Goal: Task Accomplishment & Management: Complete application form

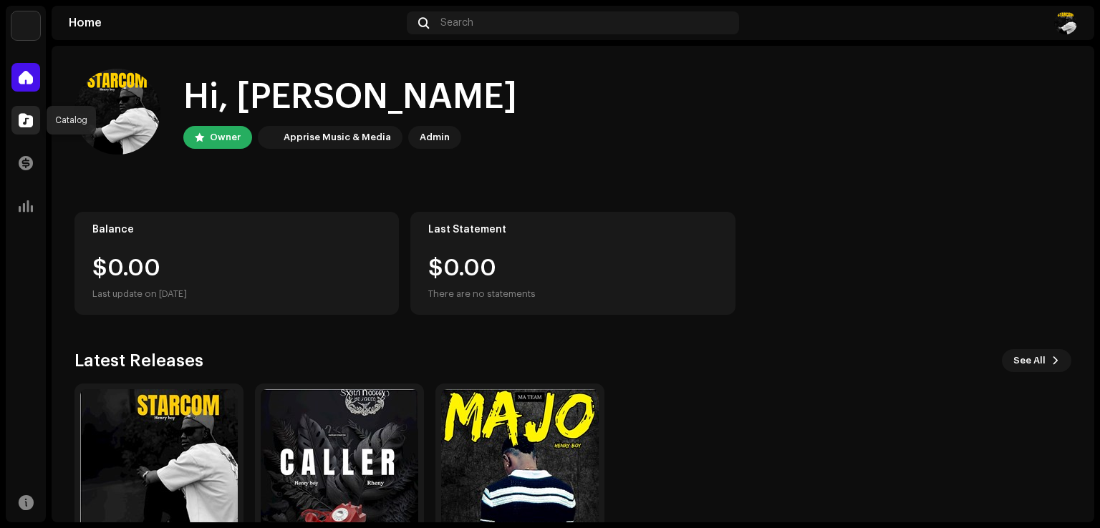
click at [14, 122] on div at bounding box center [25, 120] width 29 height 29
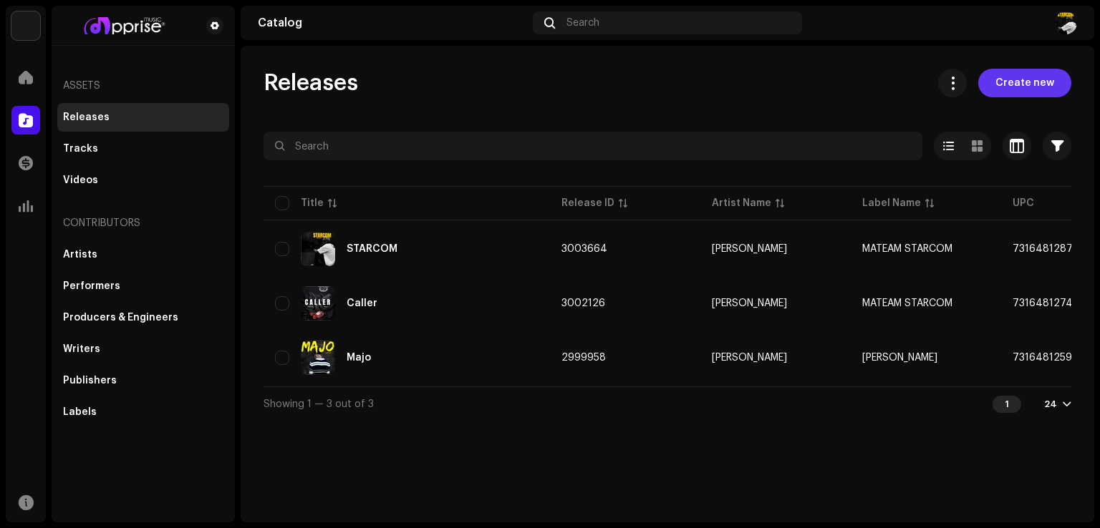
click at [1002, 77] on span "Create new" at bounding box center [1024, 83] width 59 height 29
click at [1012, 87] on span "Create new" at bounding box center [1024, 83] width 59 height 29
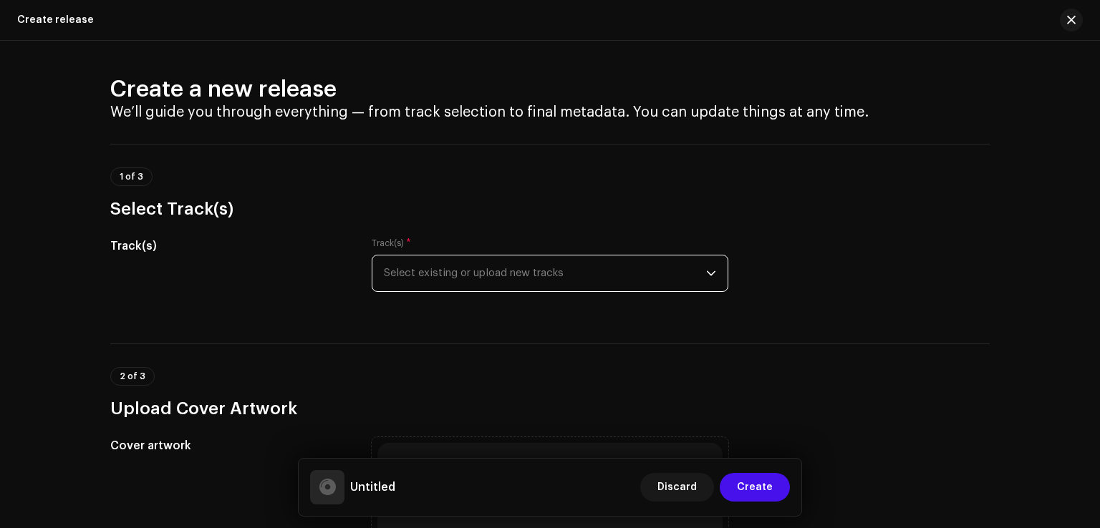
click at [468, 276] on span "Select existing or upload new tracks" at bounding box center [545, 274] width 322 height 36
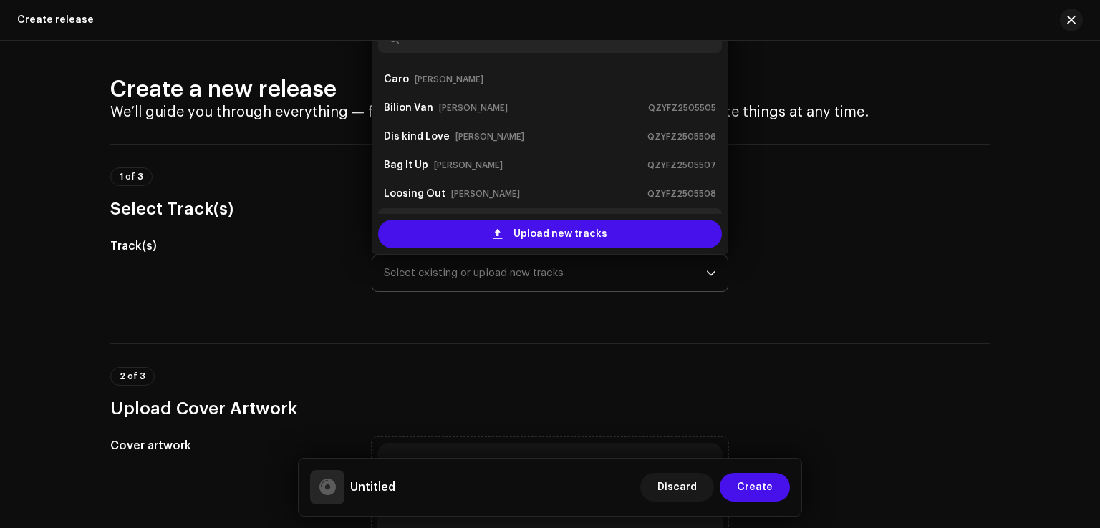
scroll to position [23, 0]
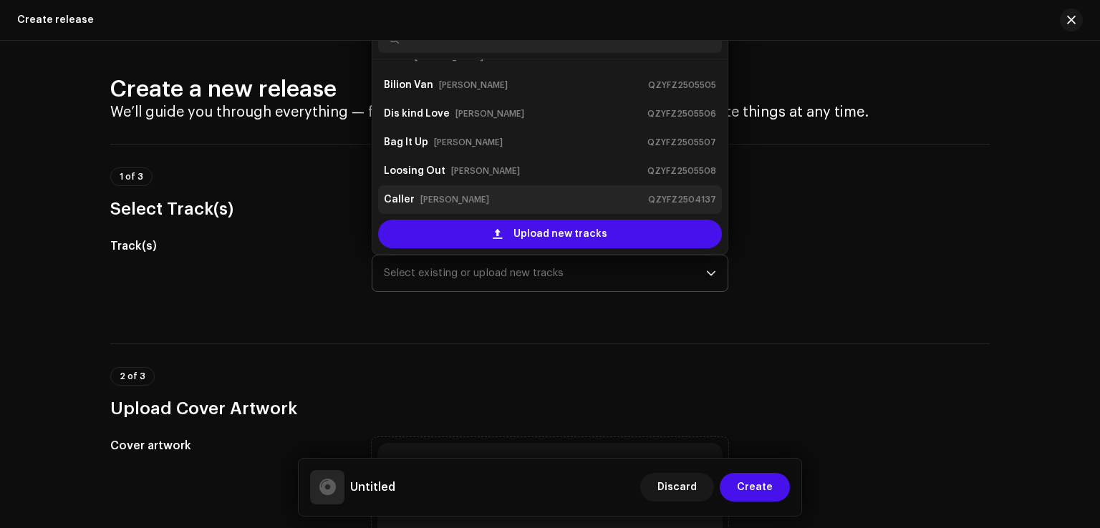
click at [444, 198] on small "[PERSON_NAME]" at bounding box center [454, 200] width 69 height 14
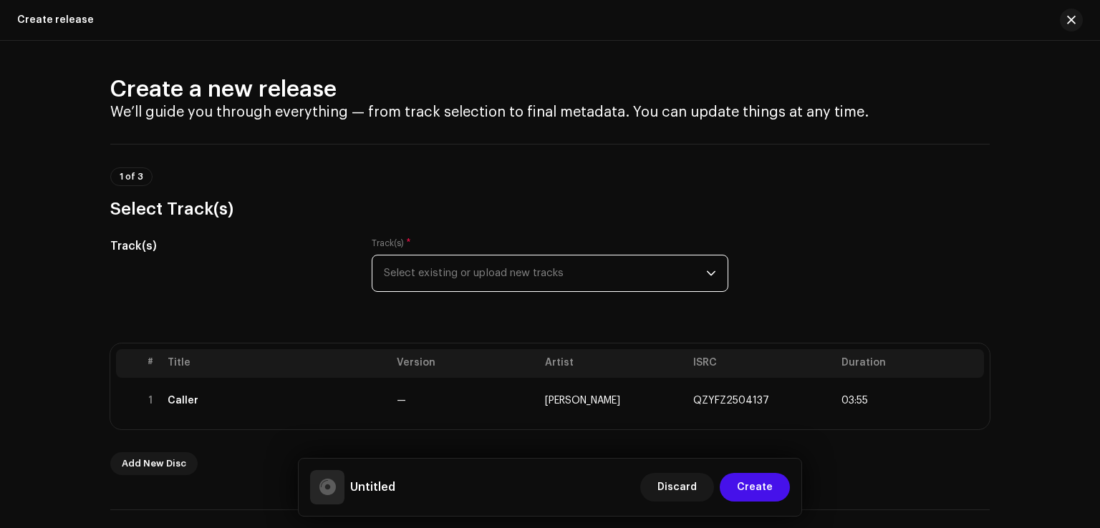
click at [706, 271] on icon "dropdown trigger" at bounding box center [711, 274] width 10 height 10
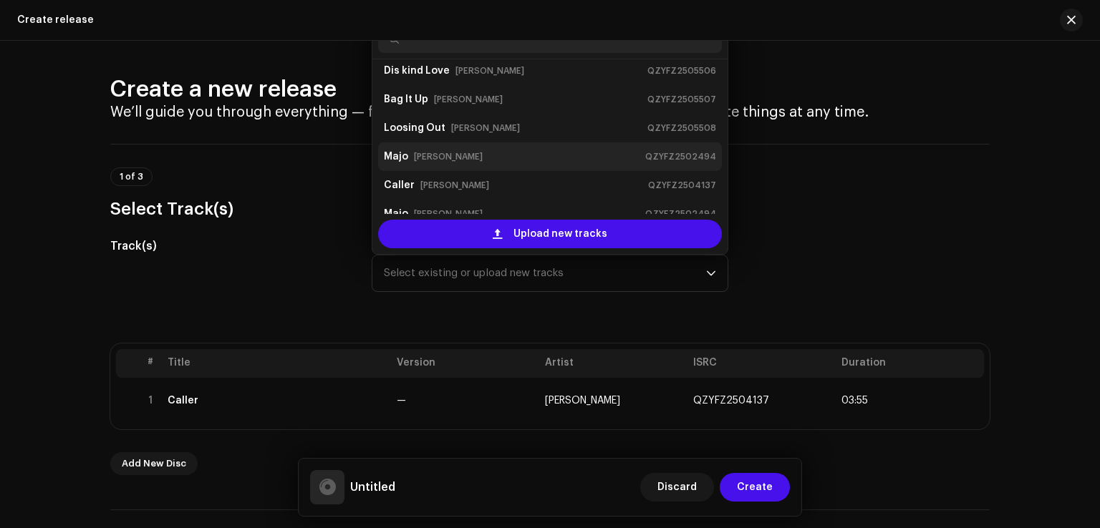
scroll to position [86, 0]
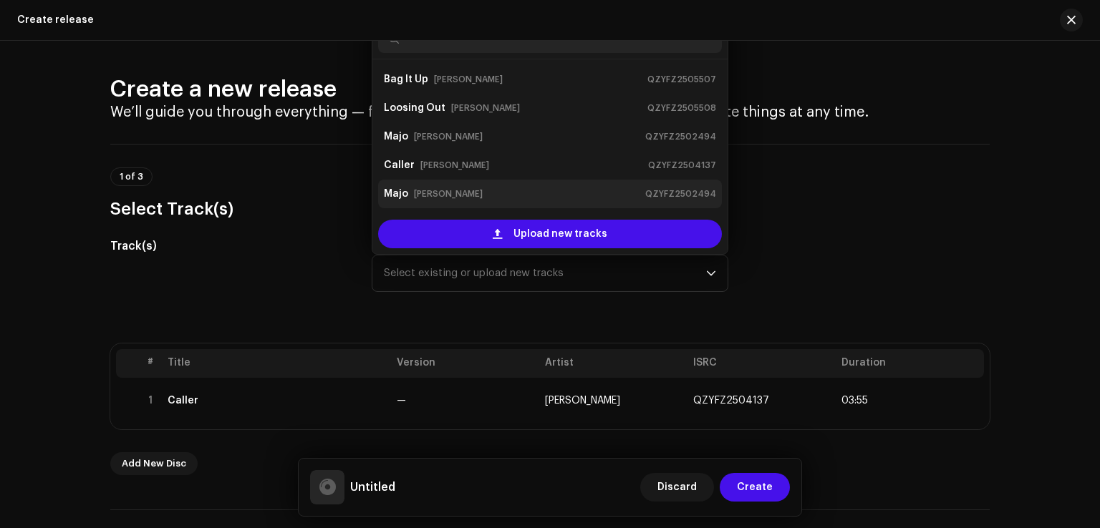
click at [480, 185] on div "[PERSON_NAME] QZYFZ2502494" at bounding box center [550, 194] width 332 height 23
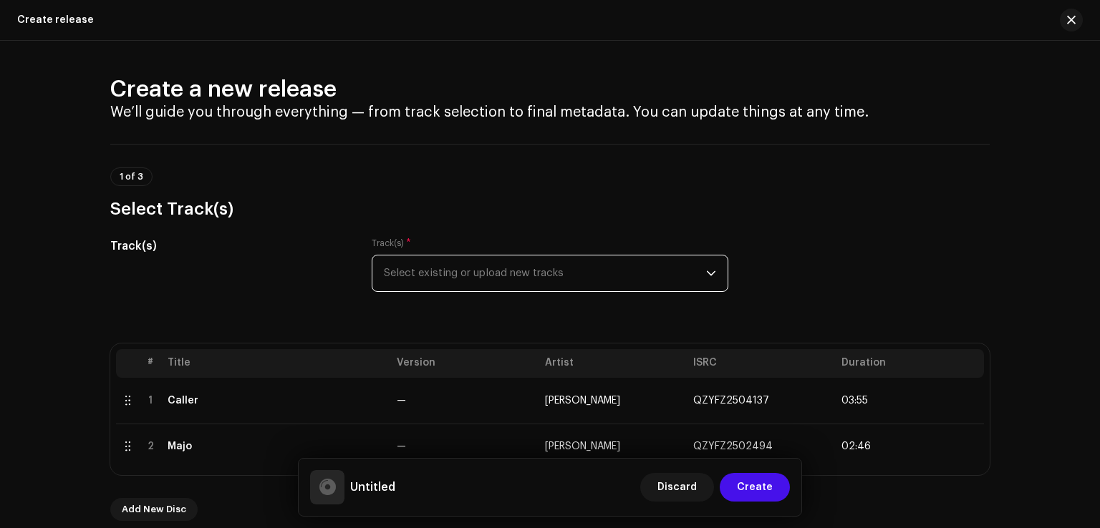
click at [584, 276] on span "Select existing or upload new tracks" at bounding box center [545, 274] width 322 height 36
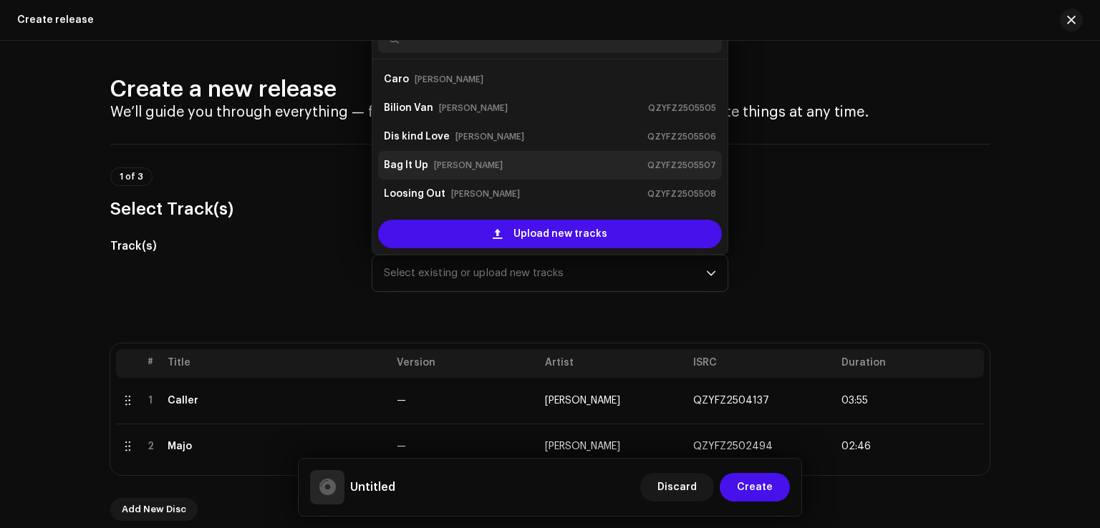
click at [488, 156] on div "Bag It Up [PERSON_NAME] QZYFZ2505507" at bounding box center [550, 165] width 332 height 23
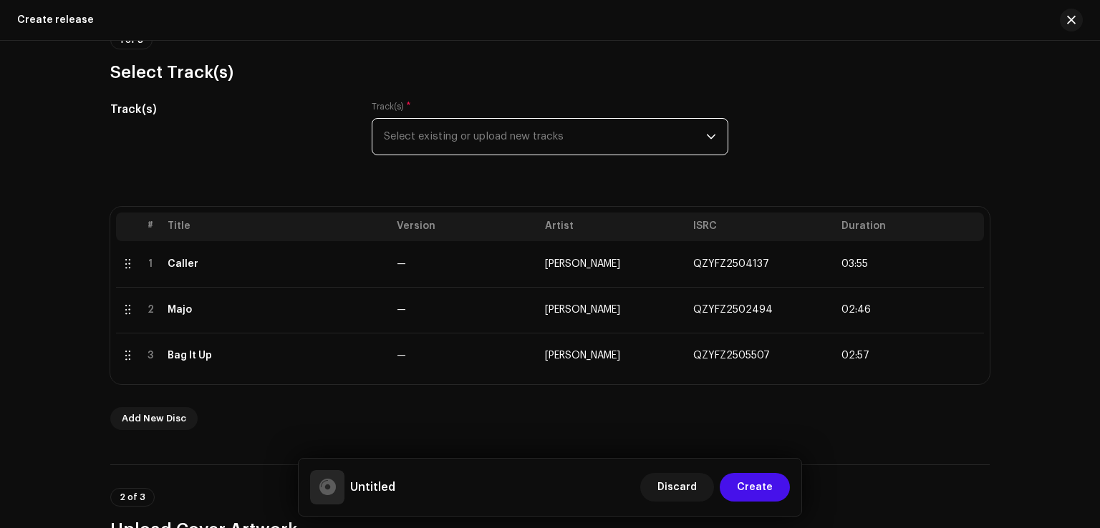
scroll to position [137, 0]
click at [707, 132] on icon "dropdown trigger" at bounding box center [711, 136] width 10 height 10
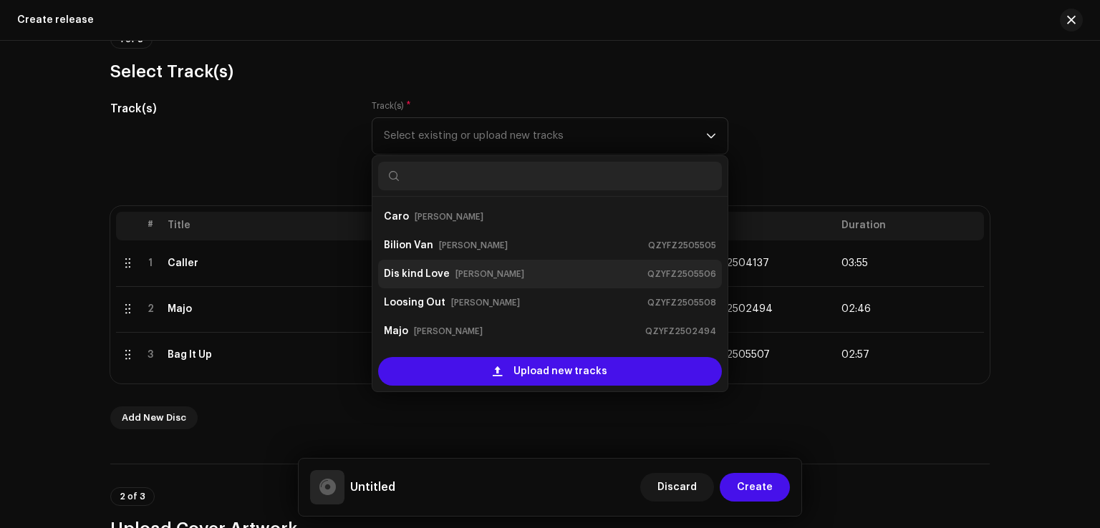
click at [527, 276] on div "Dis kind Love [PERSON_NAME] QZYFZ2505506" at bounding box center [550, 274] width 332 height 23
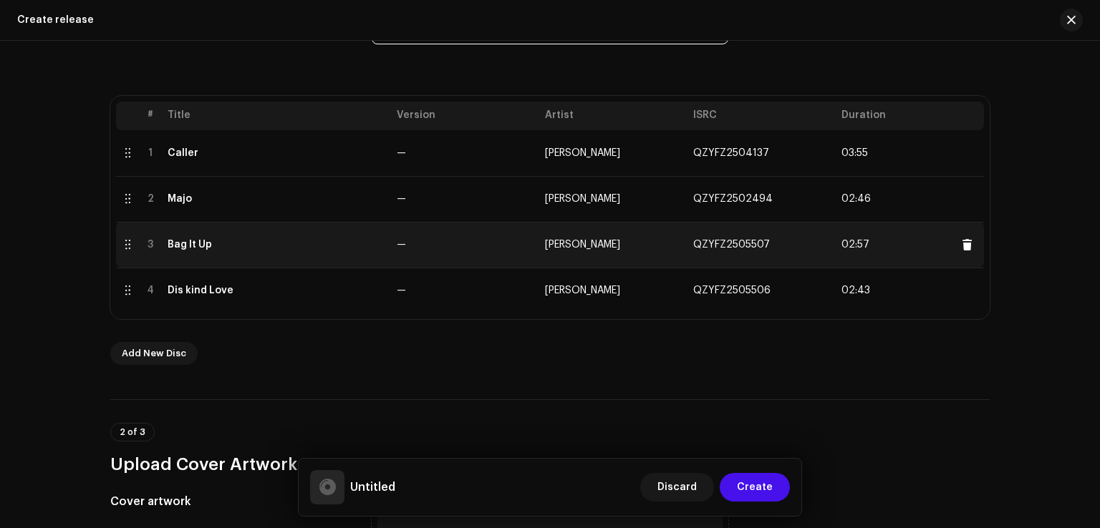
scroll to position [258, 0]
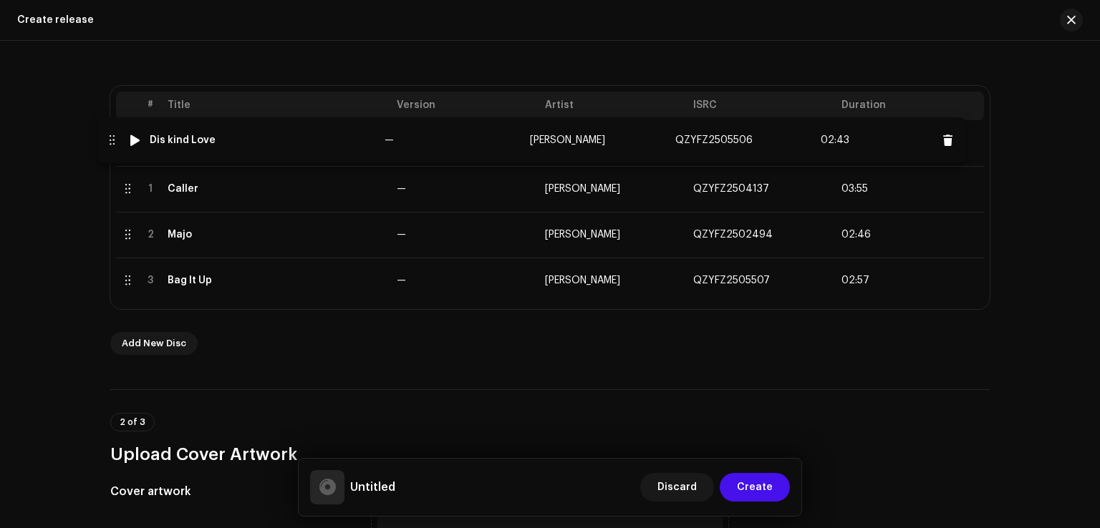
drag, startPoint x: 125, startPoint y: 281, endPoint x: 109, endPoint y: 141, distance: 141.2
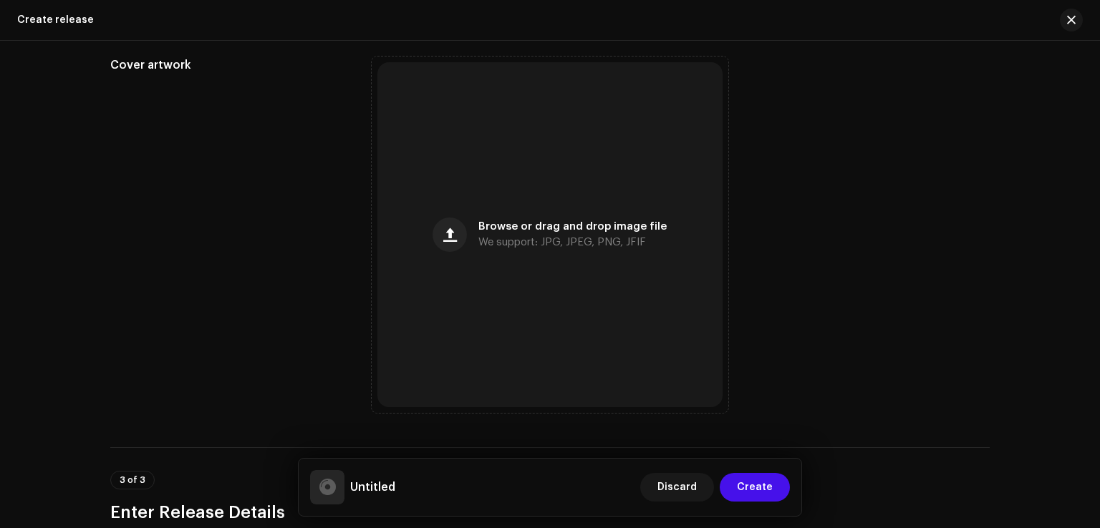
scroll to position [699, 0]
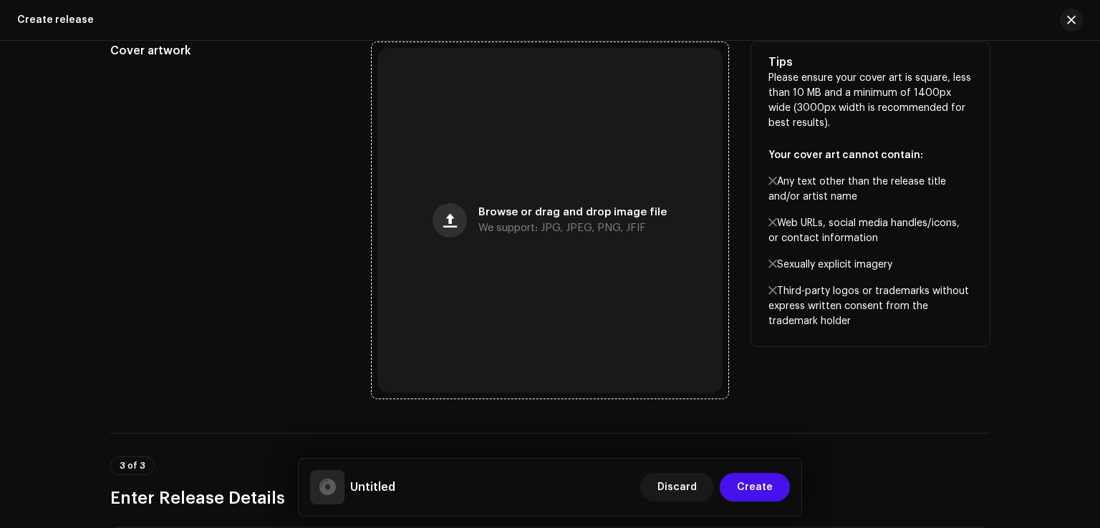
click at [460, 221] on button "button" at bounding box center [449, 220] width 34 height 34
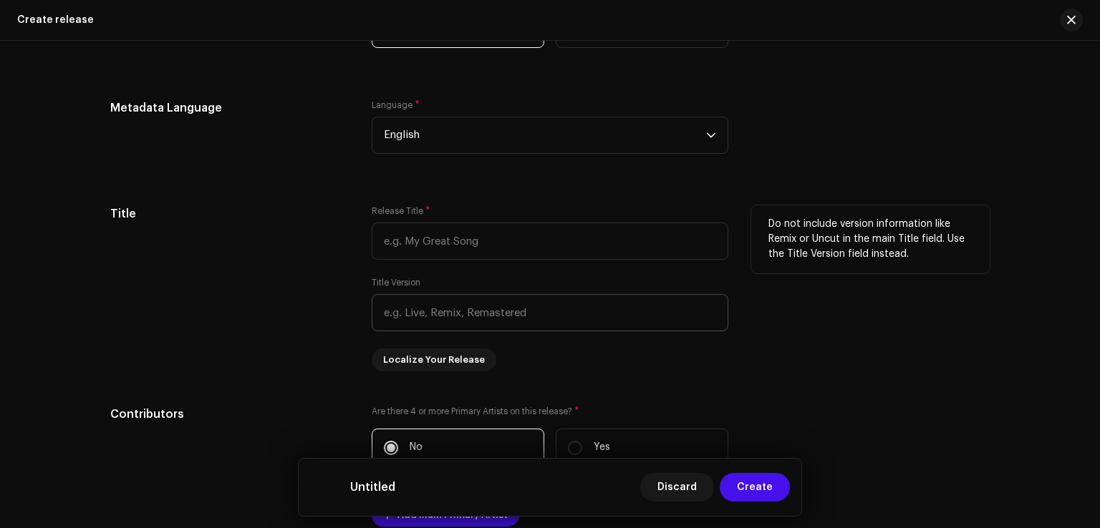
scroll to position [1330, 0]
click at [415, 250] on input "text" at bounding box center [550, 241] width 357 height 37
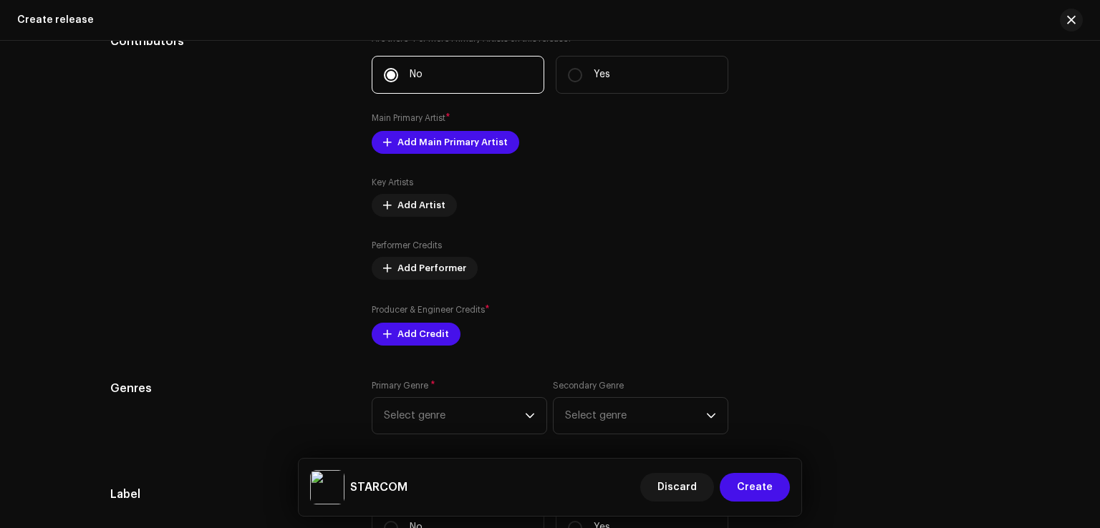
scroll to position [1704, 0]
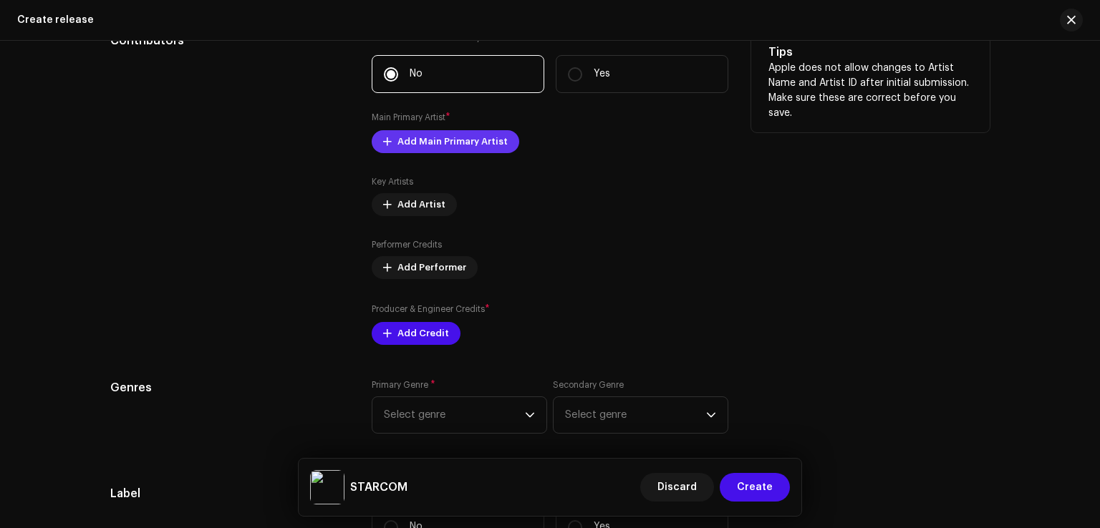
type input "STARCOM"
click at [431, 152] on span "Add Main Primary Artist" at bounding box center [452, 141] width 110 height 29
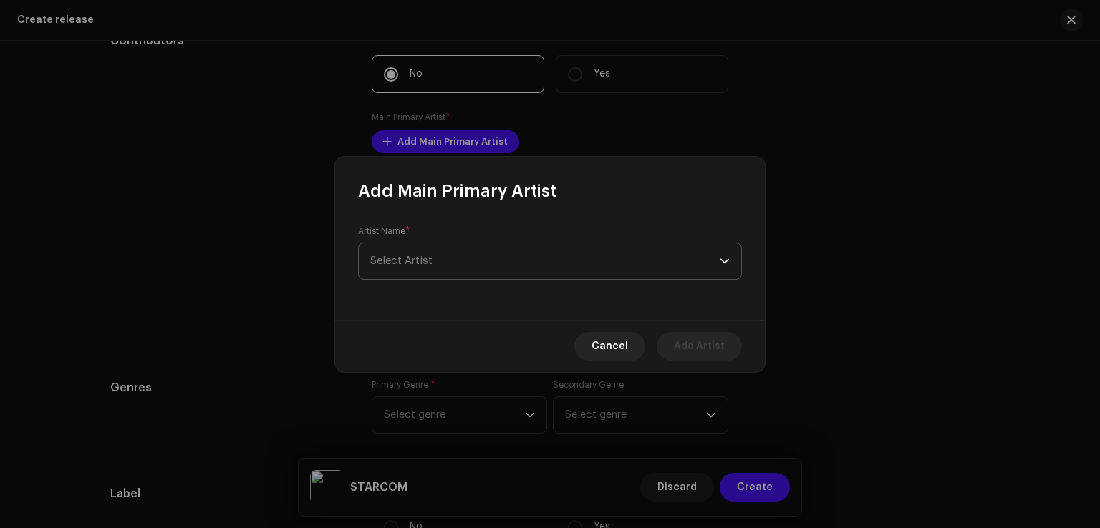
click at [438, 258] on span "Select Artist" at bounding box center [544, 261] width 349 height 36
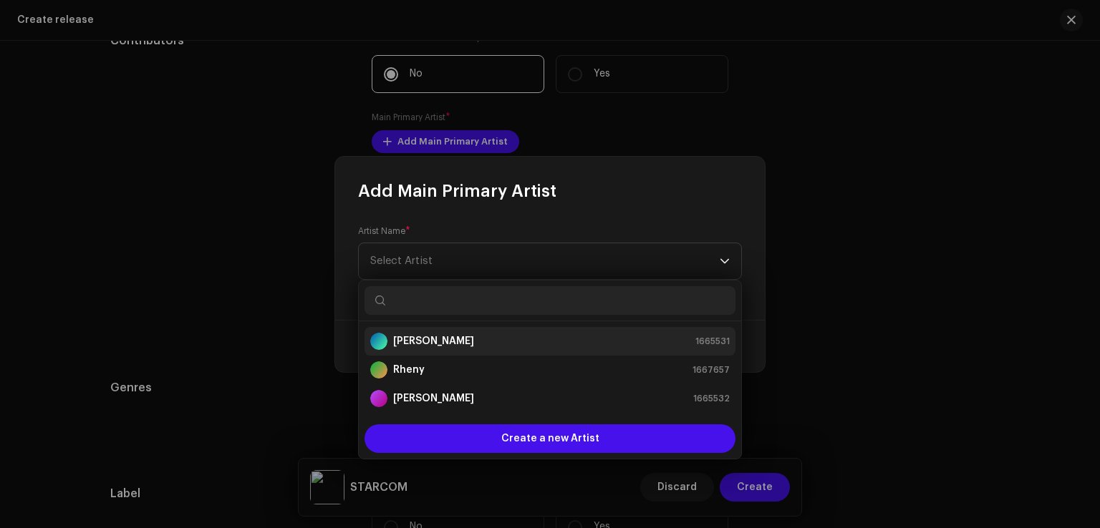
click at [418, 347] on strong "[PERSON_NAME]" at bounding box center [433, 341] width 81 height 14
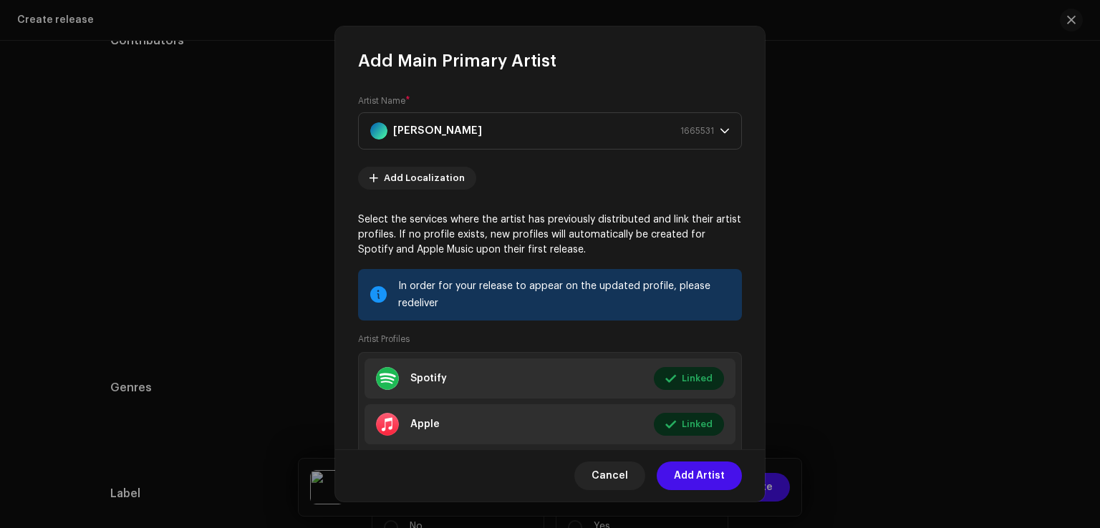
scroll to position [87, 0]
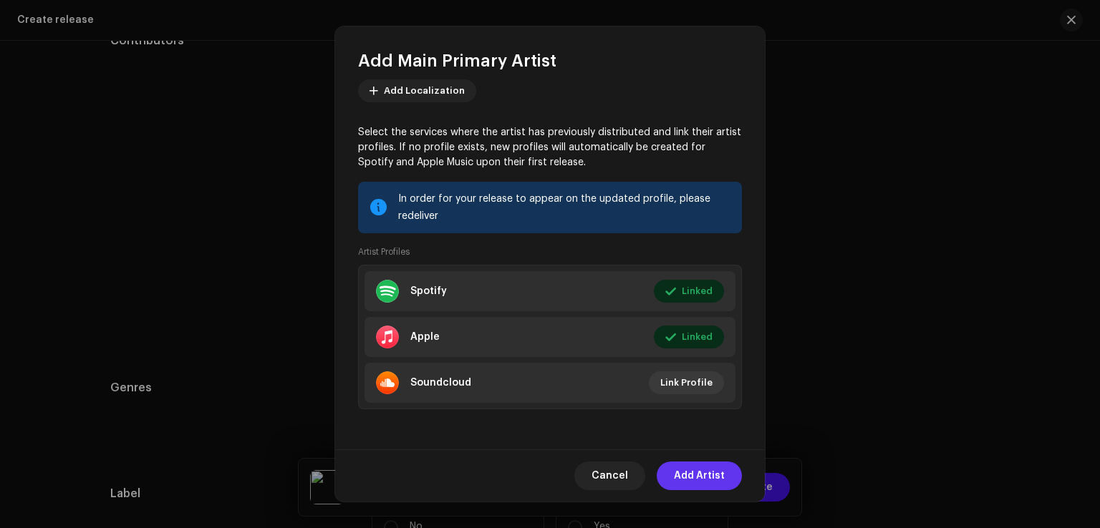
click at [714, 480] on span "Add Artist" at bounding box center [699, 476] width 51 height 29
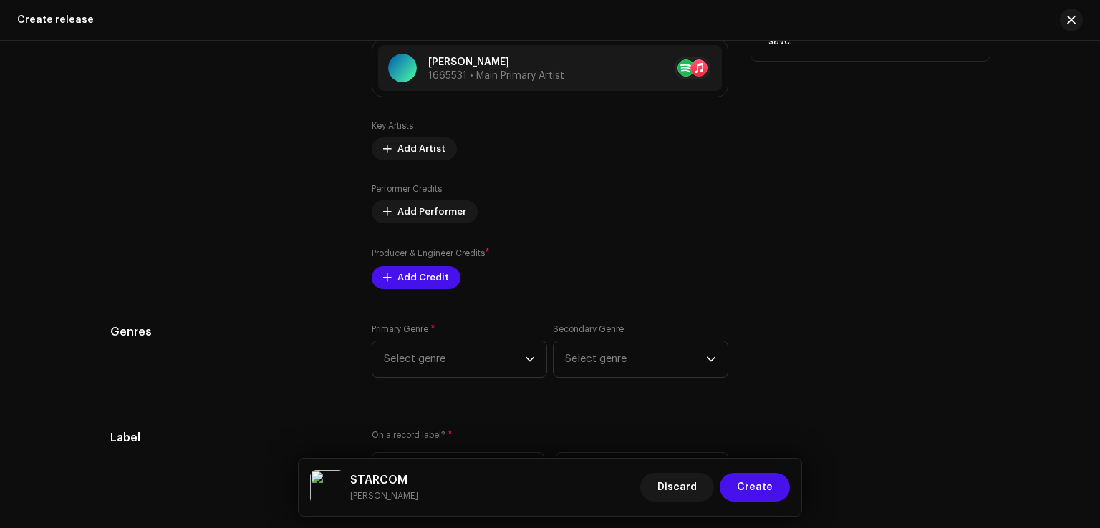
scroll to position [1783, 0]
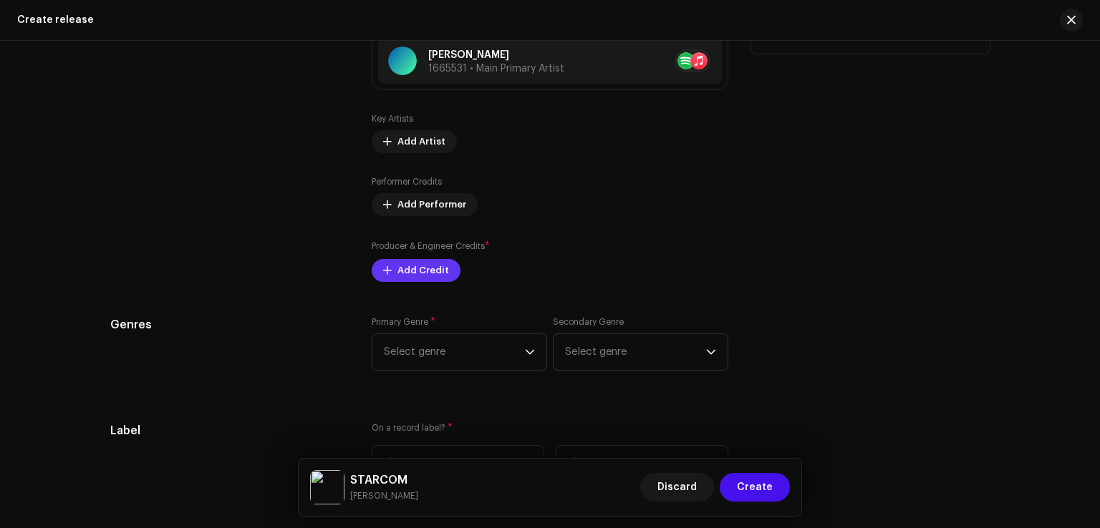
click at [415, 278] on span "Add Credit" at bounding box center [423, 270] width 52 height 29
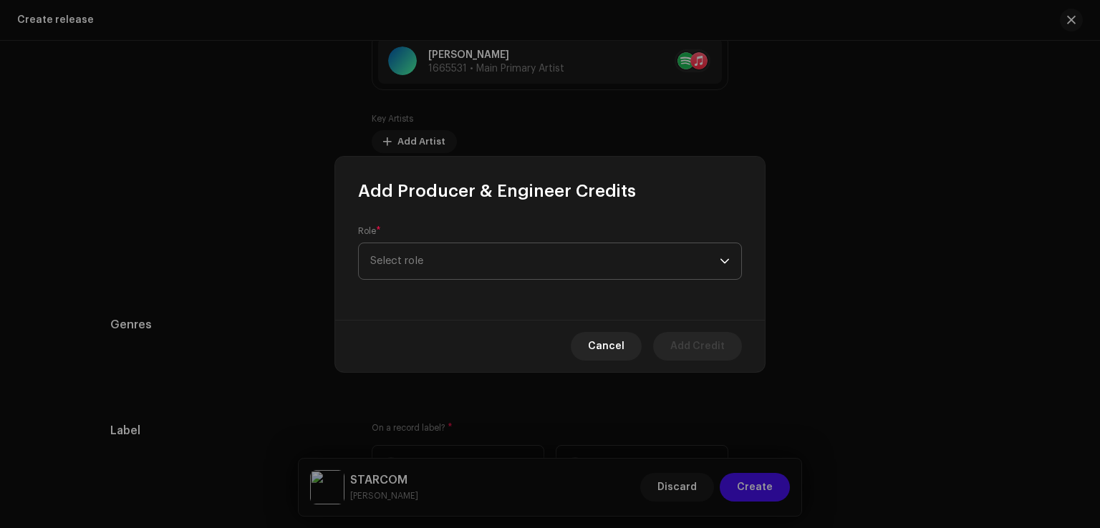
click at [432, 272] on span "Select role" at bounding box center [544, 261] width 349 height 36
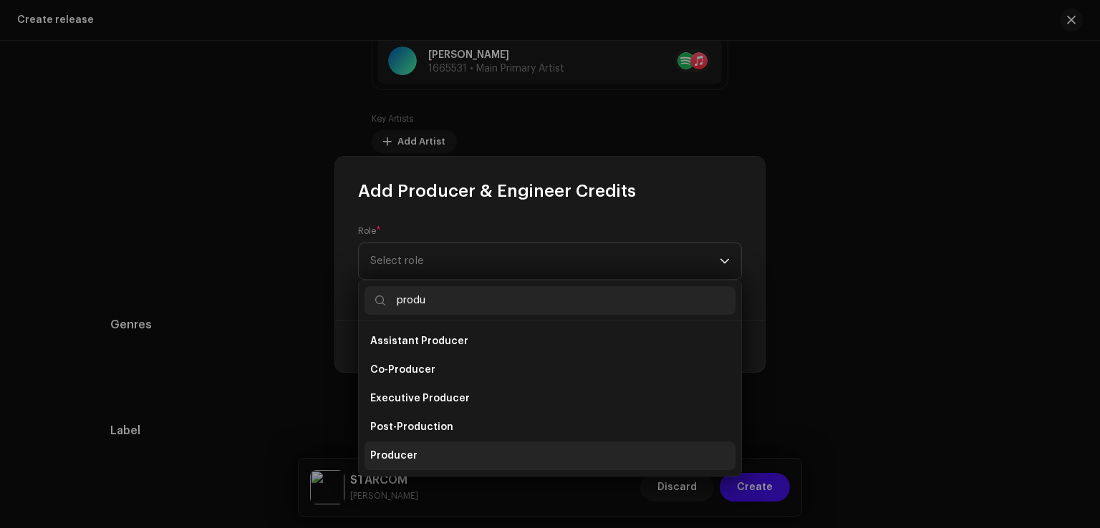
type input "produ"
click at [411, 445] on li "Producer" at bounding box center [549, 456] width 371 height 29
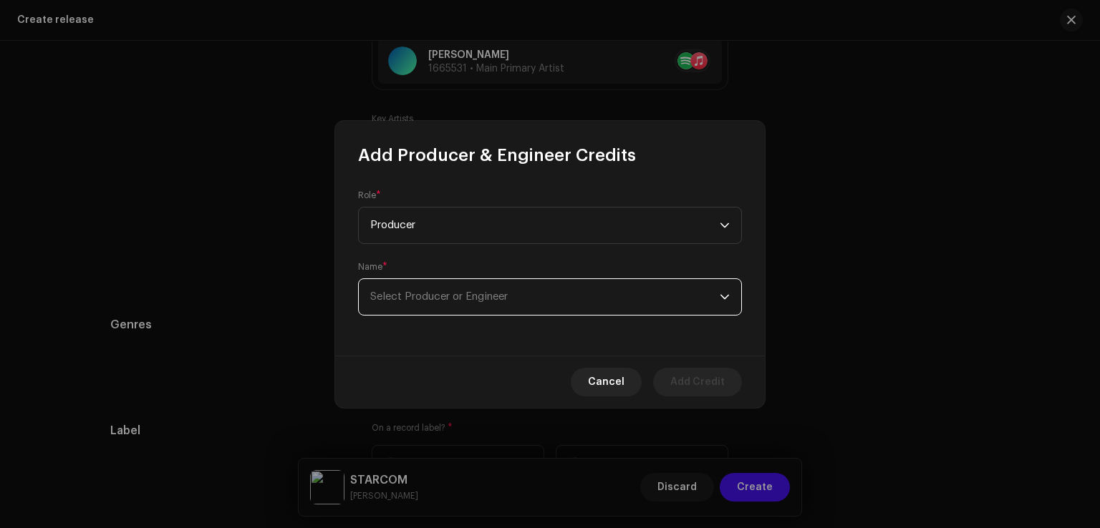
click at [510, 309] on span "Select Producer or Engineer" at bounding box center [544, 297] width 349 height 36
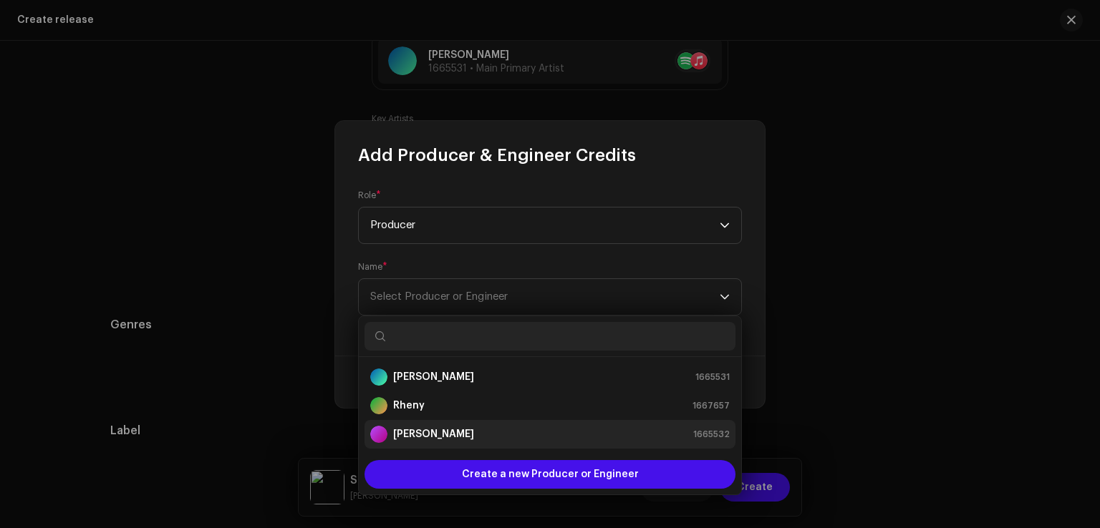
click at [429, 432] on strong "[PERSON_NAME]" at bounding box center [433, 434] width 81 height 14
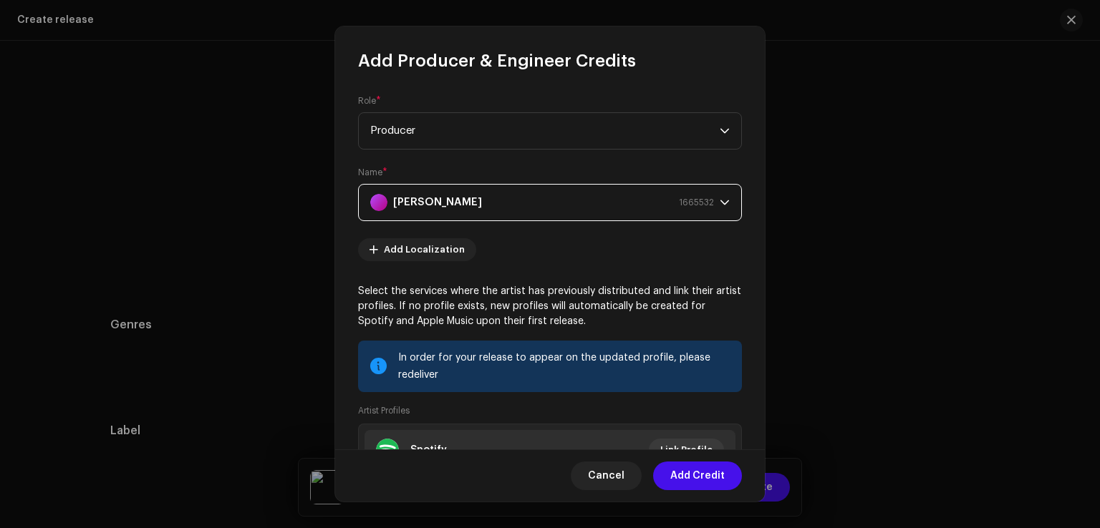
scroll to position [160, 0]
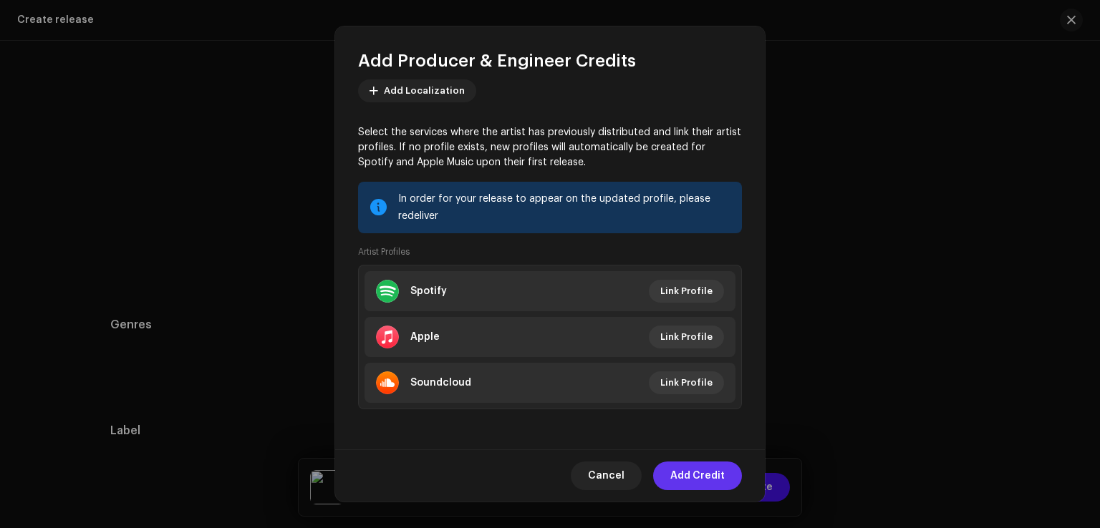
click at [701, 479] on span "Add Credit" at bounding box center [697, 476] width 54 height 29
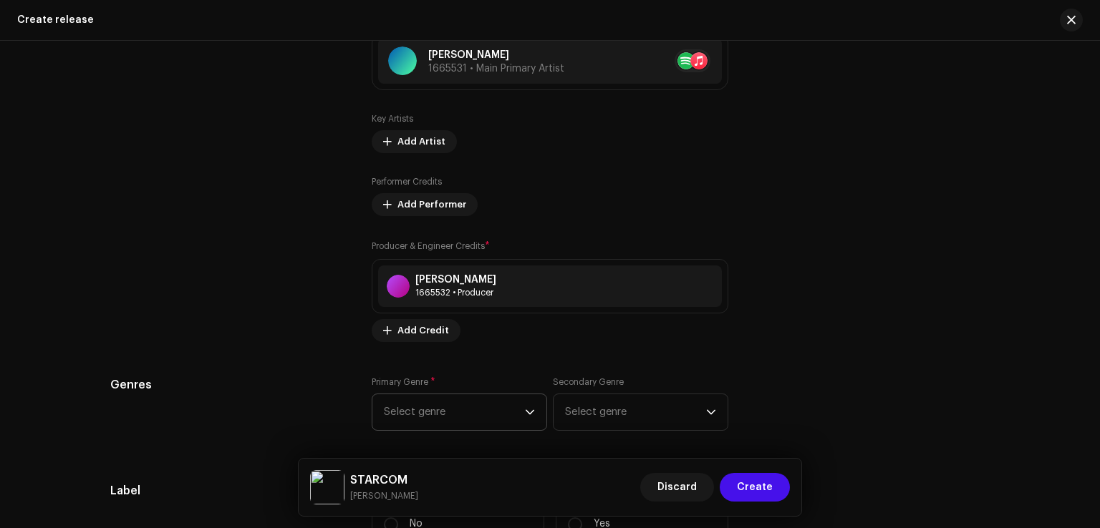
click at [525, 412] on icon "dropdown trigger" at bounding box center [530, 412] width 10 height 10
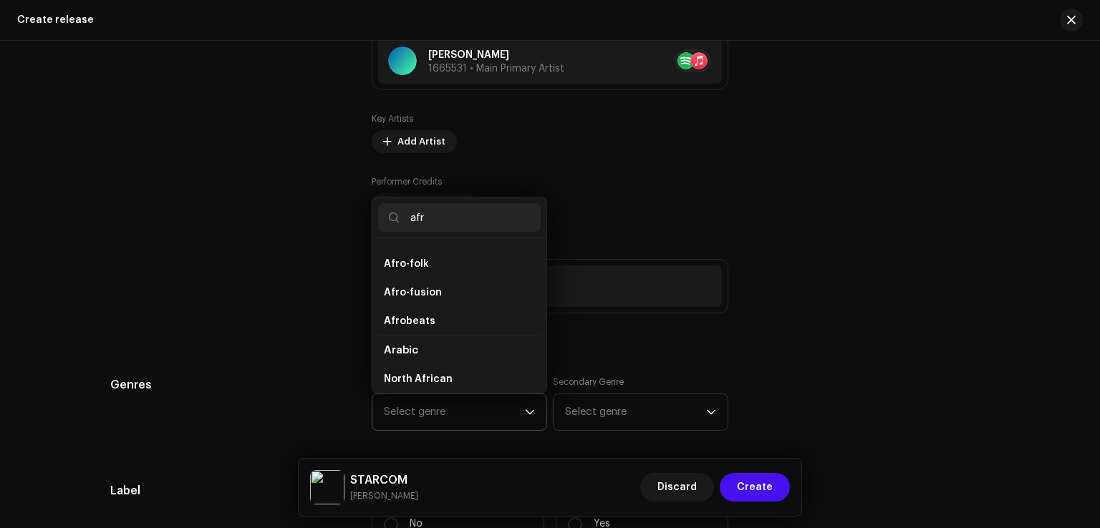
scroll to position [166, 0]
type input "afr"
click at [418, 324] on span "Afrobeats" at bounding box center [410, 321] width 52 height 14
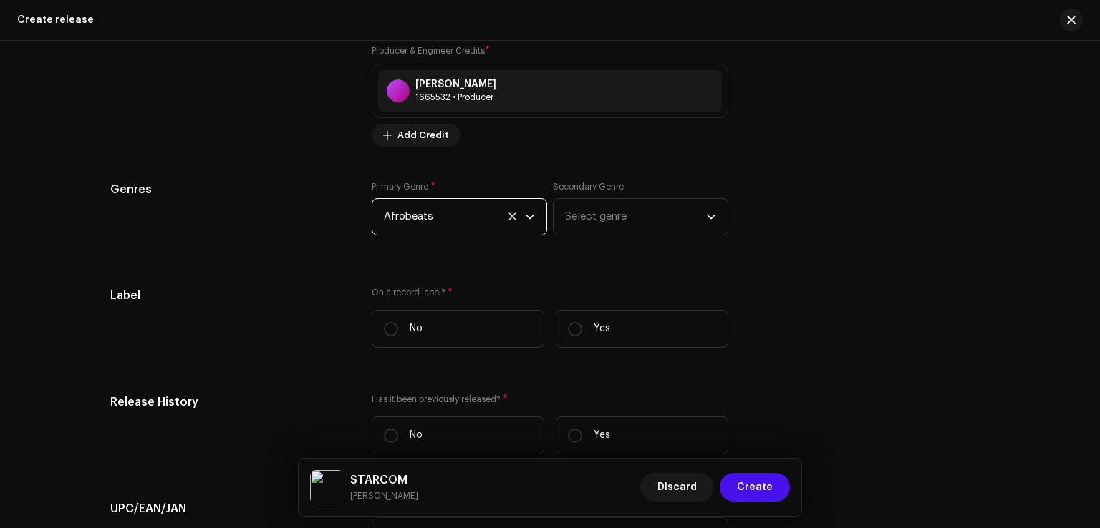
scroll to position [1990, 0]
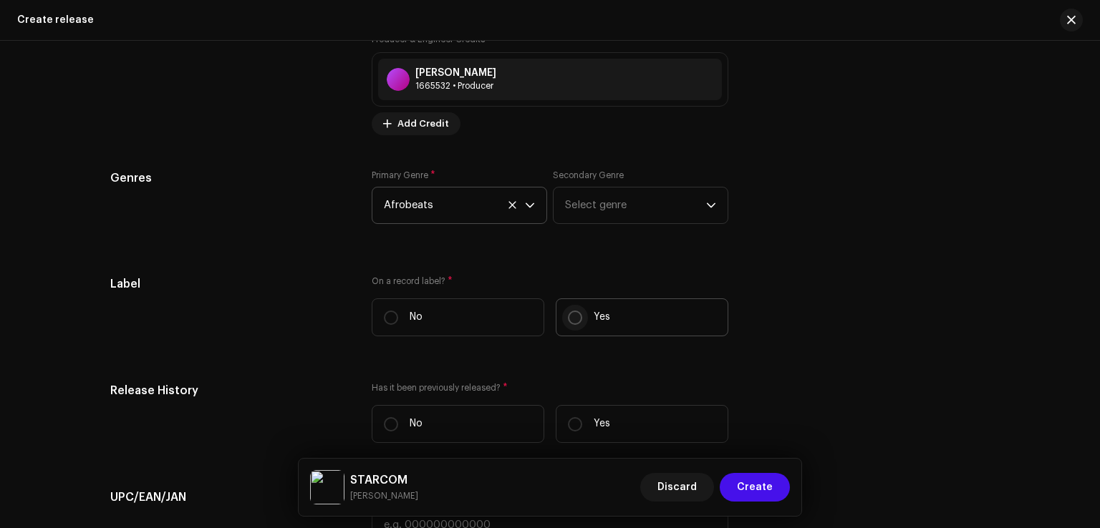
click at [571, 317] on input "Yes" at bounding box center [575, 318] width 14 height 14
radio input "true"
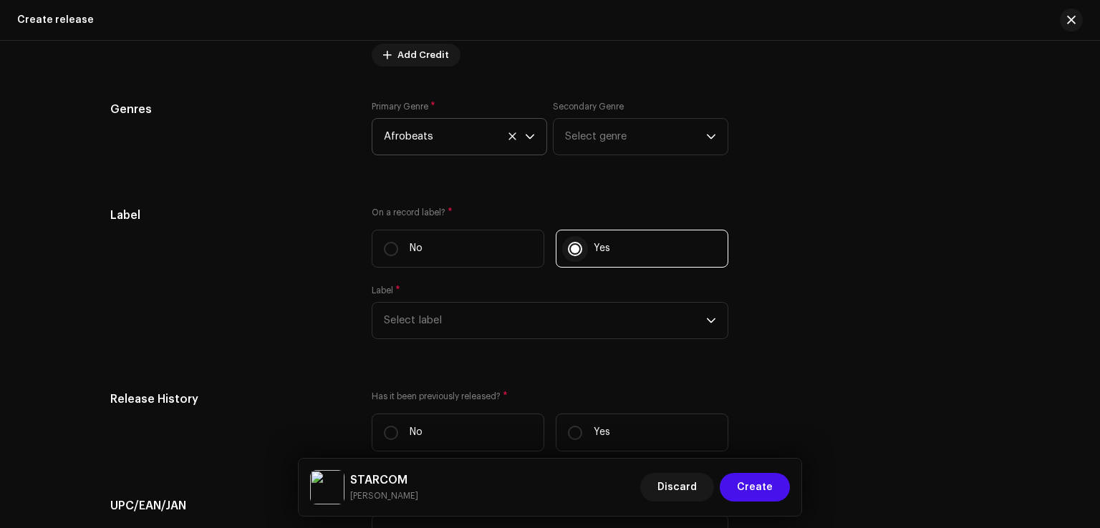
scroll to position [2064, 0]
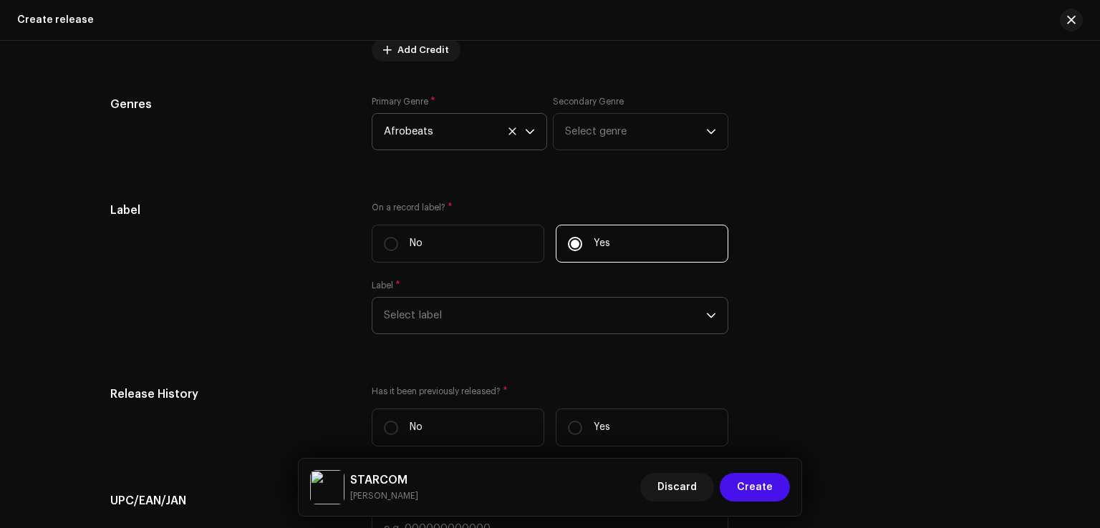
click at [546, 321] on span "Select label" at bounding box center [545, 316] width 322 height 36
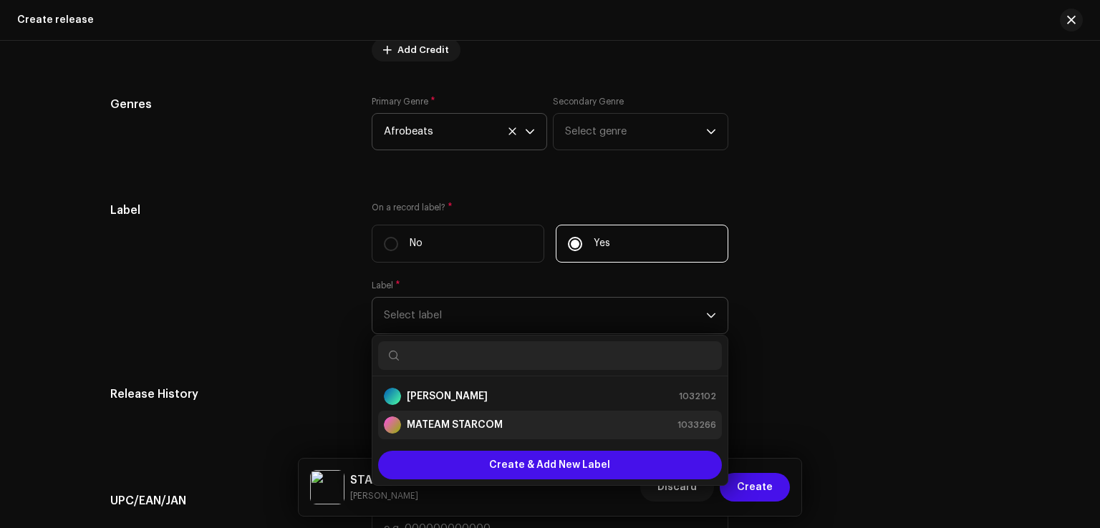
click at [467, 429] on strong "MATEAM STARCOM" at bounding box center [455, 425] width 96 height 14
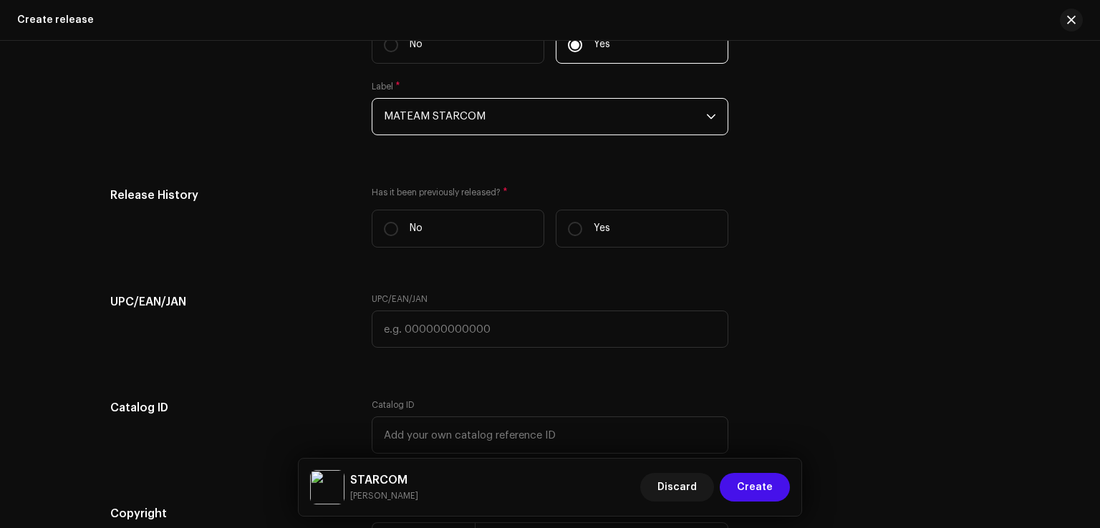
scroll to position [2268, 0]
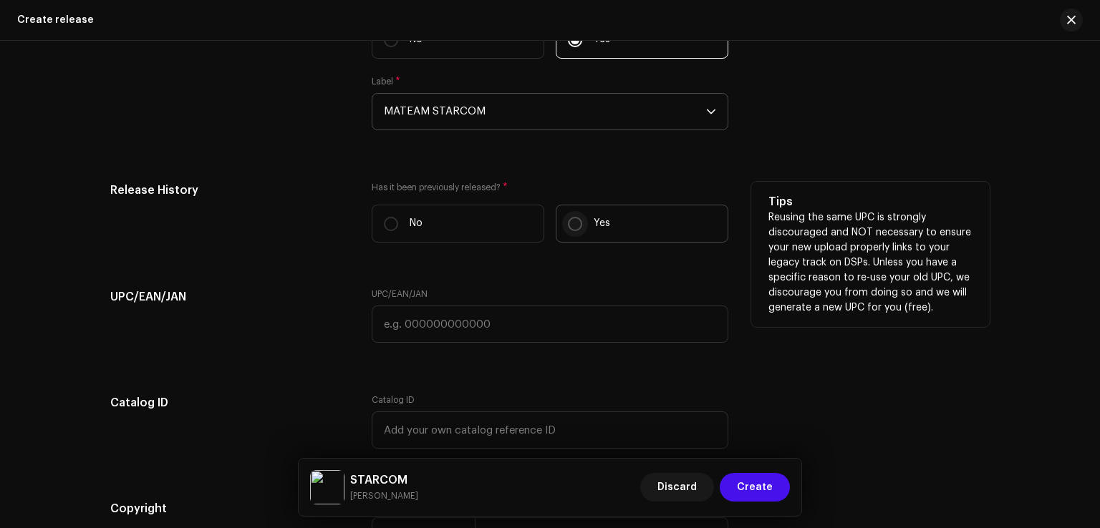
click at [574, 226] on input "Yes" at bounding box center [575, 224] width 14 height 14
radio input "true"
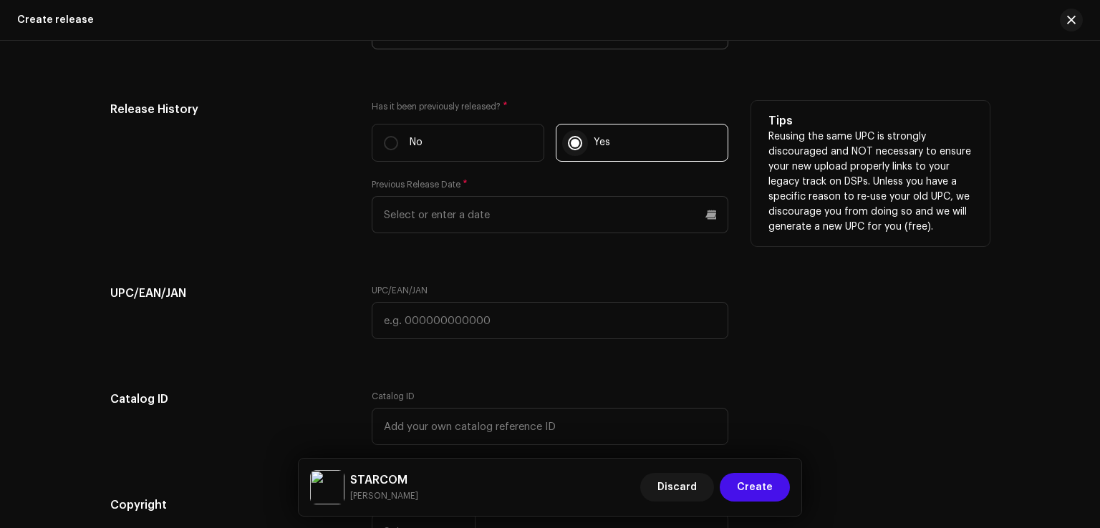
scroll to position [2349, 0]
click at [466, 227] on input "text" at bounding box center [550, 214] width 357 height 37
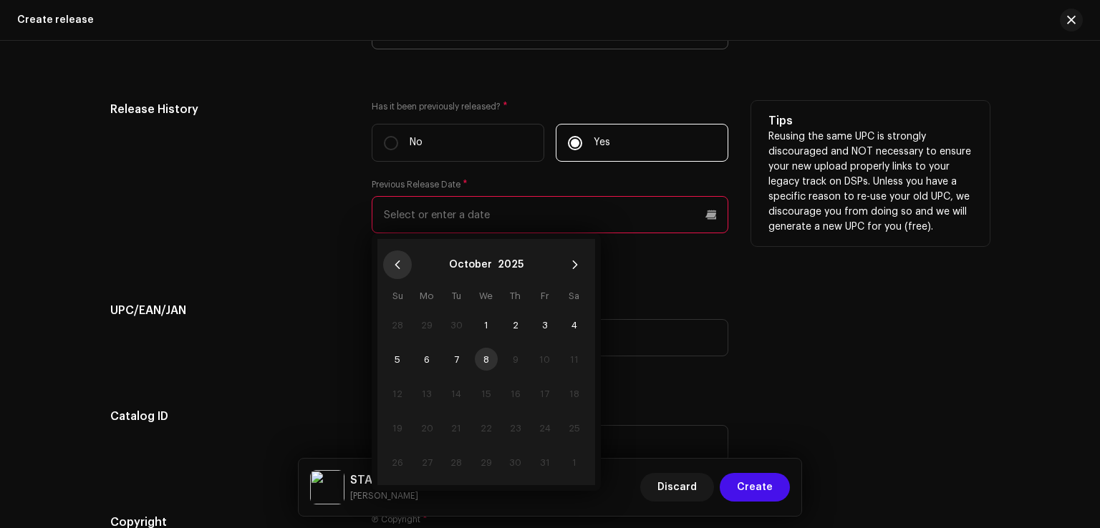
click at [392, 270] on icon "Previous Month" at bounding box center [397, 265] width 10 height 10
click at [509, 364] on span "11" at bounding box center [515, 359] width 23 height 23
type input "[DATE]"
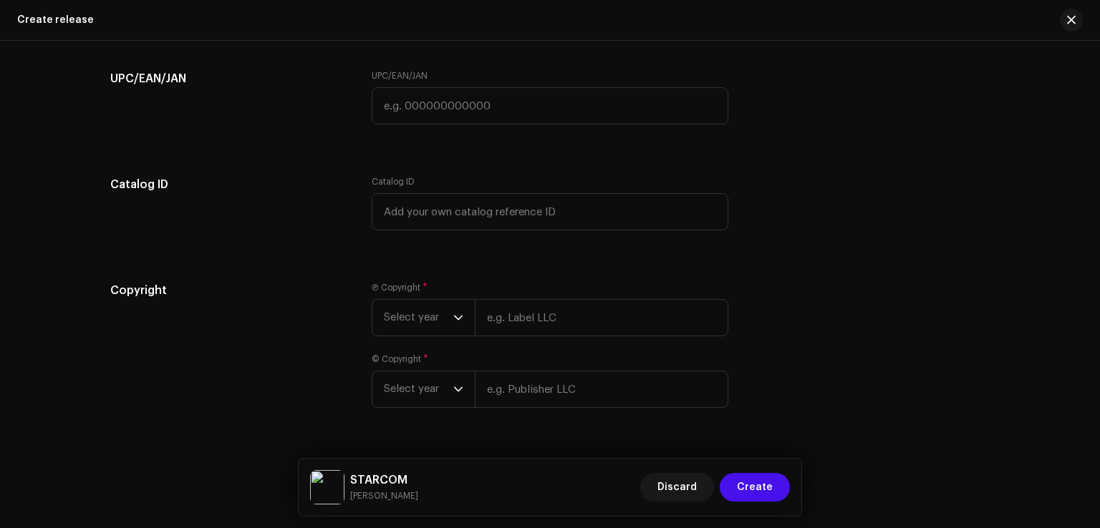
scroll to position [2566, 0]
click at [447, 324] on span "Select year" at bounding box center [418, 315] width 69 height 36
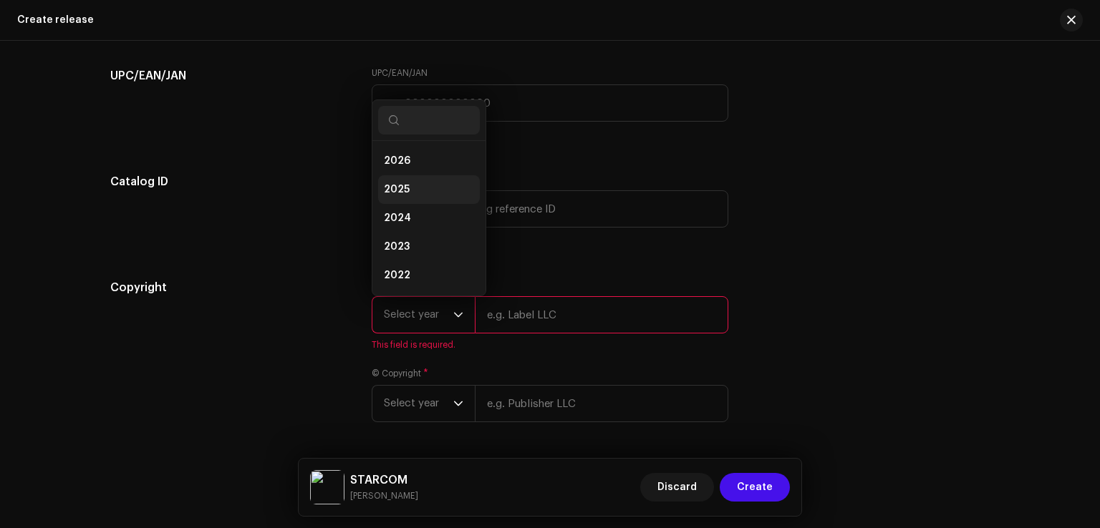
click at [408, 190] on li "2025" at bounding box center [429, 189] width 102 height 29
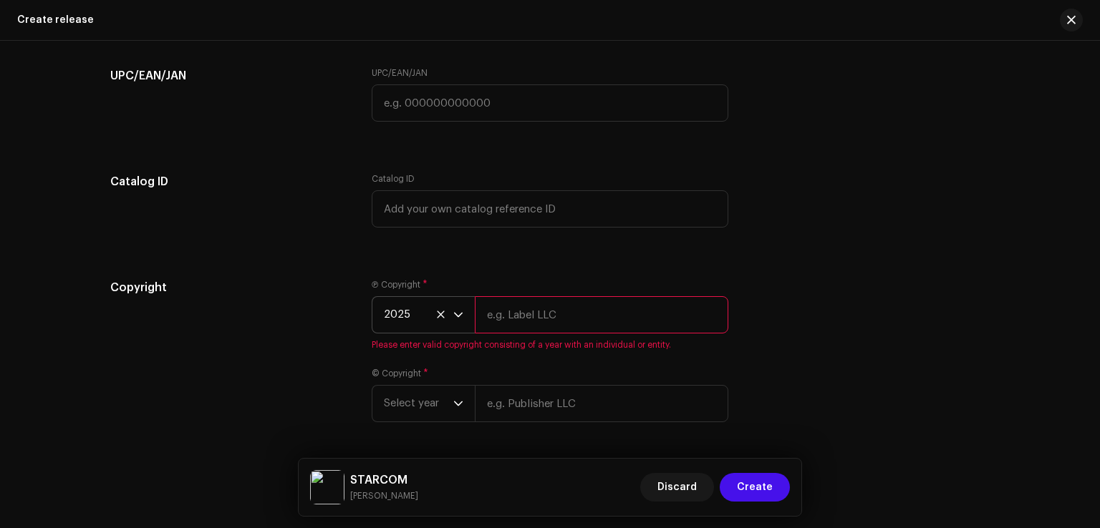
click at [513, 313] on input "text" at bounding box center [601, 314] width 253 height 37
type input "MATEAM STARCOM"
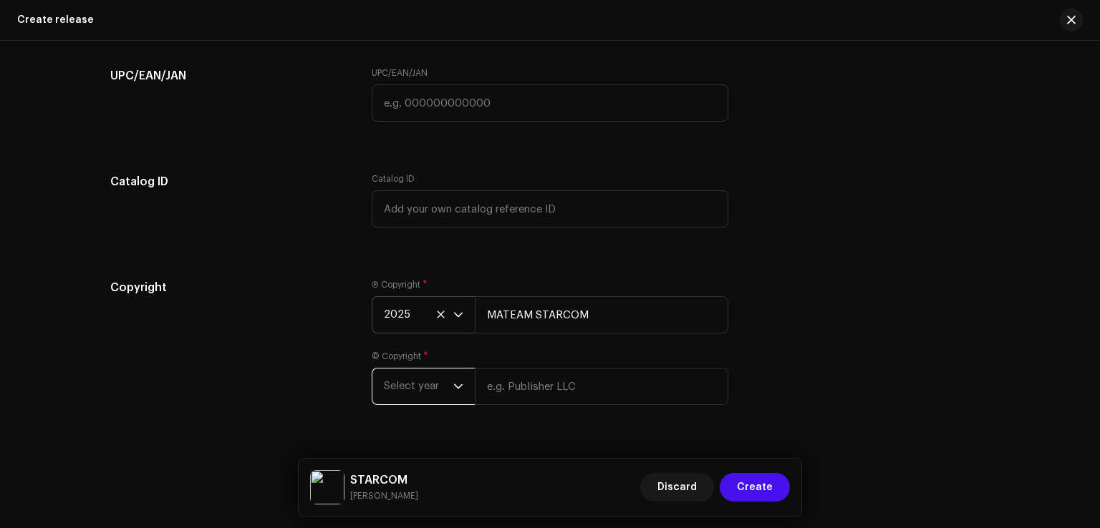
click at [440, 398] on span "Select year" at bounding box center [418, 387] width 69 height 36
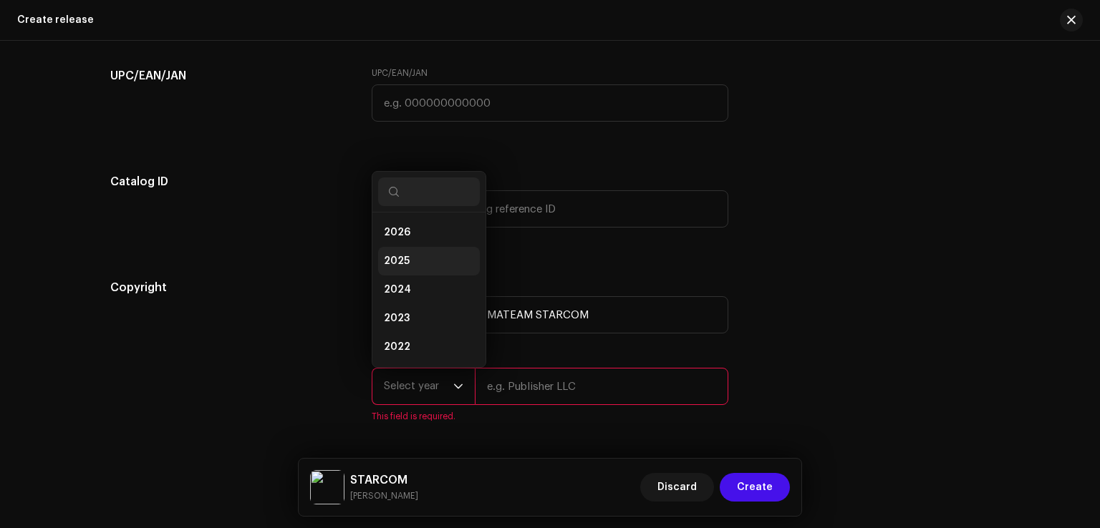
click at [410, 273] on li "2025" at bounding box center [429, 261] width 102 height 29
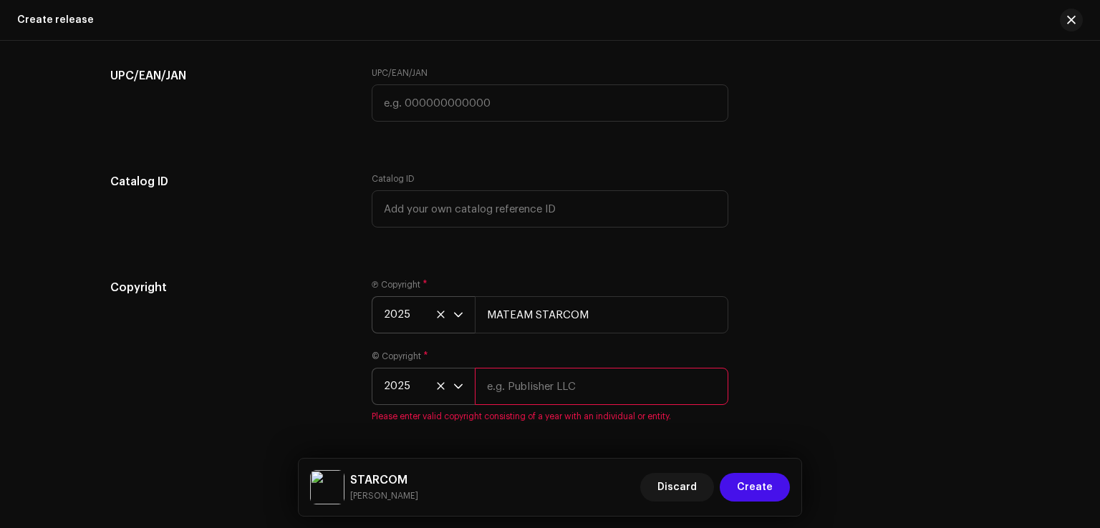
click at [521, 398] on input "text" at bounding box center [601, 386] width 253 height 37
type input "MATEAM STARCOM"
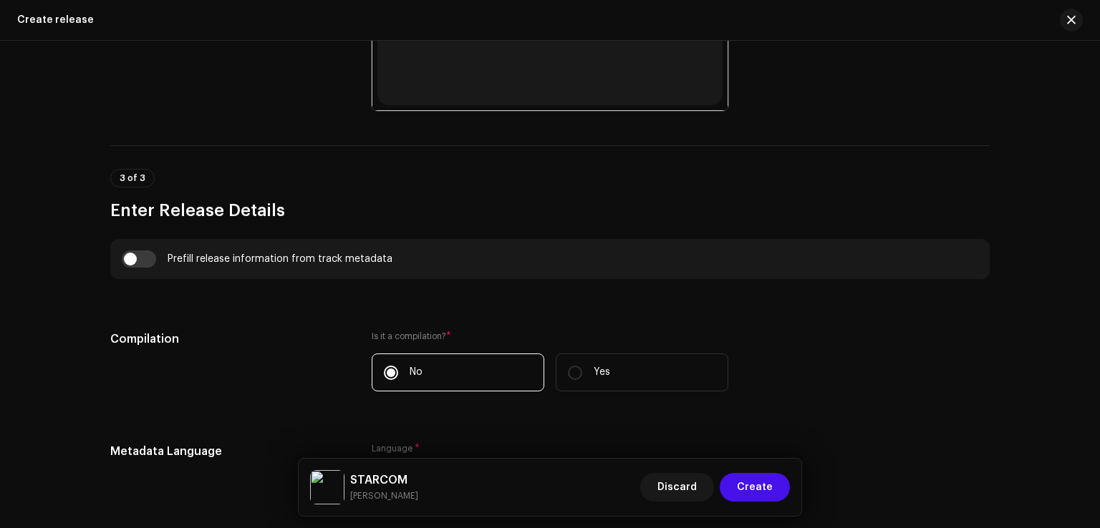
scroll to position [987, 0]
click at [767, 482] on span "Create" at bounding box center [755, 487] width 36 height 29
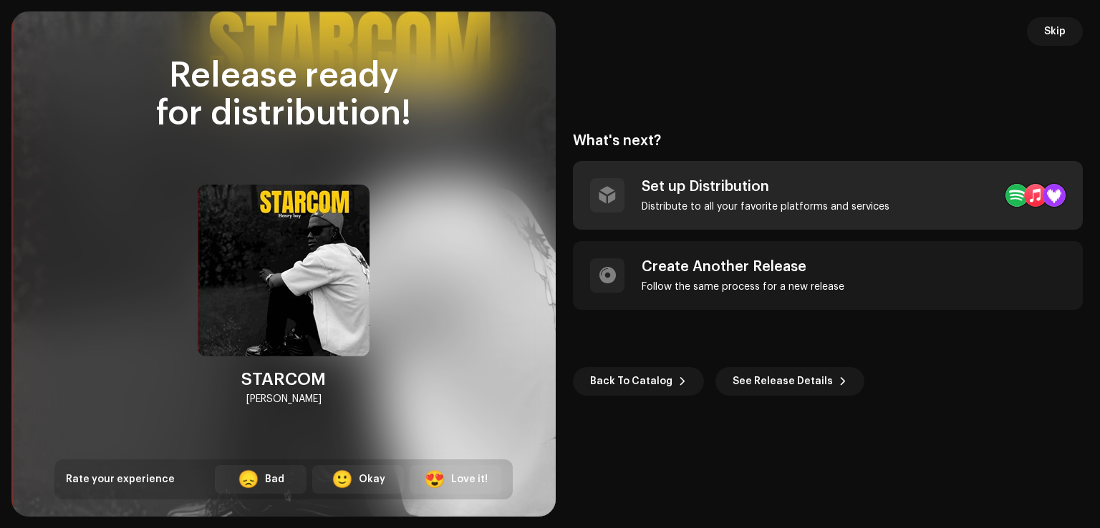
click at [610, 194] on div at bounding box center [607, 195] width 17 height 11
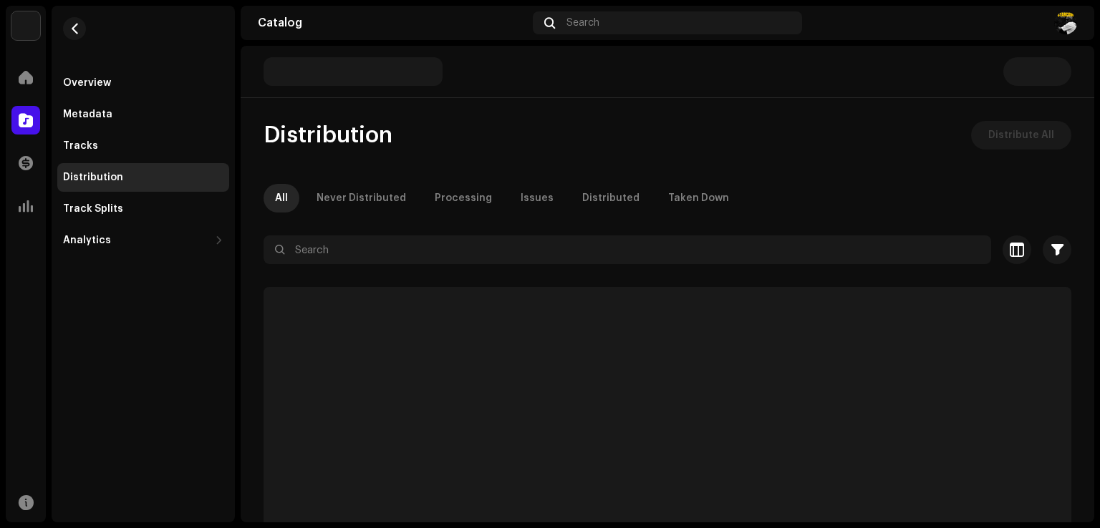
click at [227, 46] on div "Overview Metadata Tracks Distribution Track Splits Analytics Consumption Engage…" at bounding box center [143, 130] width 183 height 249
click at [20, 74] on span at bounding box center [26, 77] width 14 height 11
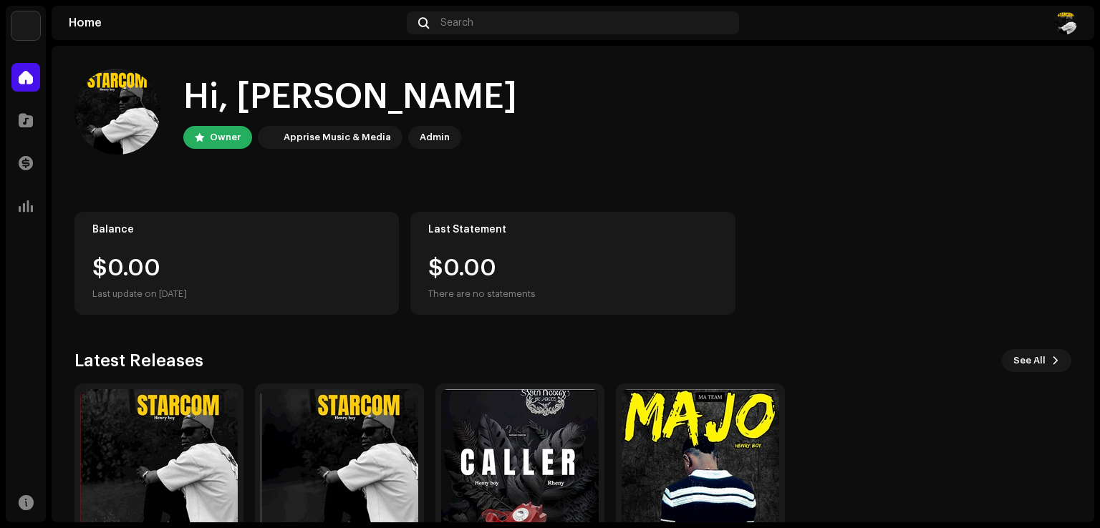
scroll to position [90, 0]
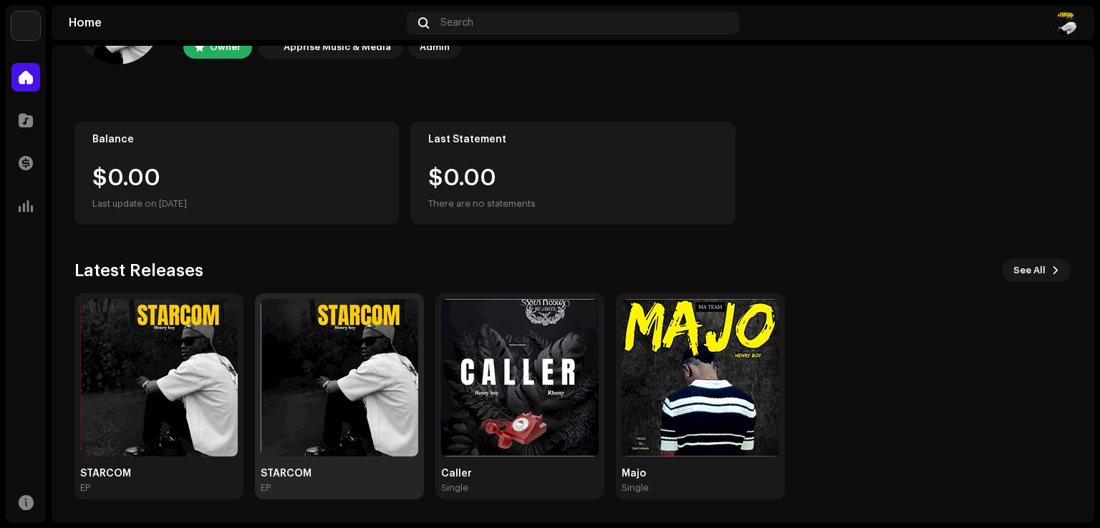
click at [367, 321] on img at bounding box center [340, 378] width 158 height 158
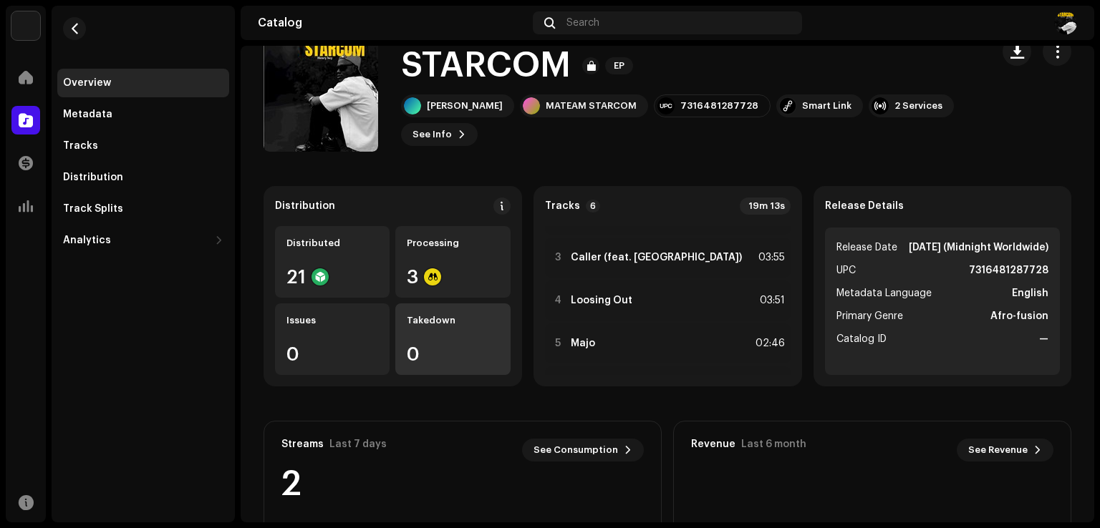
scroll to position [23, 0]
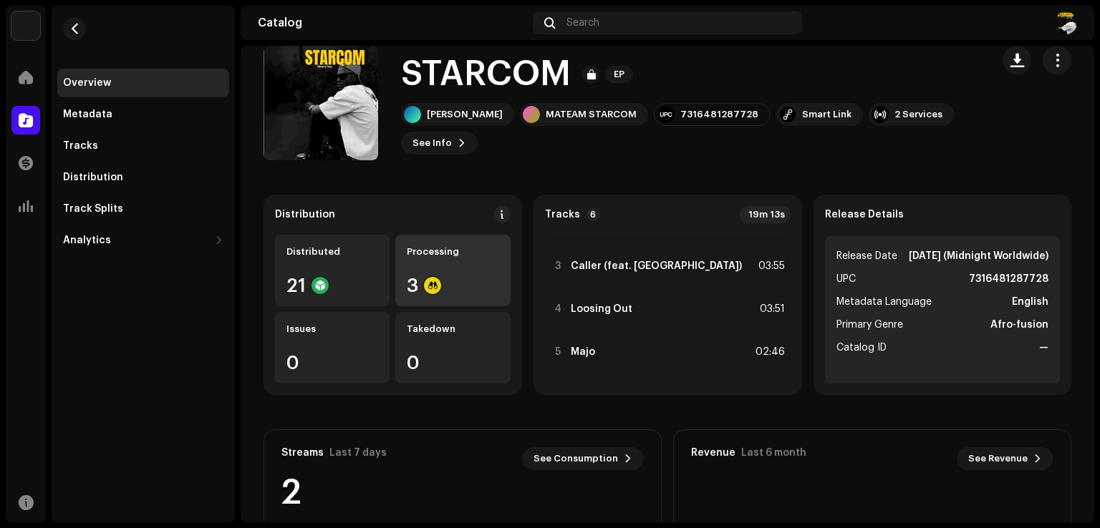
click at [440, 258] on div "Processing 3" at bounding box center [452, 271] width 115 height 72
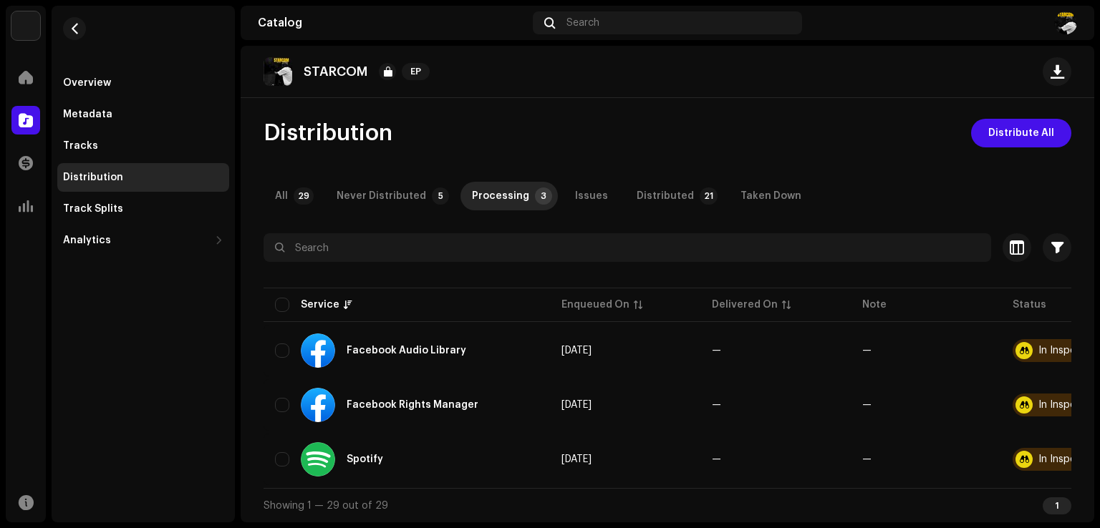
scroll to position [0, 89]
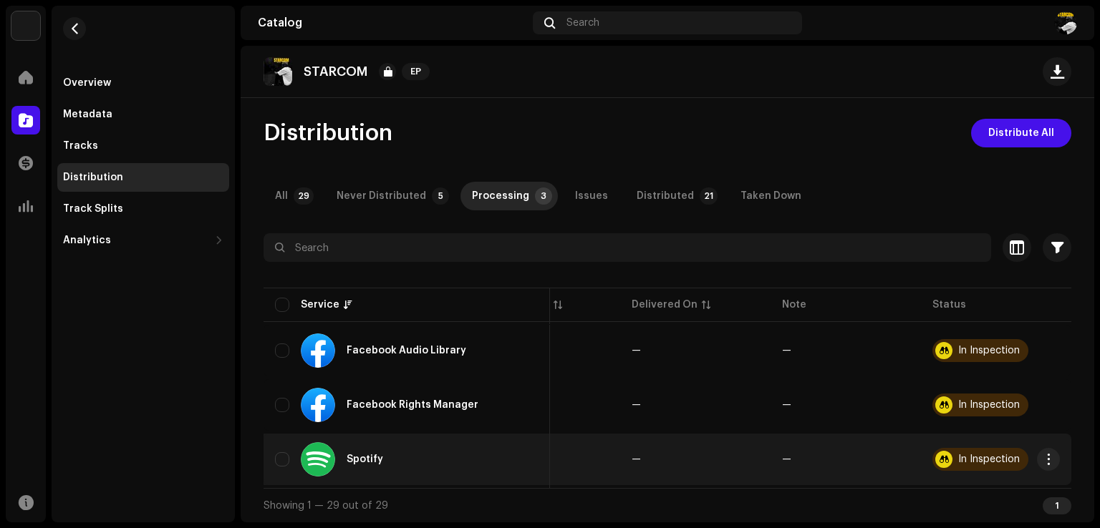
click at [968, 455] on div "In Inspection" at bounding box center [989, 460] width 62 height 10
click at [941, 456] on div at bounding box center [943, 459] width 17 height 17
click at [279, 456] on input "checkbox" at bounding box center [282, 460] width 14 height 14
checkbox input "true"
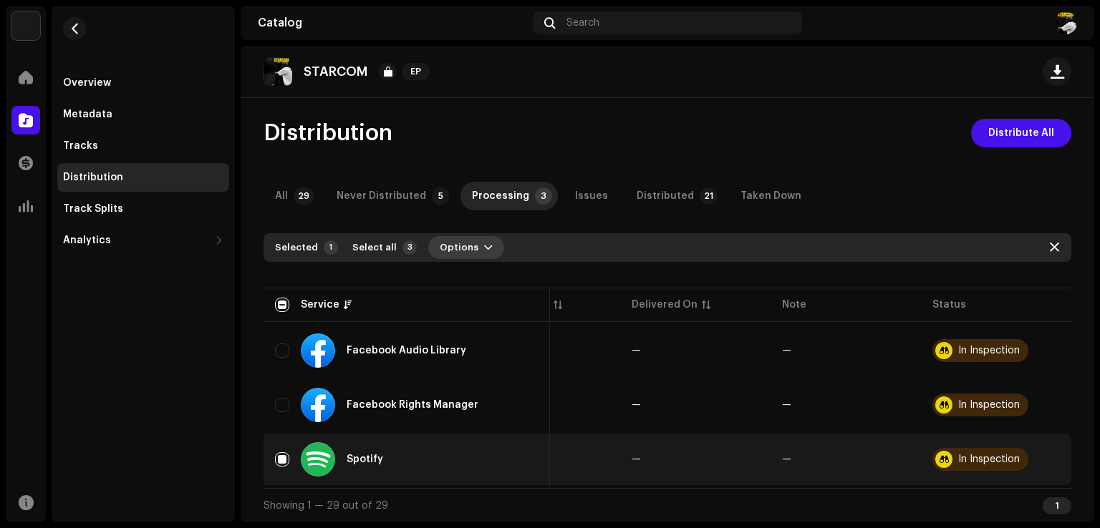
click at [456, 241] on span "Options" at bounding box center [459, 247] width 39 height 29
click at [470, 279] on span "Distribute" at bounding box center [457, 274] width 51 height 11
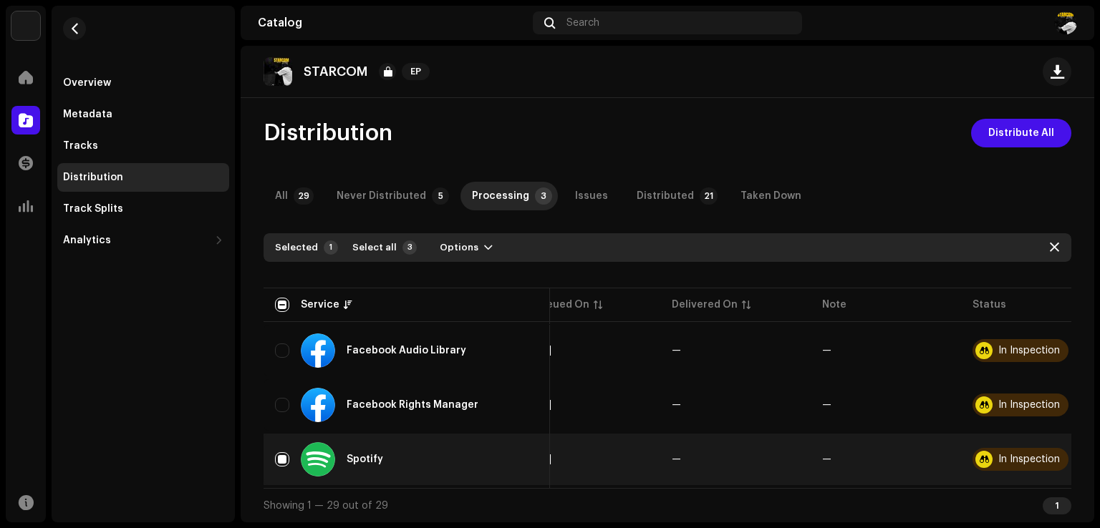
scroll to position [0, 0]
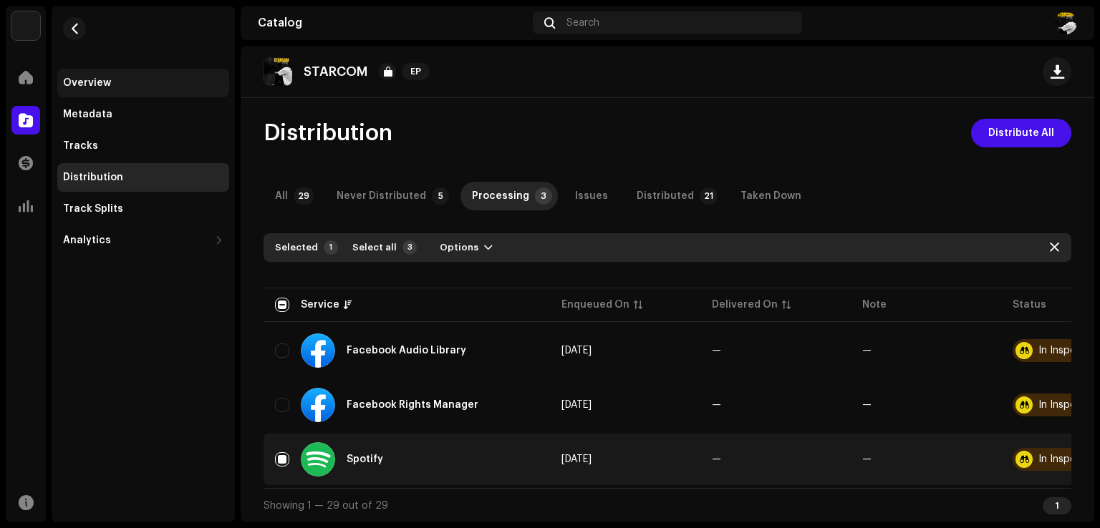
drag, startPoint x: 283, startPoint y: 196, endPoint x: 107, endPoint y: 90, distance: 205.3
click at [284, 195] on div "All" at bounding box center [281, 196] width 13 height 29
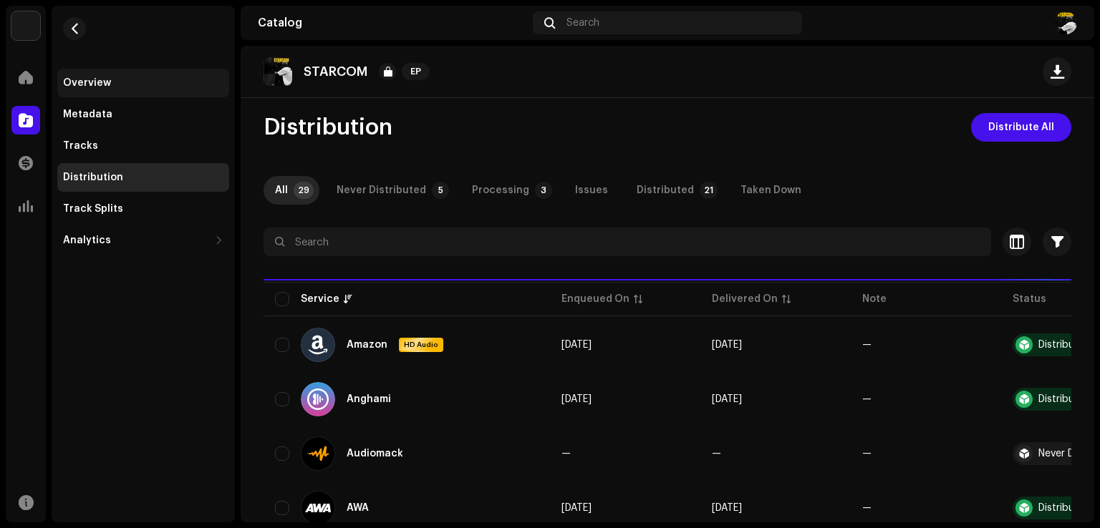
click at [107, 90] on div "Overview" at bounding box center [143, 83] width 172 height 29
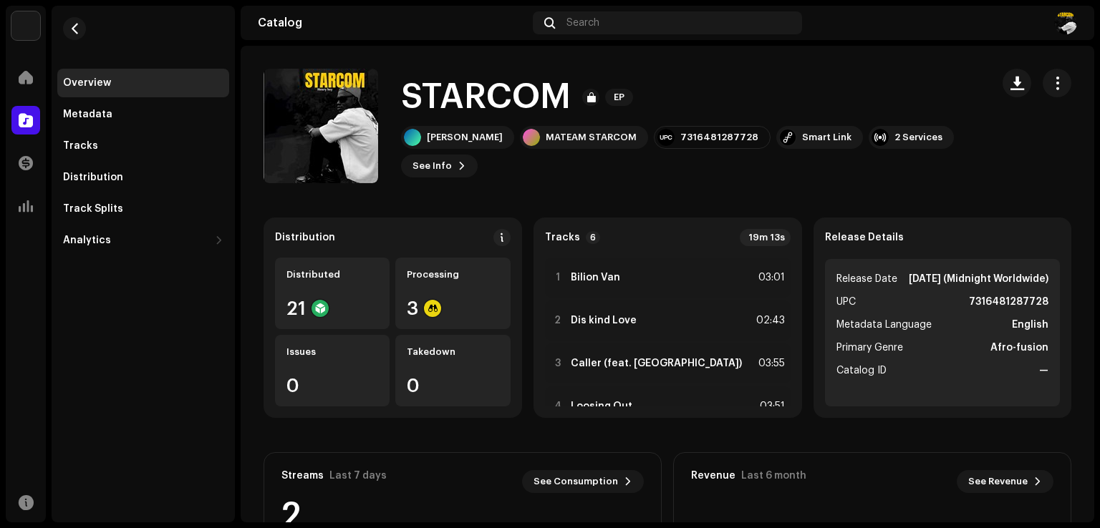
drag, startPoint x: 962, startPoint y: 316, endPoint x: 1040, endPoint y: 327, distance: 79.6
click at [1040, 327] on ul "Release Date [DATE] (Midnight Worldwide) UPC 7316481287728 Metadata Language En…" at bounding box center [943, 333] width 236 height 148
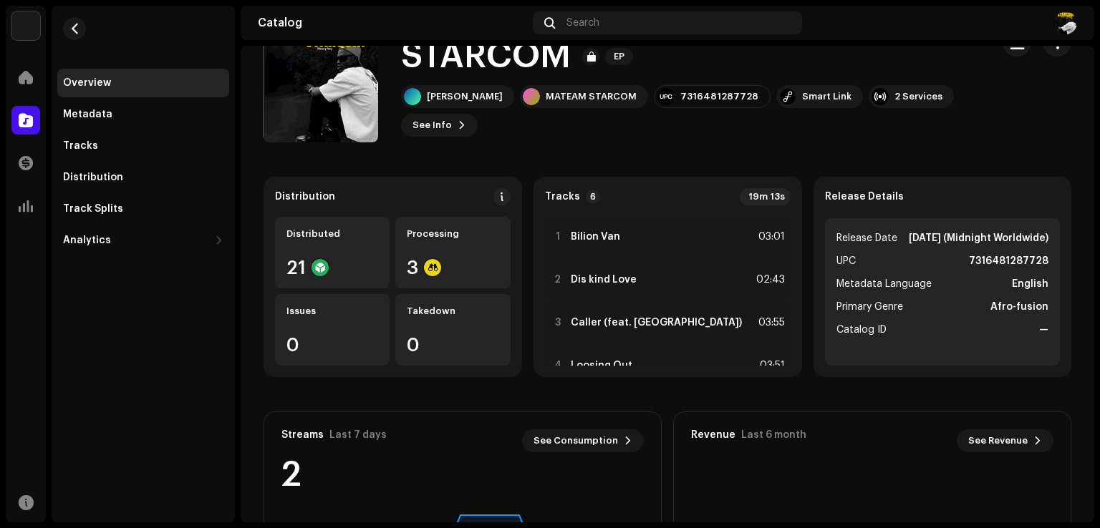
scroll to position [40, 0]
click at [34, 82] on div at bounding box center [25, 77] width 29 height 29
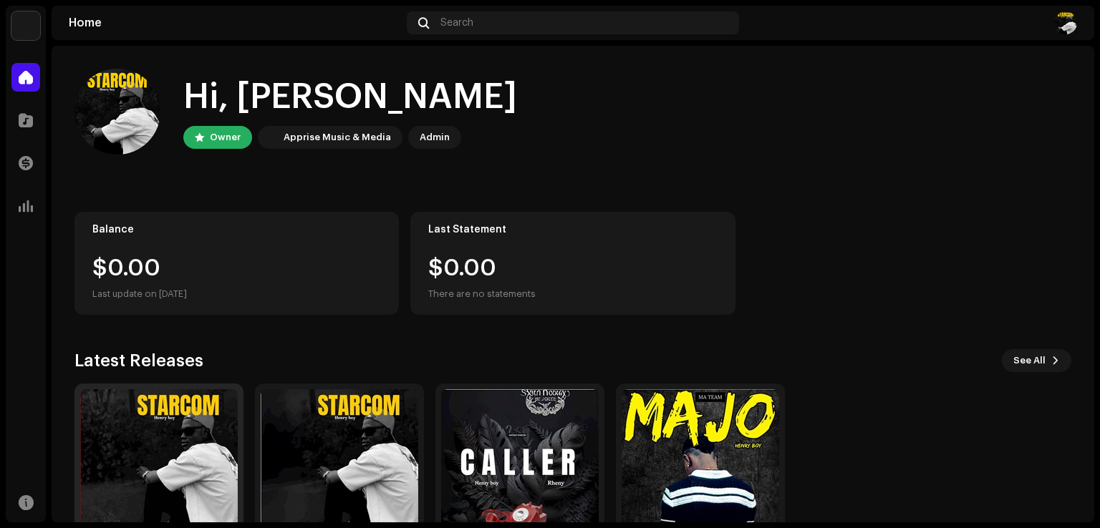
click at [149, 422] on img at bounding box center [159, 469] width 158 height 158
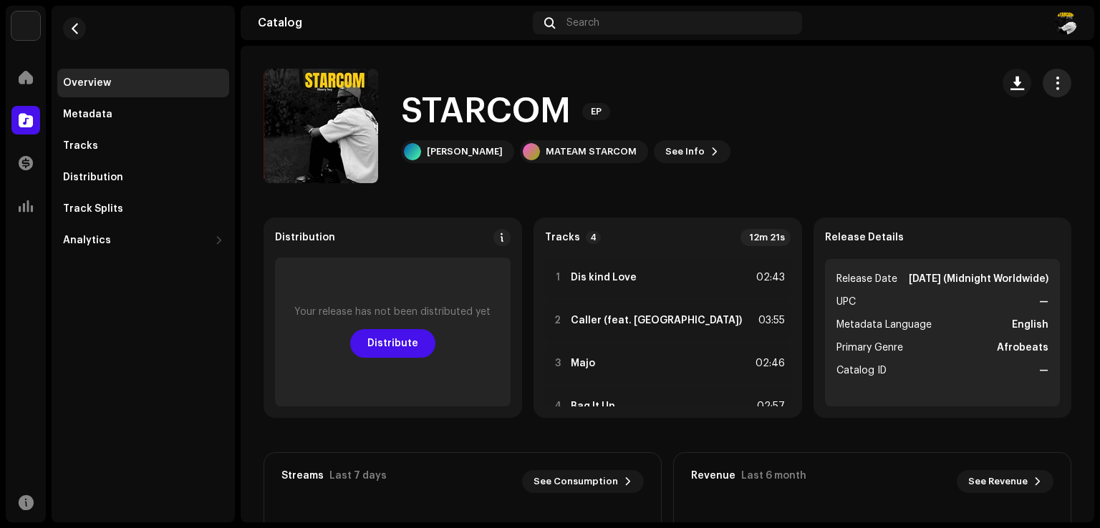
click at [1053, 77] on span "button" at bounding box center [1057, 82] width 14 height 11
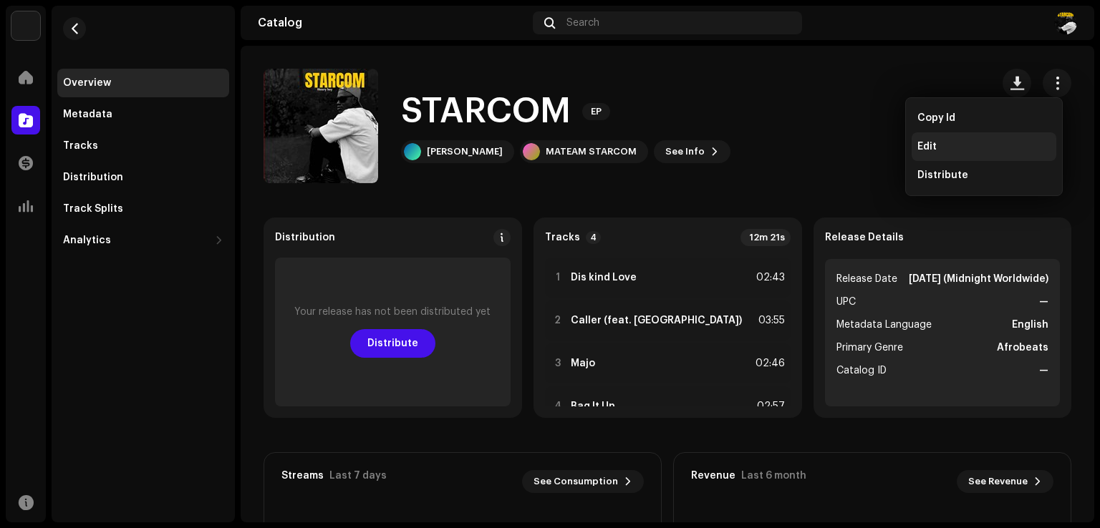
click at [930, 151] on span "Edit" at bounding box center [926, 146] width 19 height 11
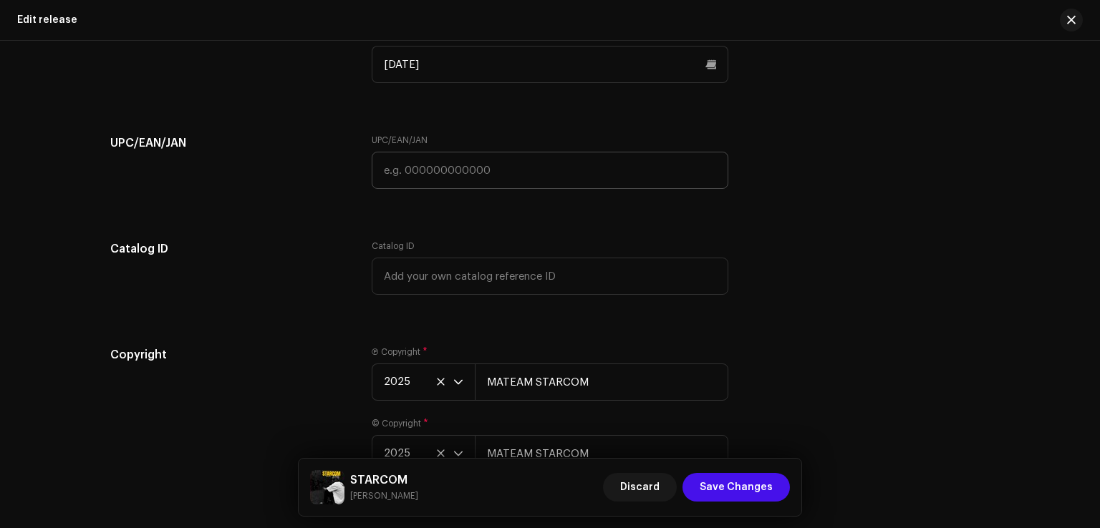
scroll to position [2500, 0]
click at [458, 177] on input "text" at bounding box center [550, 169] width 357 height 37
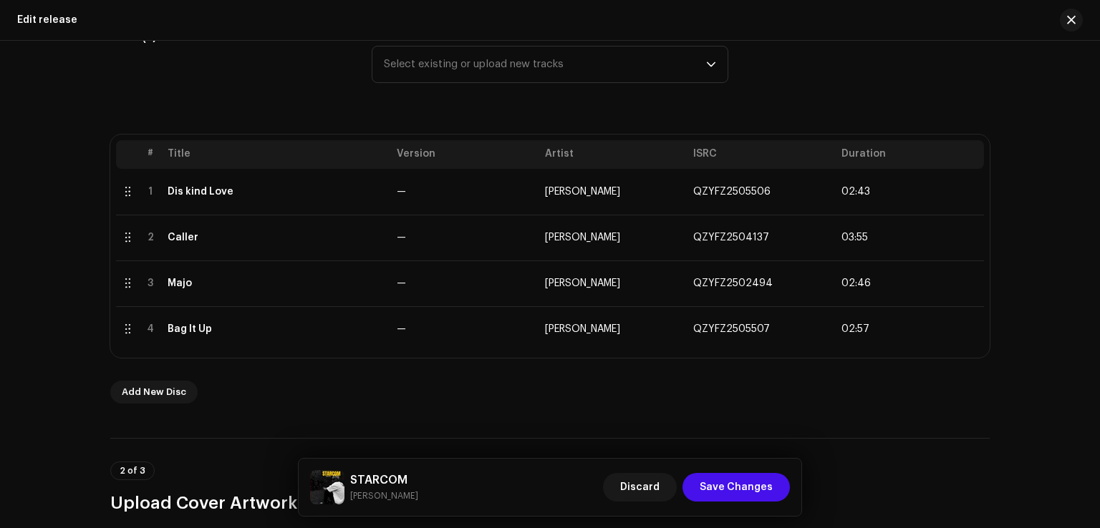
scroll to position [208, 0]
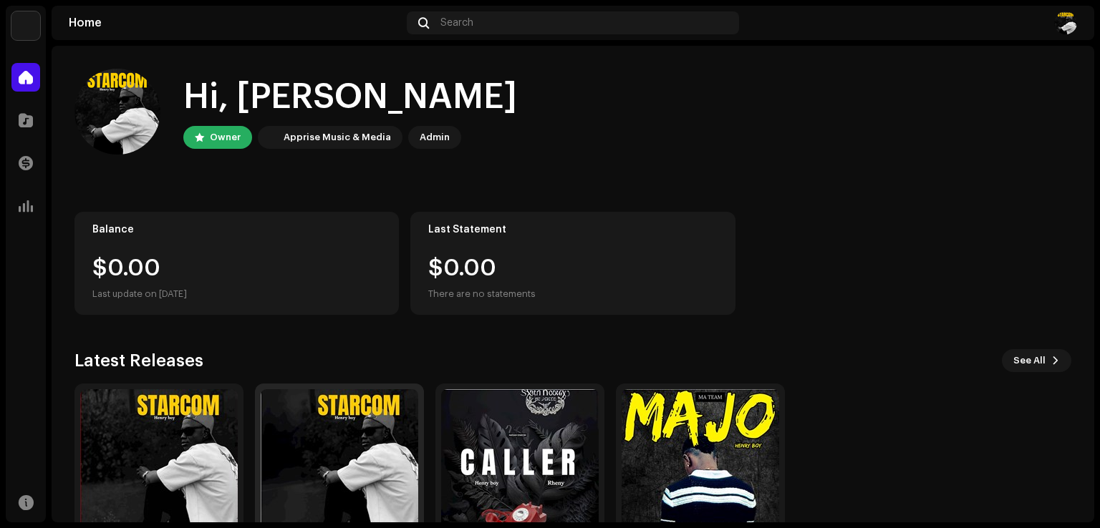
click at [293, 408] on img at bounding box center [340, 469] width 158 height 158
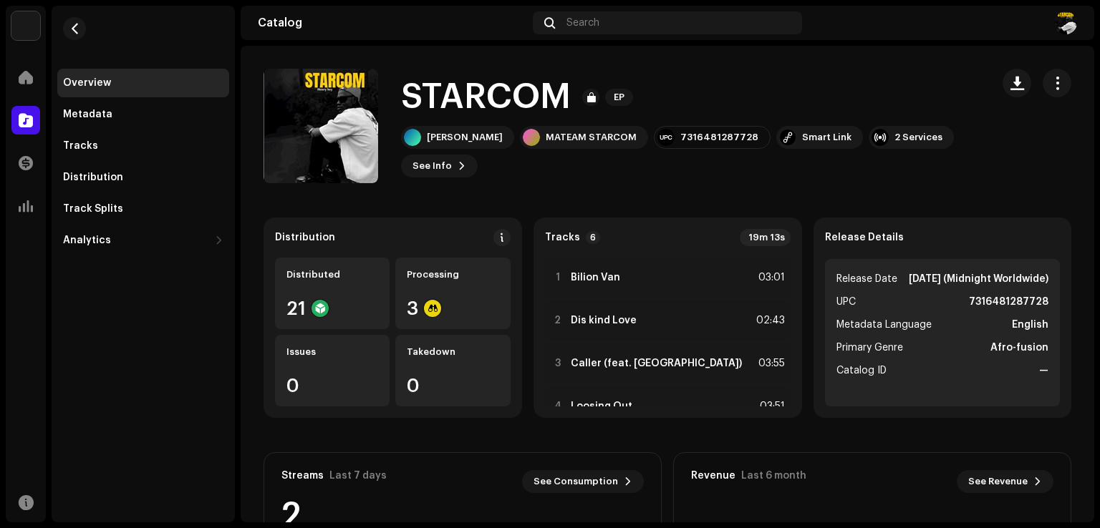
drag, startPoint x: 962, startPoint y: 315, endPoint x: 1042, endPoint y: 321, distance: 79.7
click at [1042, 321] on ul "Release Date [DATE] (Midnight Worldwide) UPC 7316481287728 Metadata Language En…" at bounding box center [943, 333] width 236 height 148
copy strong "7316481287728"
click at [70, 33] on span "button" at bounding box center [74, 28] width 11 height 11
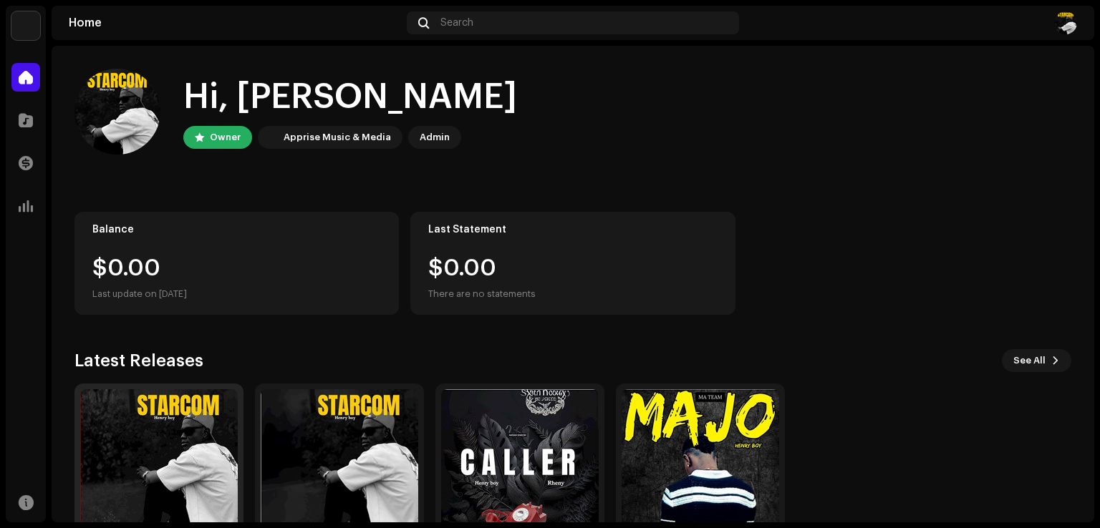
click at [175, 455] on img at bounding box center [159, 469] width 158 height 158
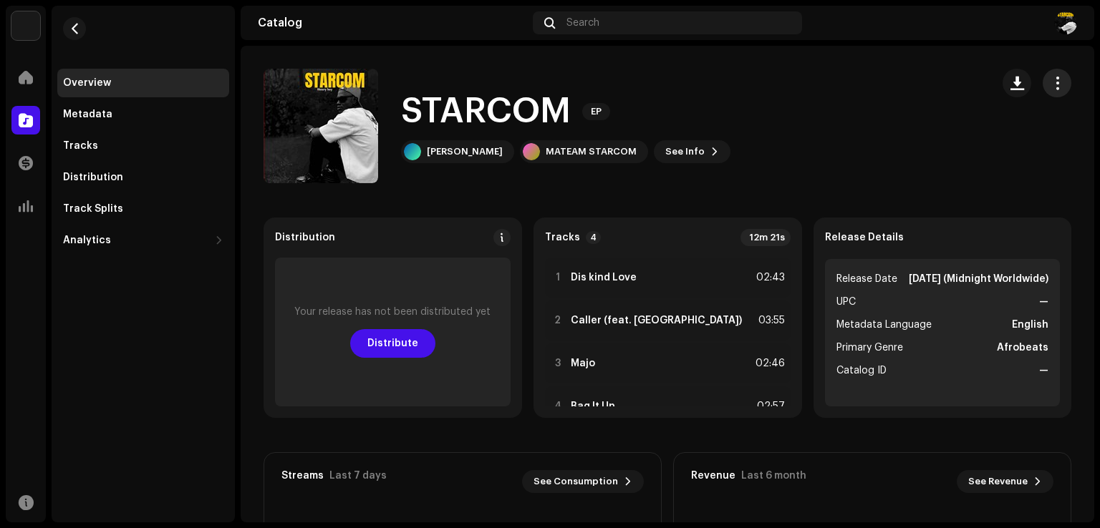
click at [1048, 92] on button "button" at bounding box center [1057, 83] width 29 height 29
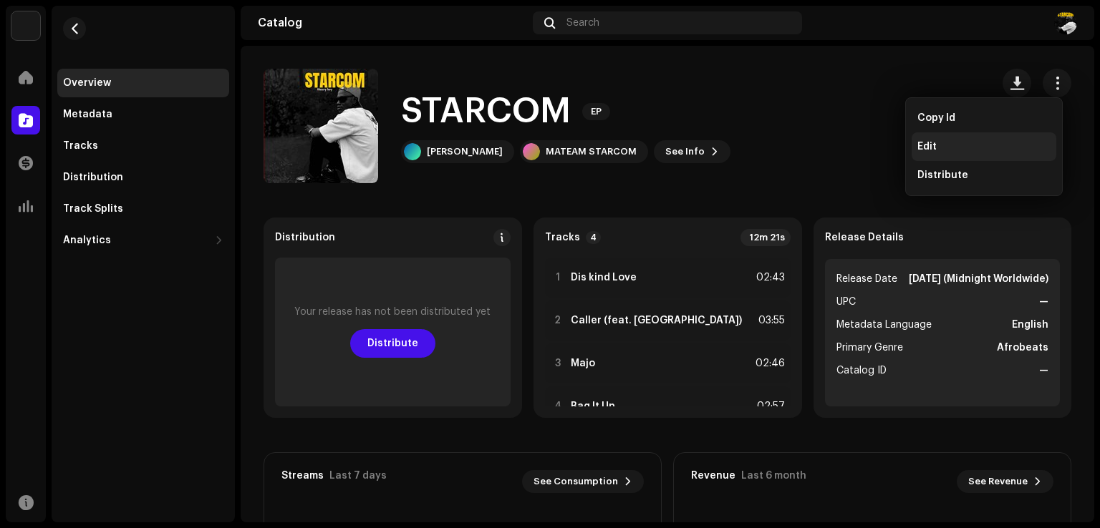
click at [970, 144] on div "Edit" at bounding box center [983, 146] width 133 height 11
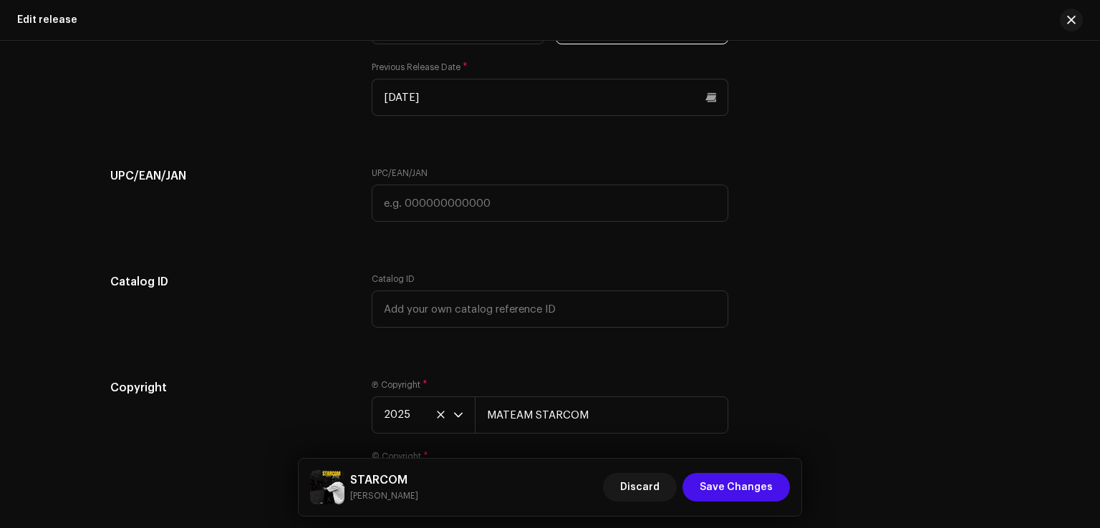
scroll to position [2466, 0]
click at [395, 215] on input "text" at bounding box center [550, 203] width 357 height 37
paste input "7316481287728"
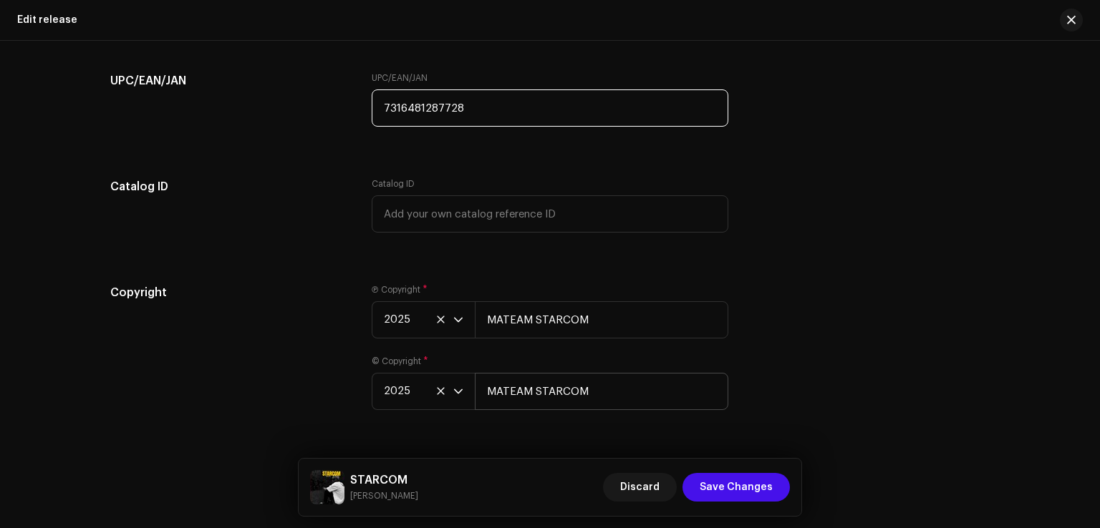
scroll to position [2563, 0]
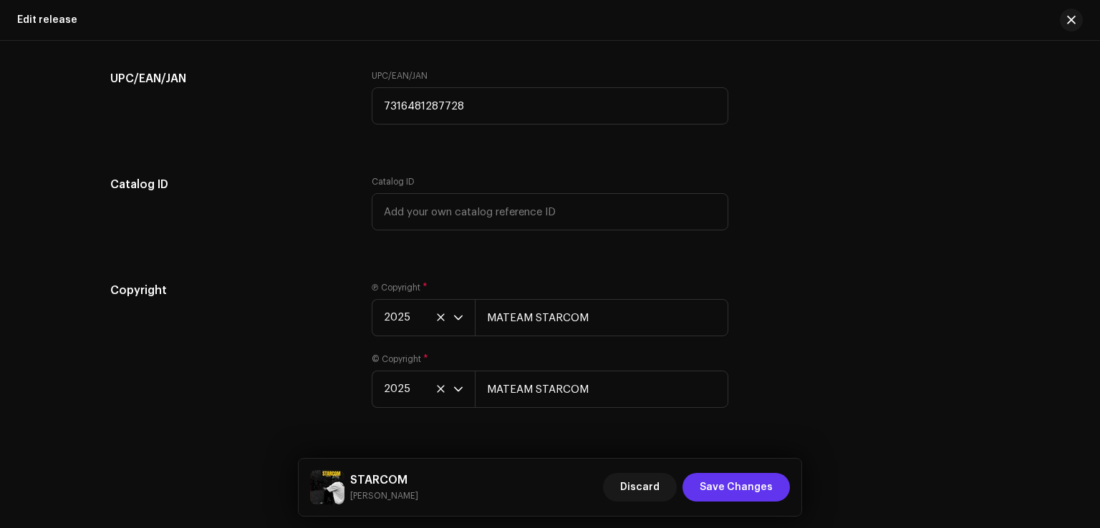
click at [717, 490] on span "Save Changes" at bounding box center [736, 487] width 73 height 29
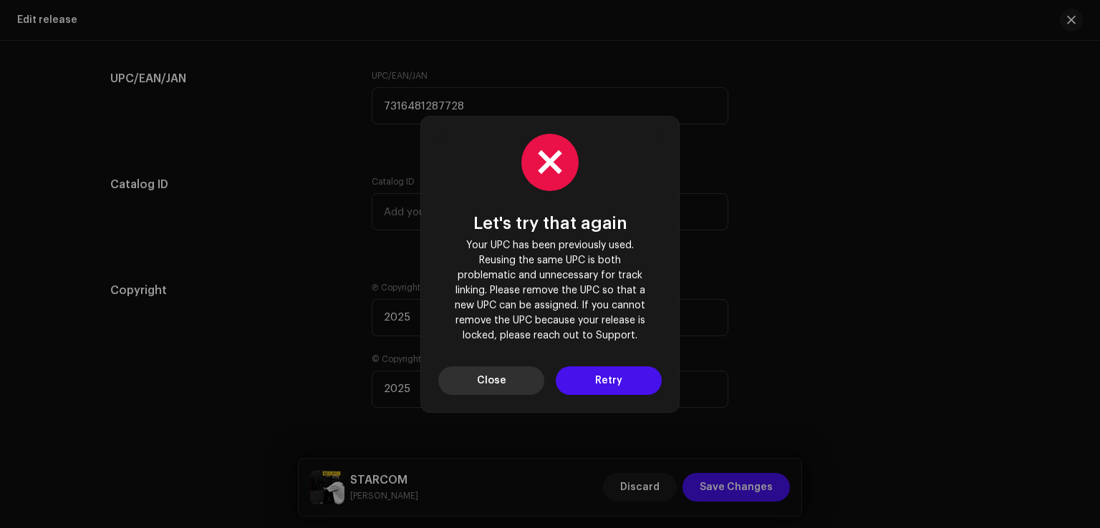
click at [478, 379] on span "Close" at bounding box center [491, 381] width 29 height 29
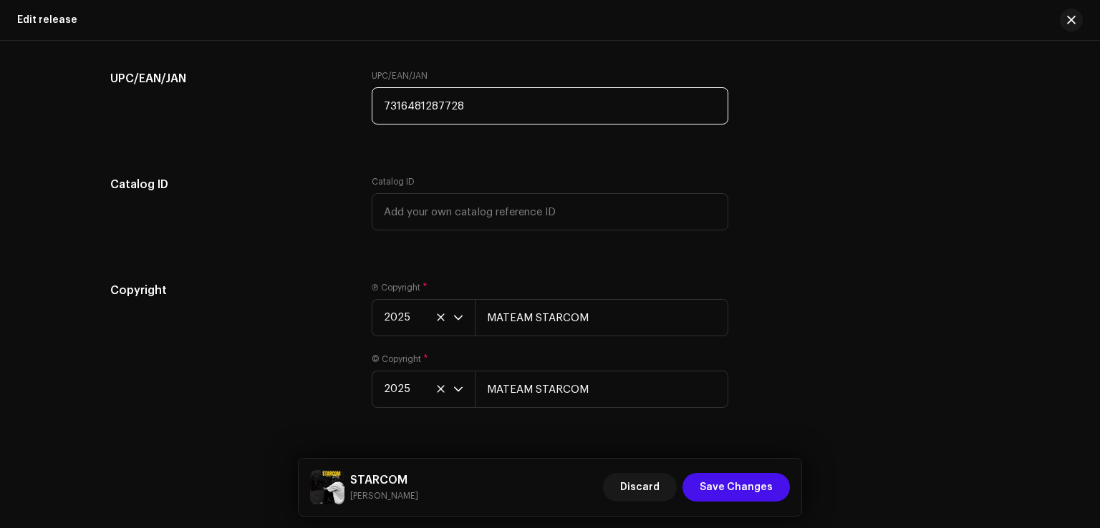
click at [456, 107] on input "7316481287728" at bounding box center [550, 105] width 357 height 37
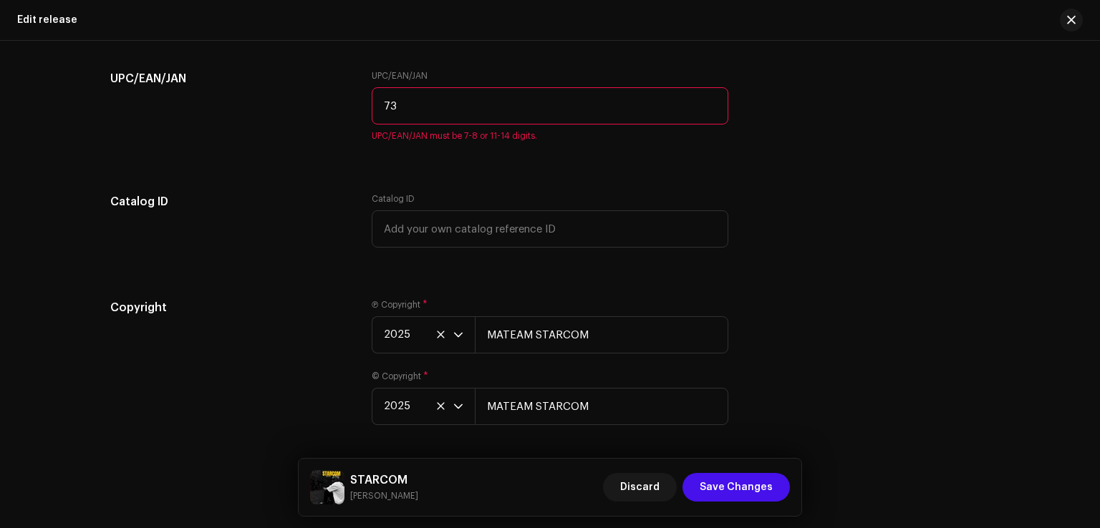
type input "7"
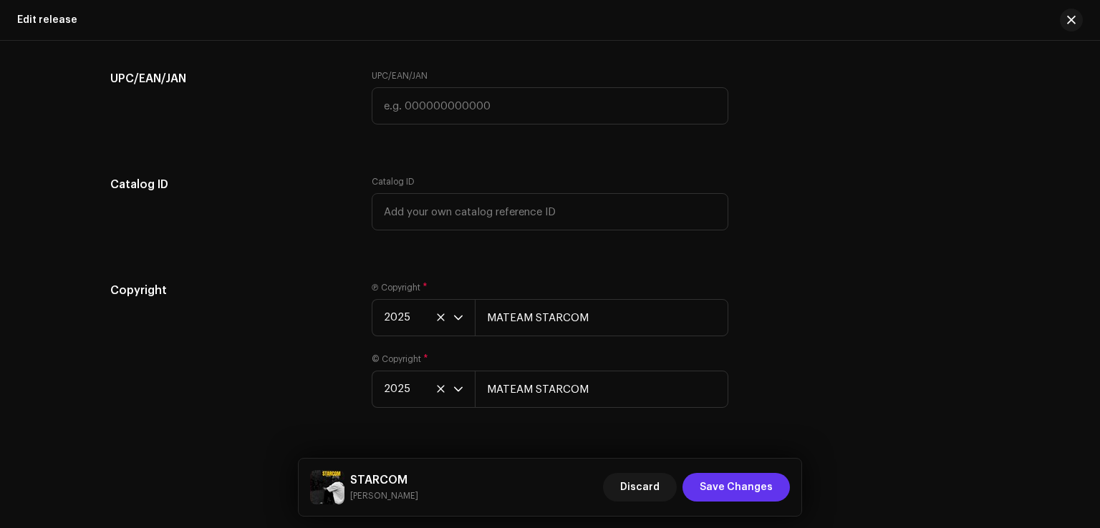
click at [725, 495] on span "Save Changes" at bounding box center [736, 487] width 73 height 29
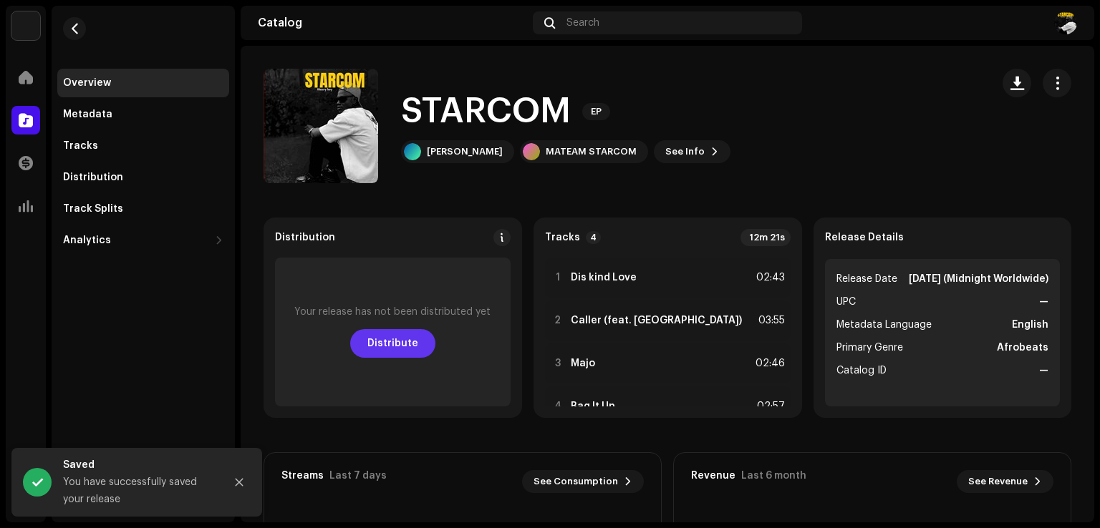
click at [396, 344] on span "Distribute" at bounding box center [392, 343] width 51 height 29
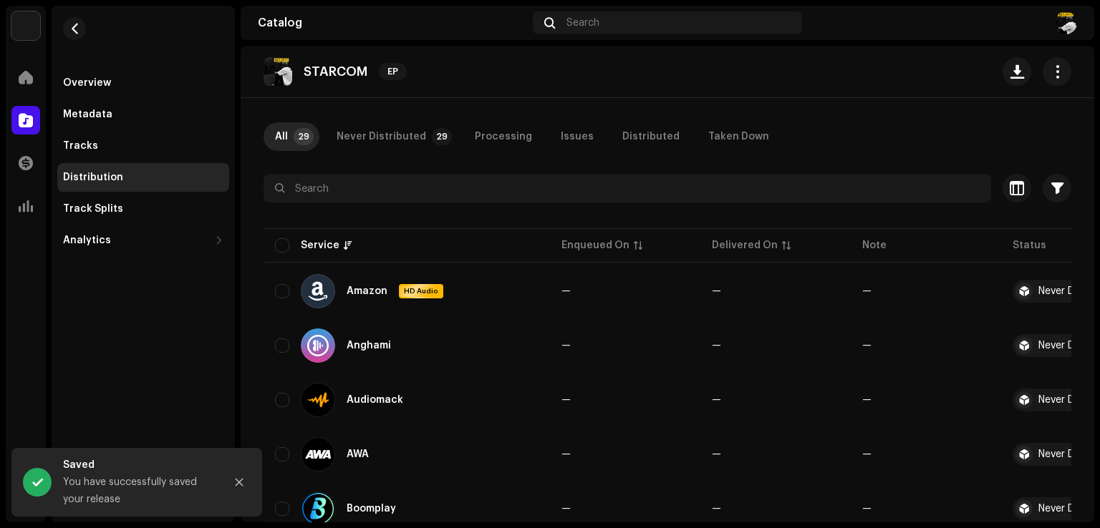
scroll to position [70, 0]
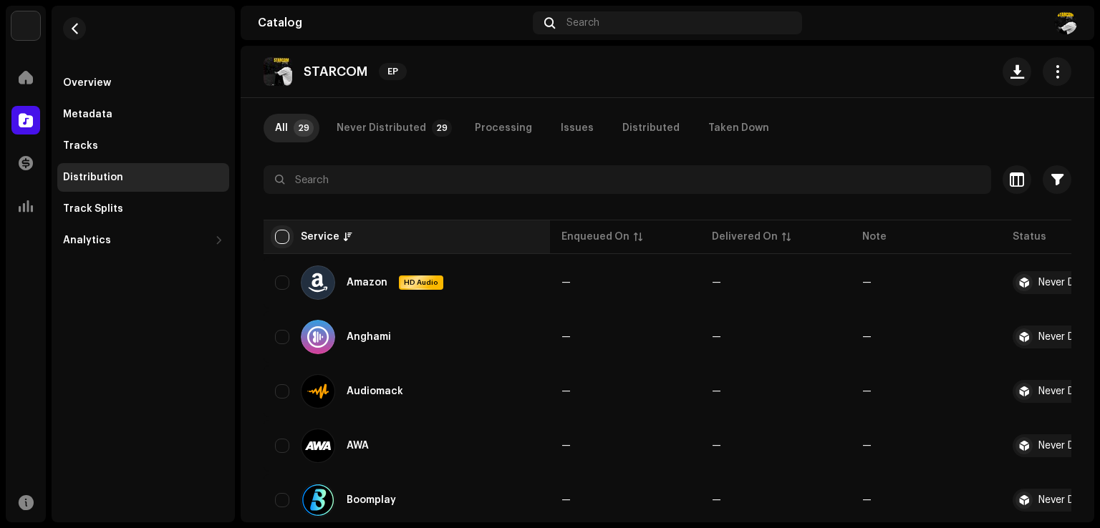
click at [283, 242] on input "checkbox" at bounding box center [282, 237] width 14 height 14
checkbox input "true"
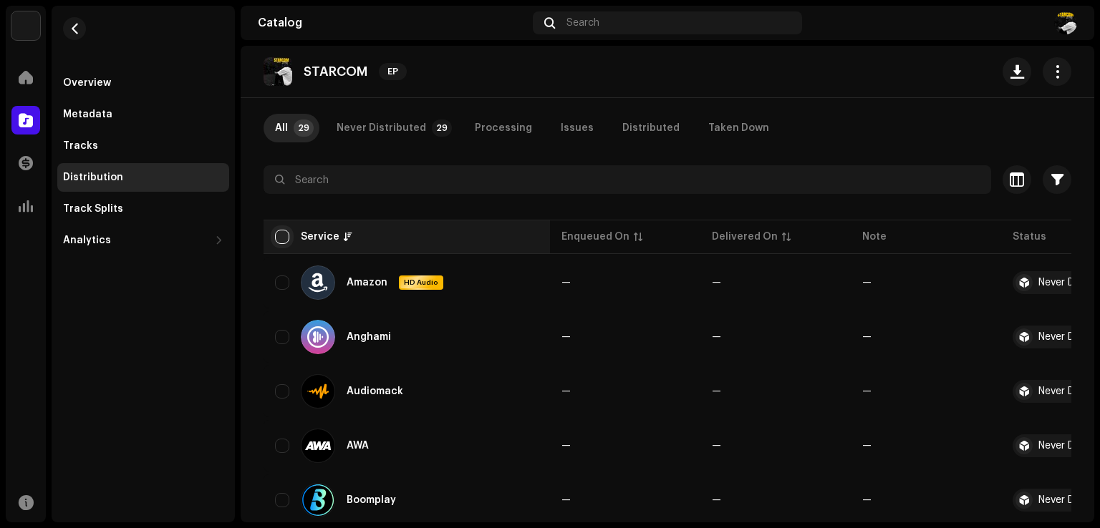
checkbox input "true"
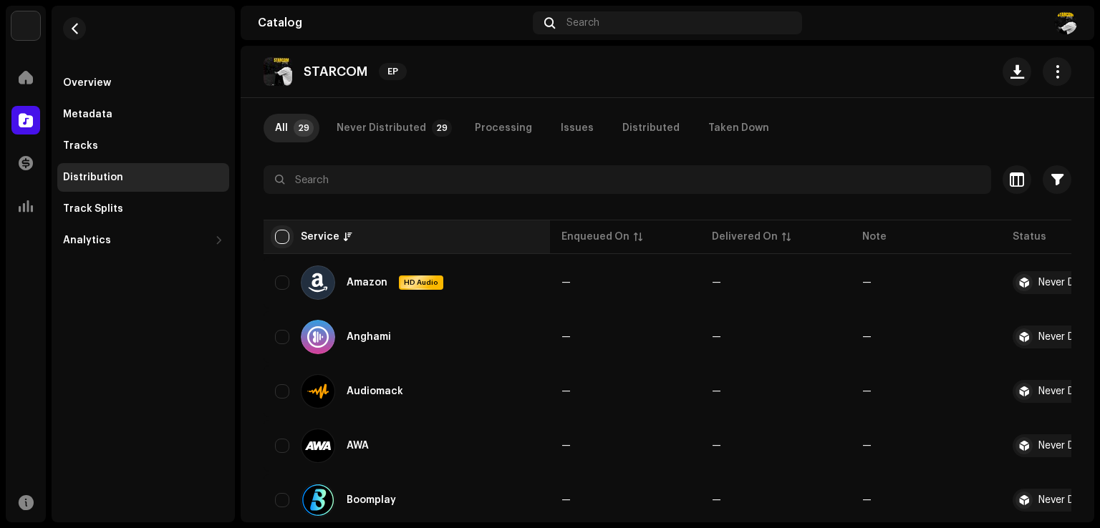
checkbox input "true"
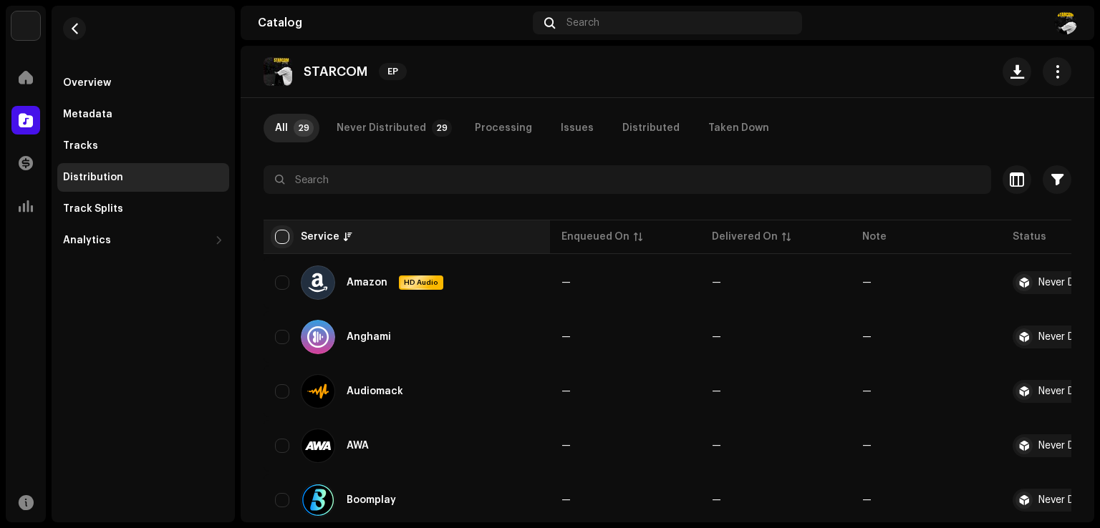
checkbox input "true"
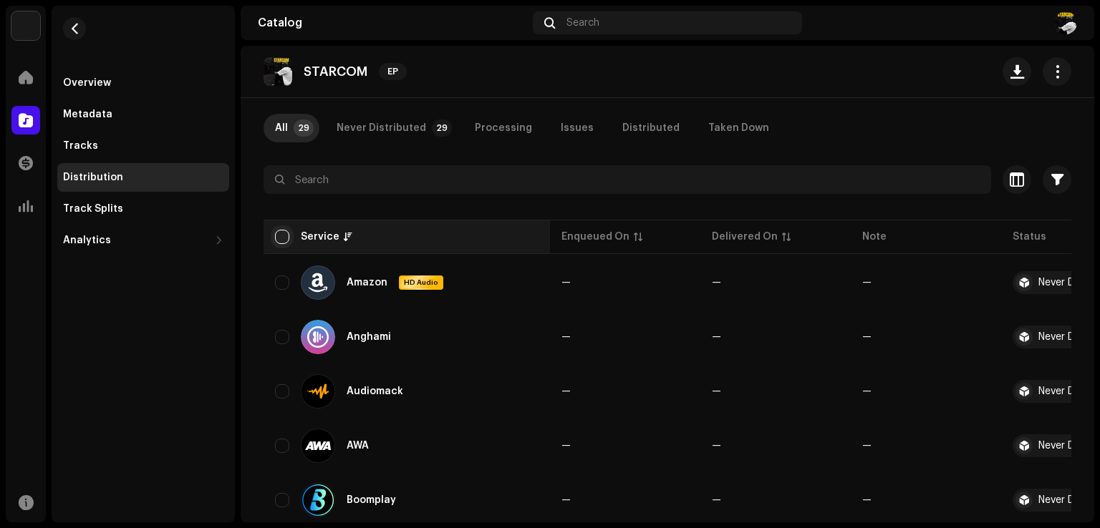
checkbox input "true"
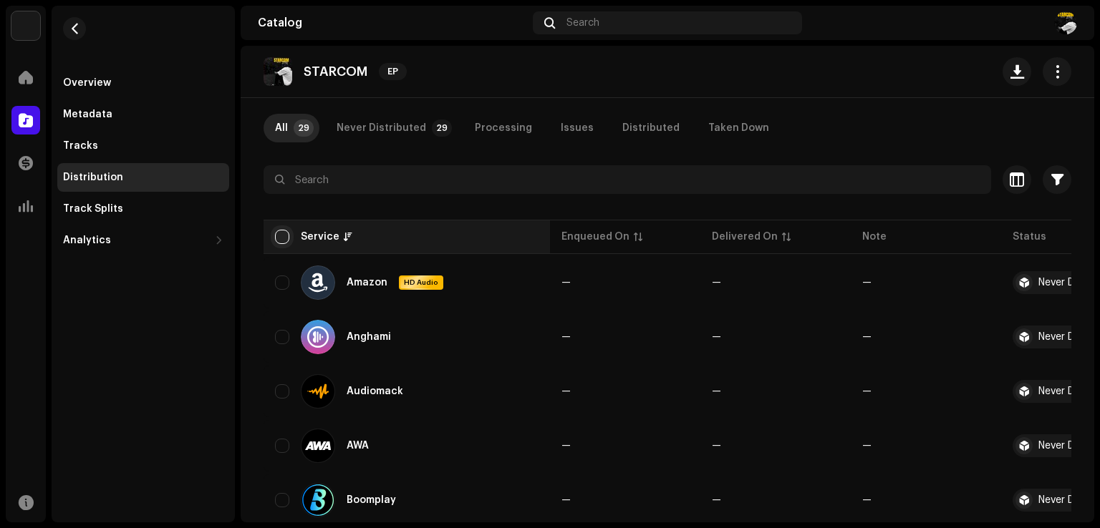
checkbox input "true"
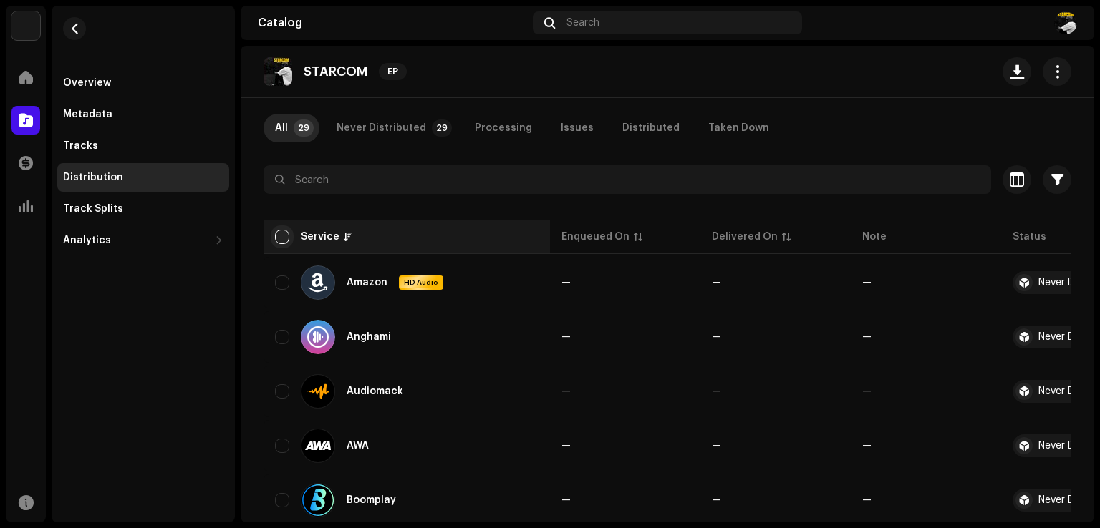
checkbox input "true"
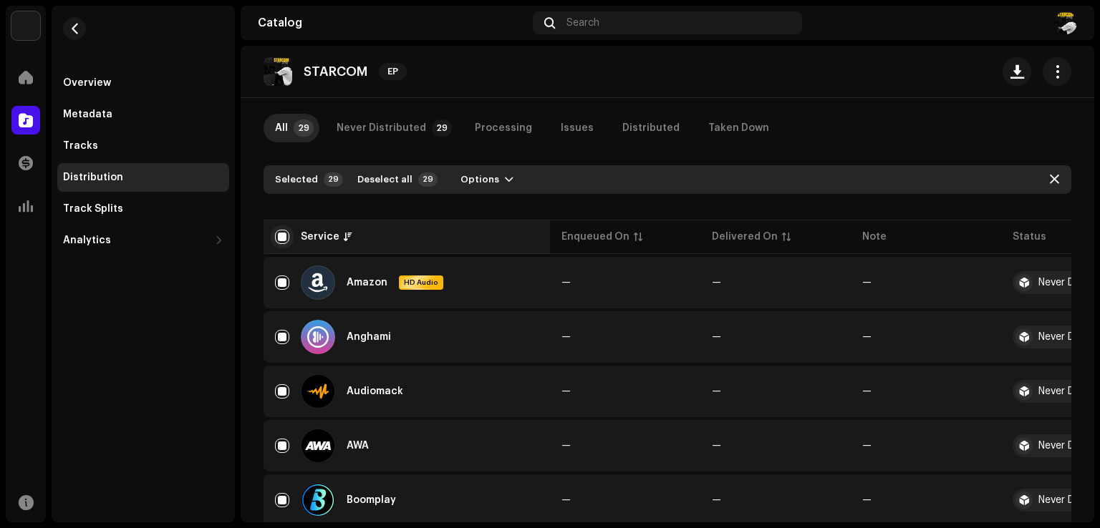
click at [275, 238] on input "checkbox" at bounding box center [282, 237] width 14 height 14
checkbox input "false"
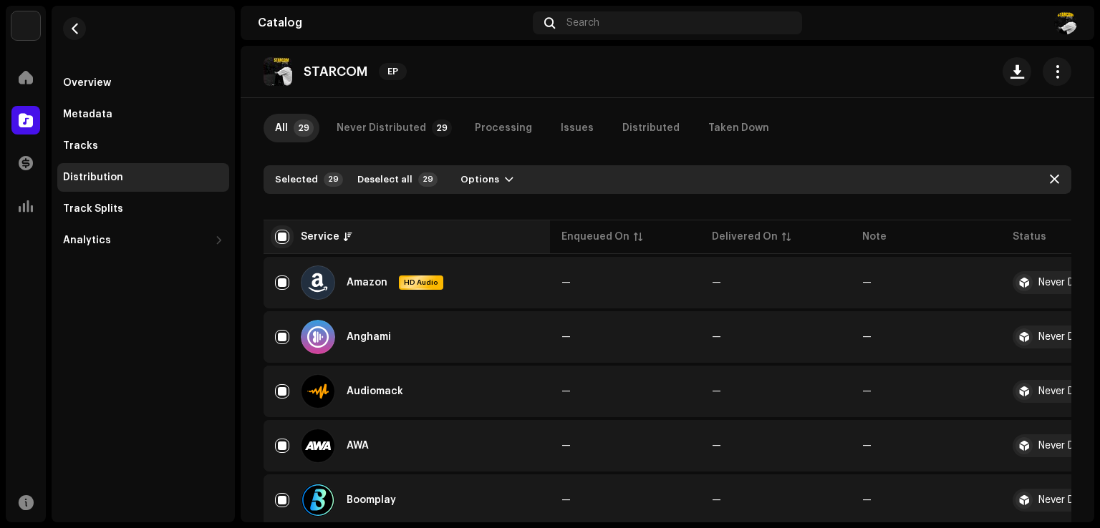
checkbox input "false"
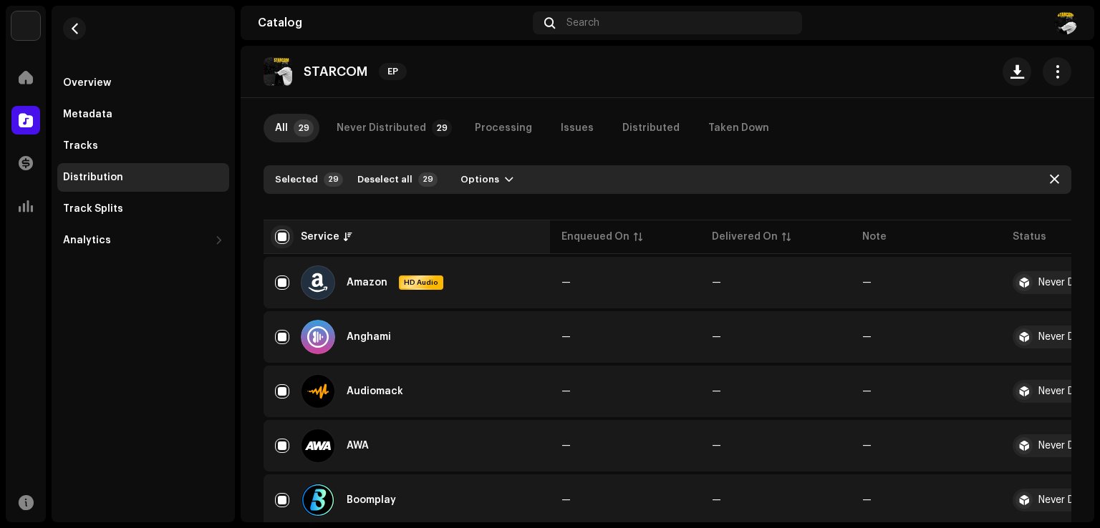
checkbox input "false"
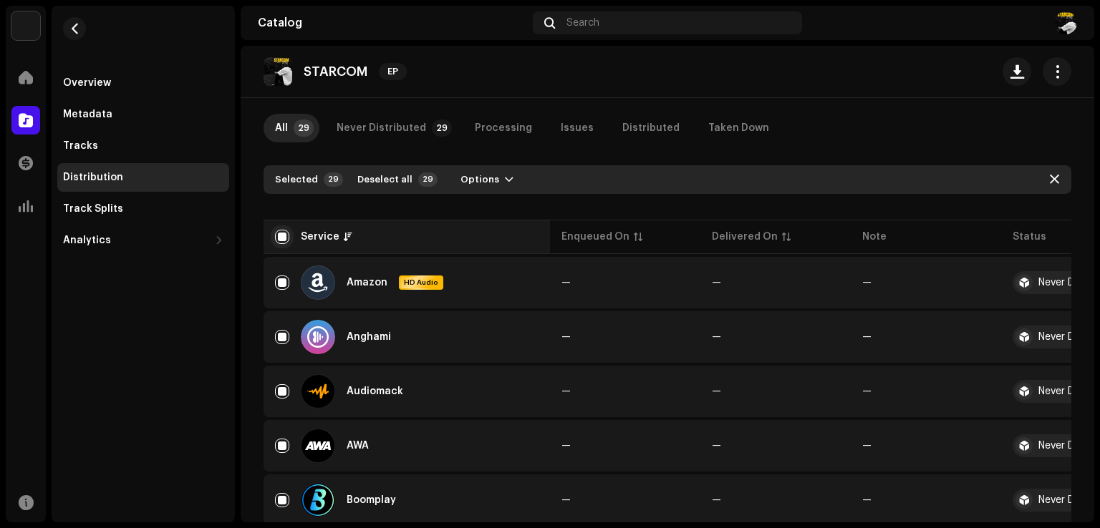
checkbox input "false"
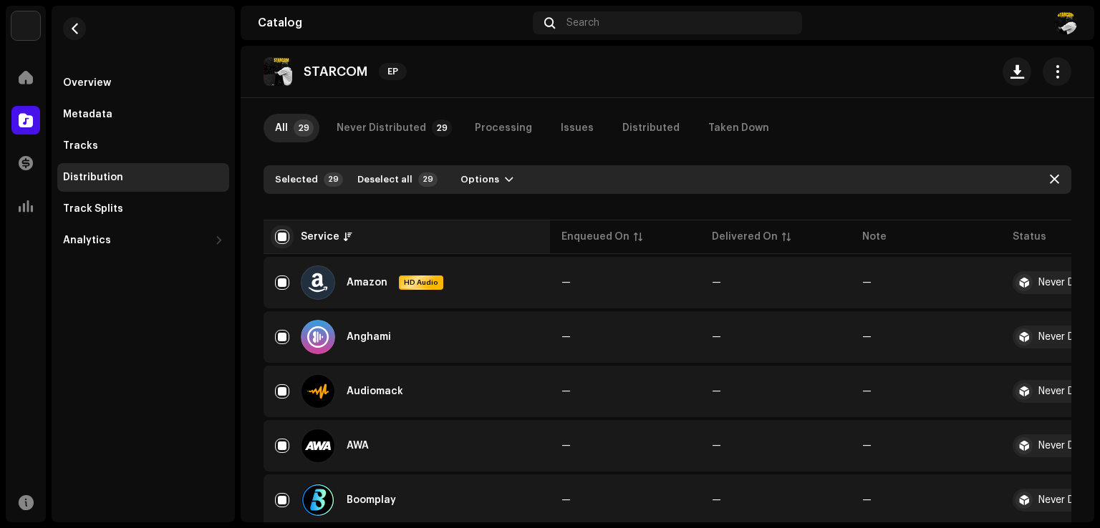
checkbox input "false"
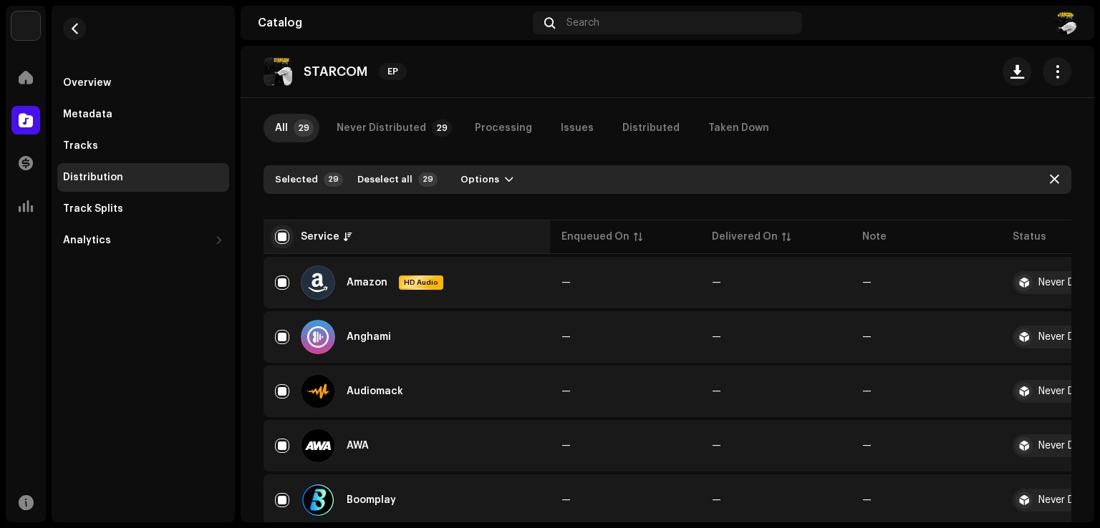
checkbox input "false"
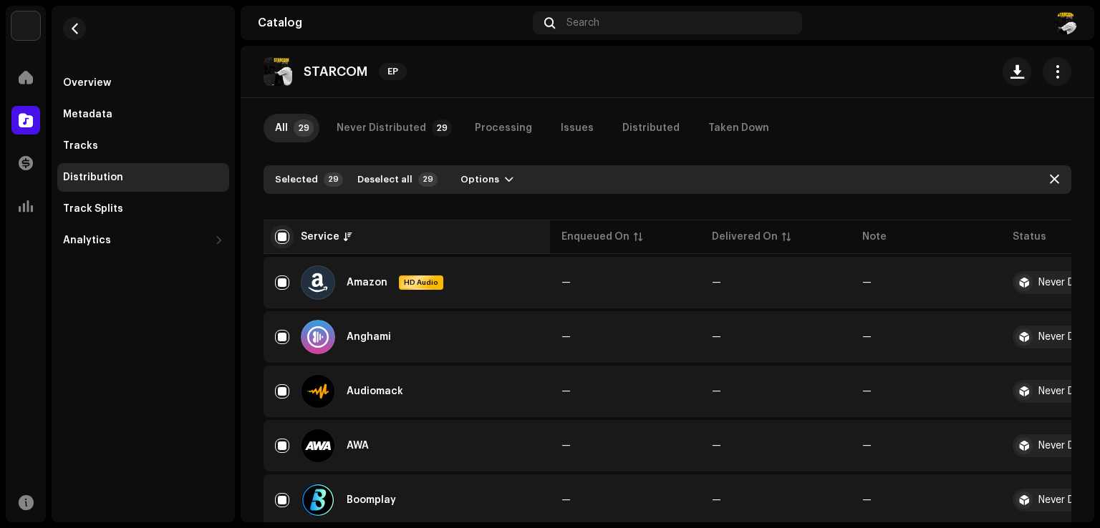
checkbox input "false"
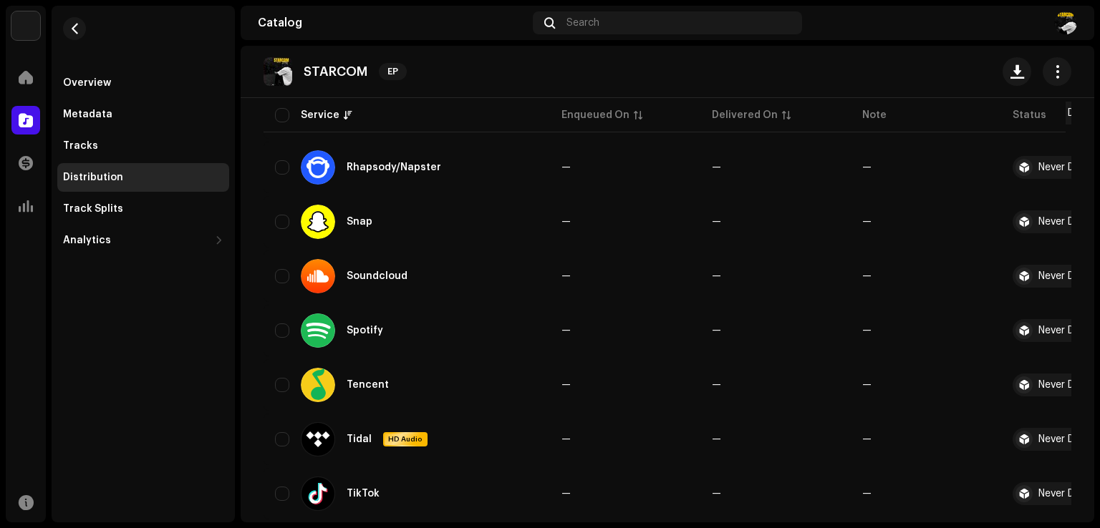
scroll to position [1220, 0]
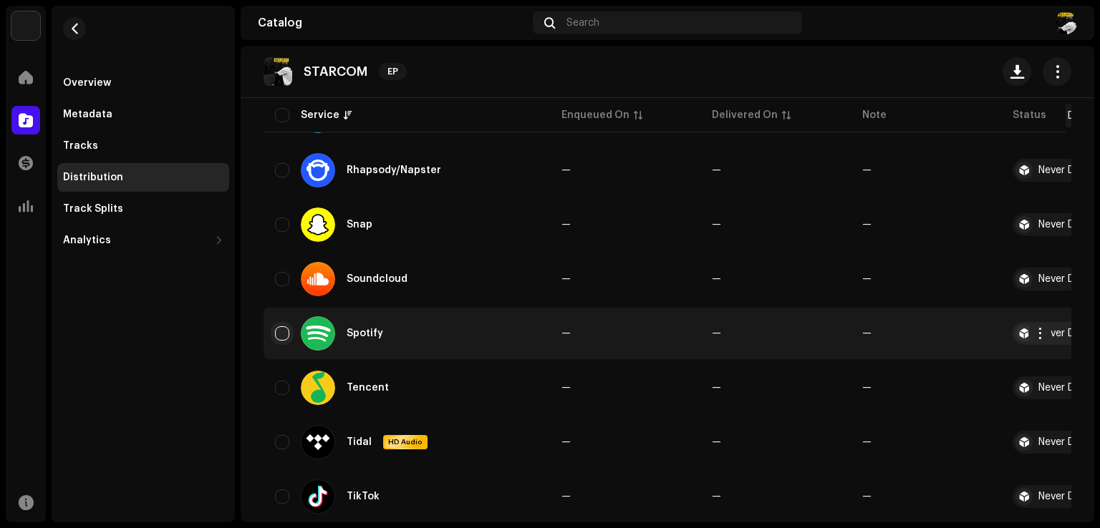
click at [281, 327] on input "Row Unselected" at bounding box center [282, 334] width 14 height 14
checkbox input "true"
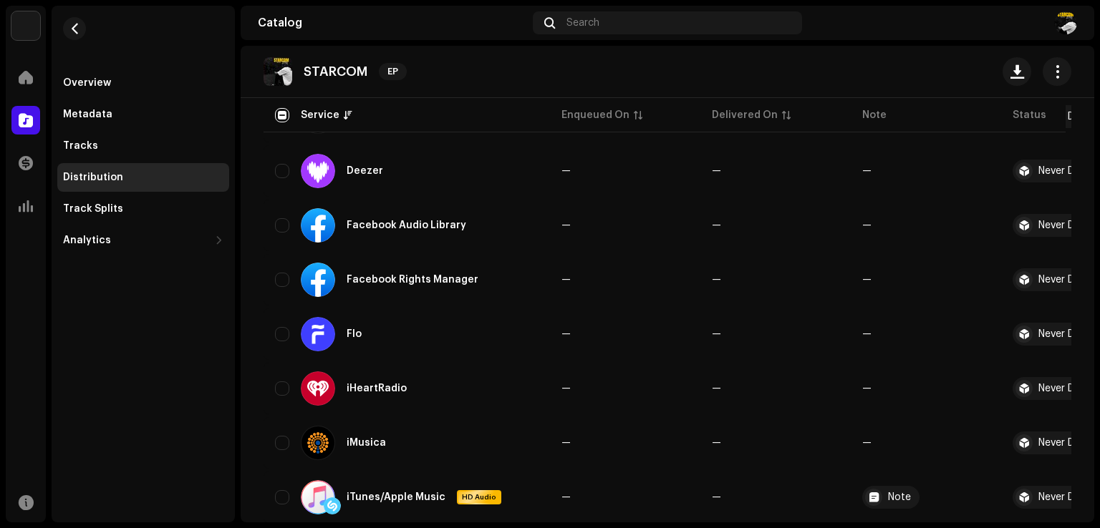
scroll to position [455, 0]
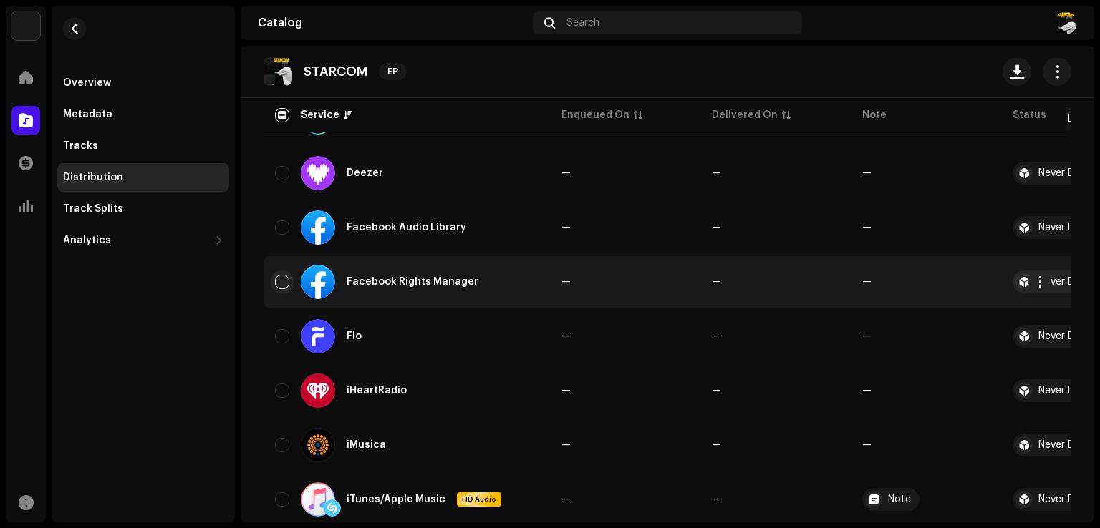
click at [276, 277] on input "Row Unselected" at bounding box center [282, 282] width 14 height 14
checkbox input "true"
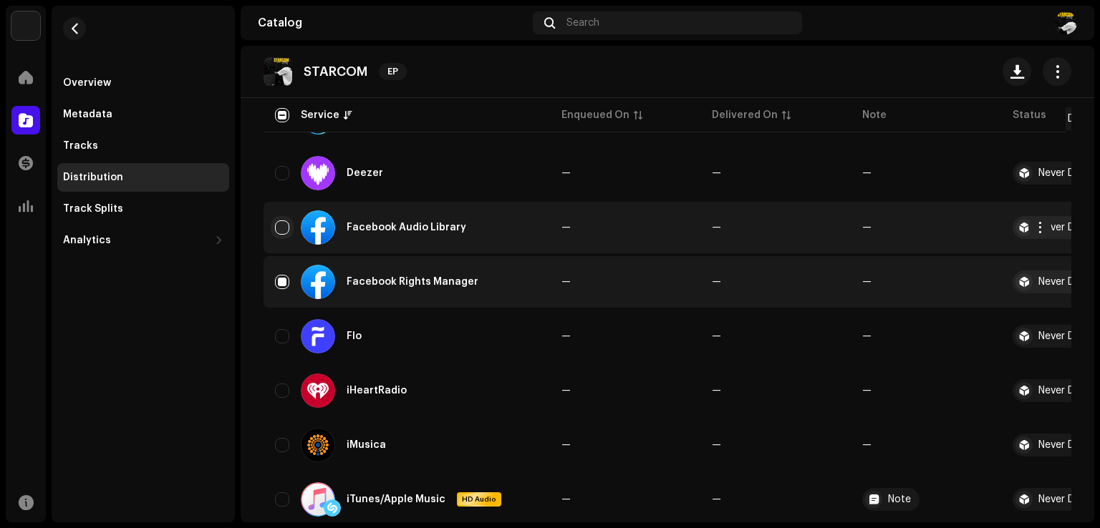
click at [281, 228] on input "Row Unselected" at bounding box center [282, 228] width 14 height 14
checkbox input "true"
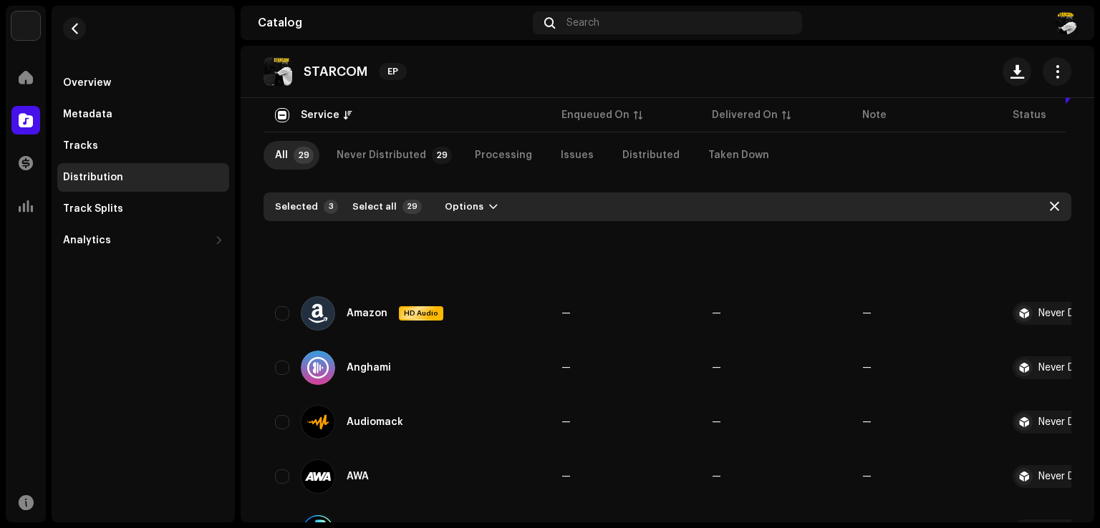
scroll to position [0, 0]
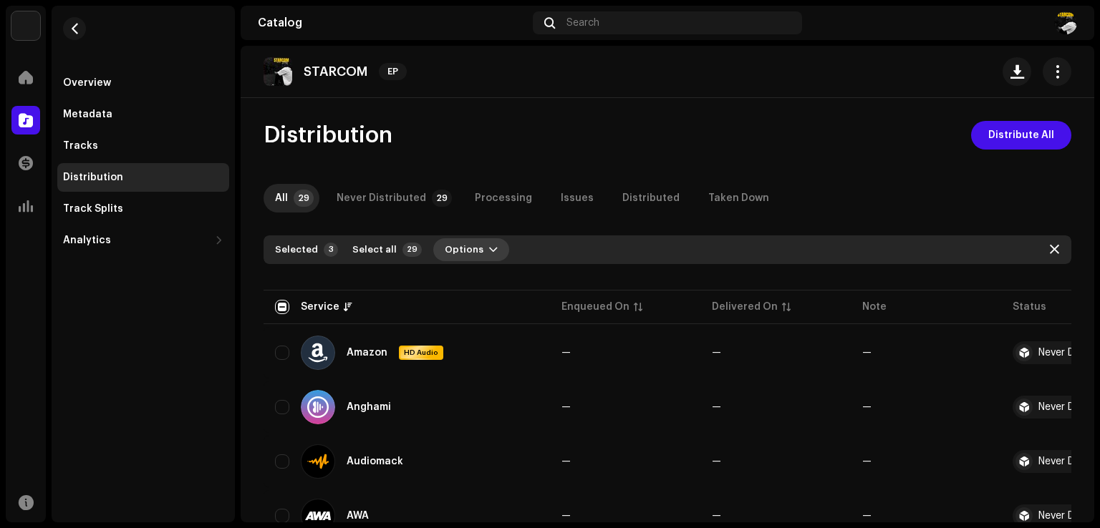
click at [460, 246] on span "Options" at bounding box center [464, 250] width 39 height 29
click at [463, 279] on span "Distribute" at bounding box center [462, 281] width 51 height 11
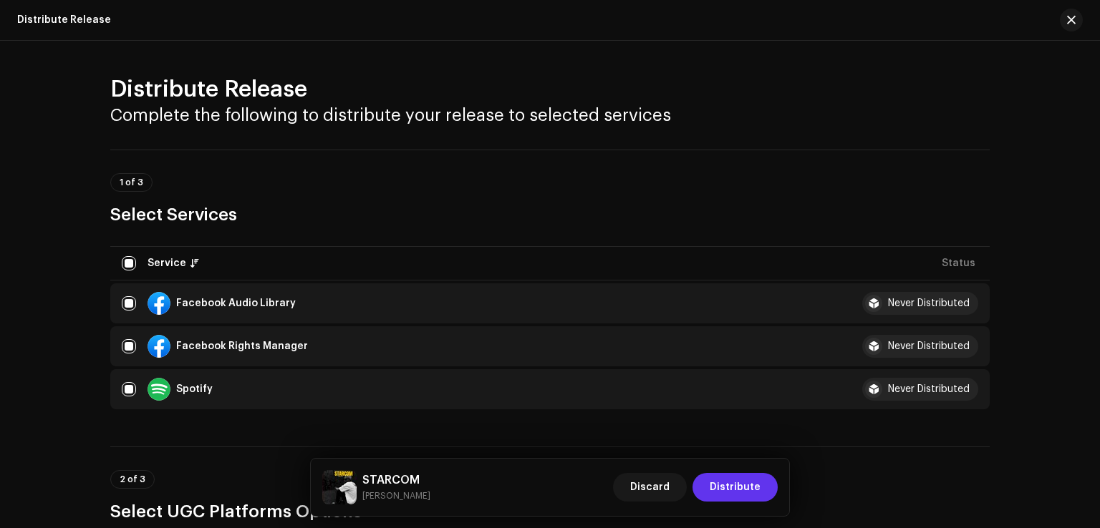
click at [738, 480] on span "Distribute" at bounding box center [735, 487] width 51 height 29
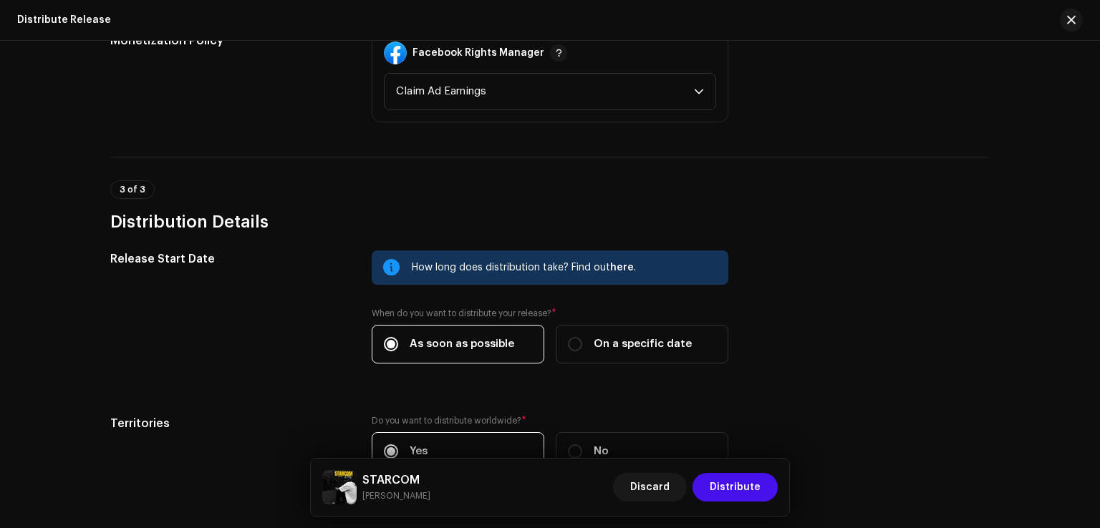
scroll to position [604, 0]
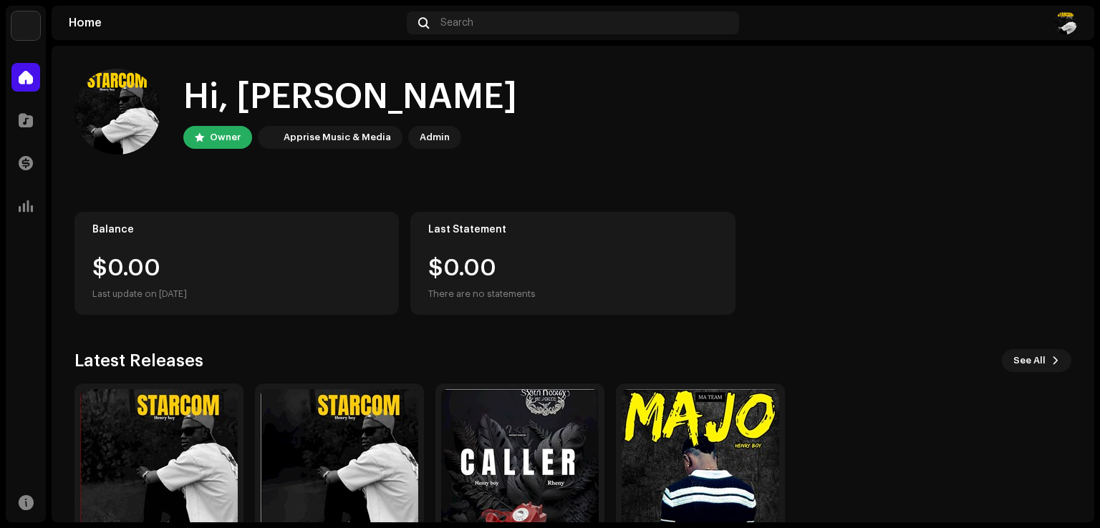
scroll to position [90, 0]
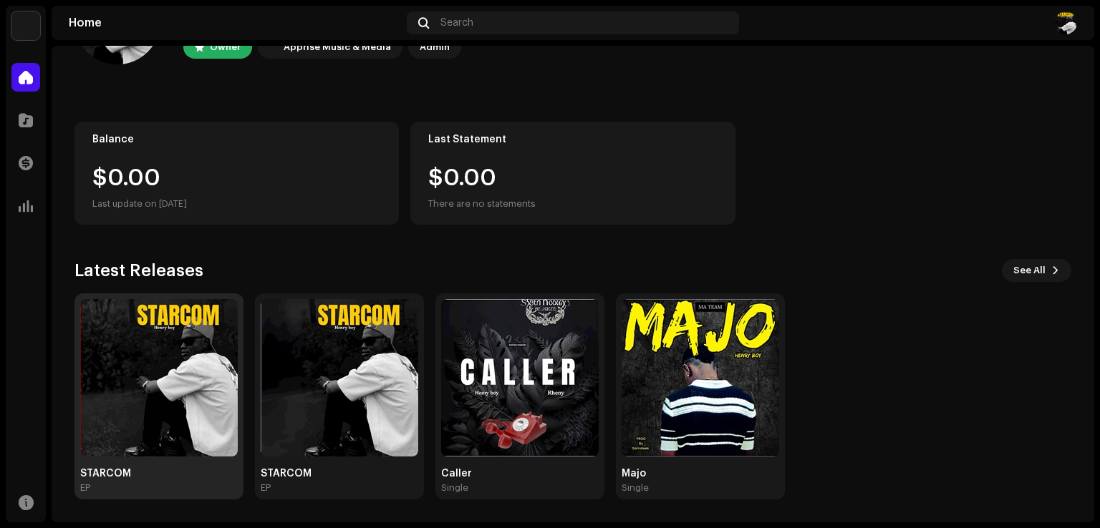
click at [192, 339] on img at bounding box center [159, 378] width 158 height 158
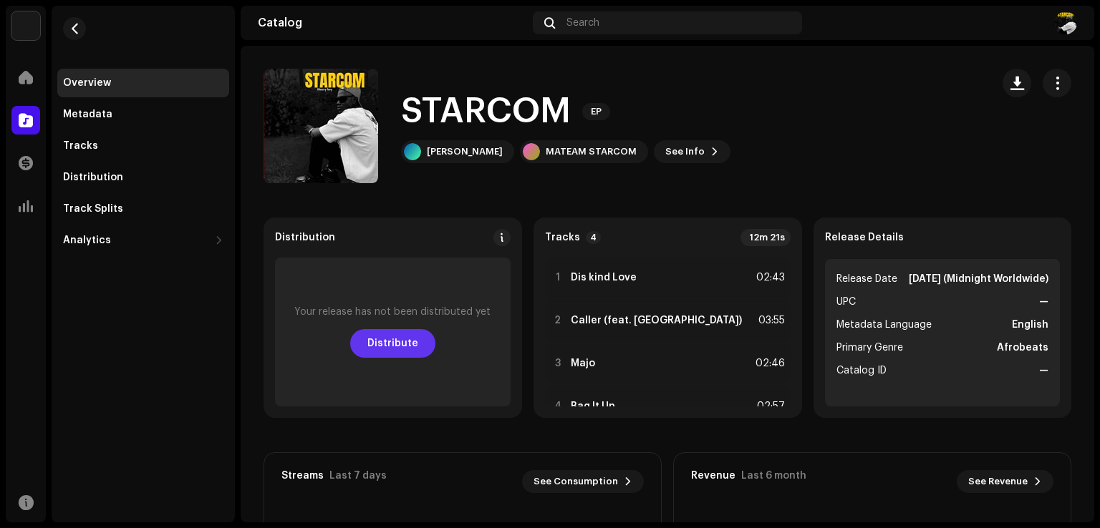
click at [392, 350] on span "Distribute" at bounding box center [392, 343] width 51 height 29
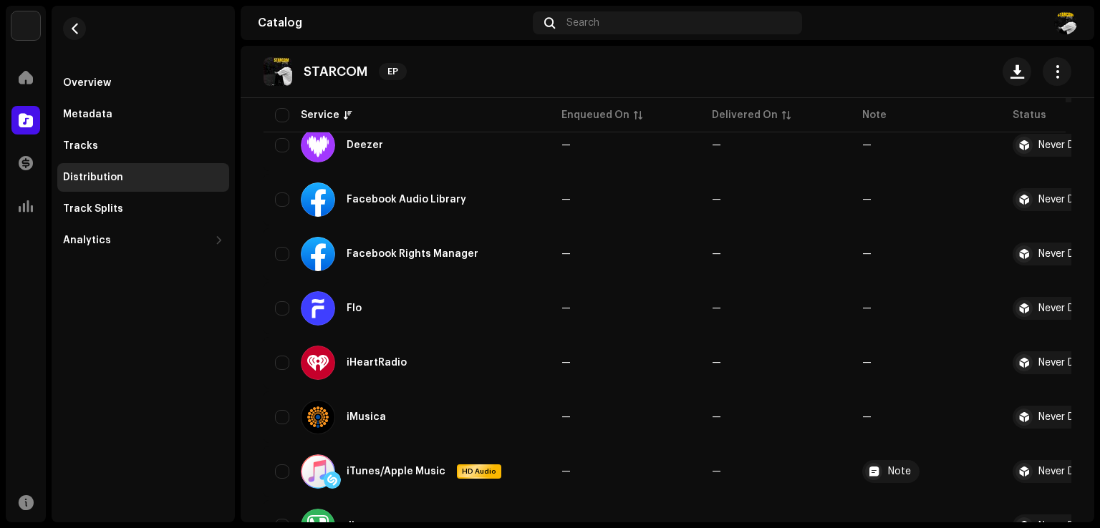
scroll to position [481, 0]
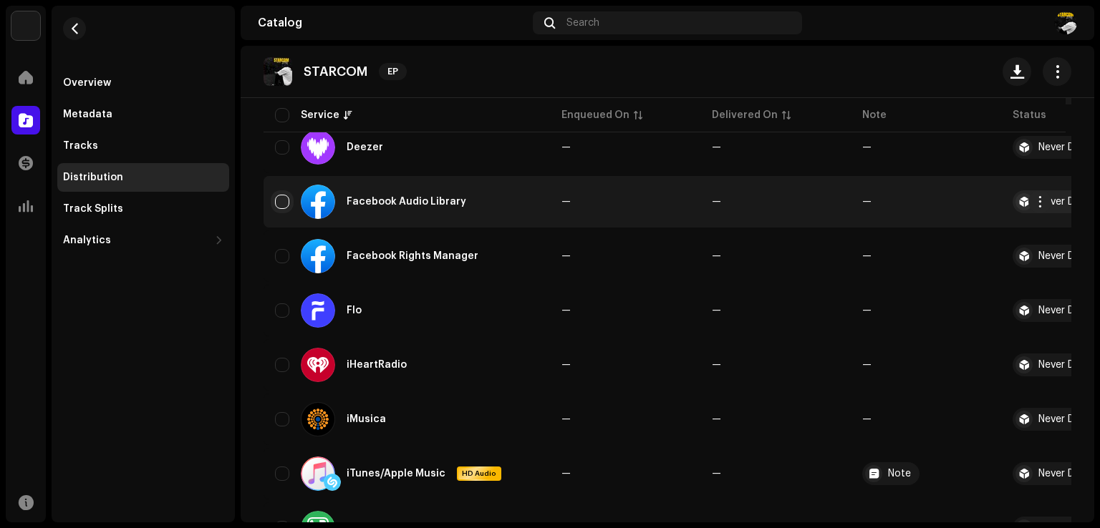
click at [282, 205] on input "checkbox" at bounding box center [282, 202] width 14 height 14
checkbox input "true"
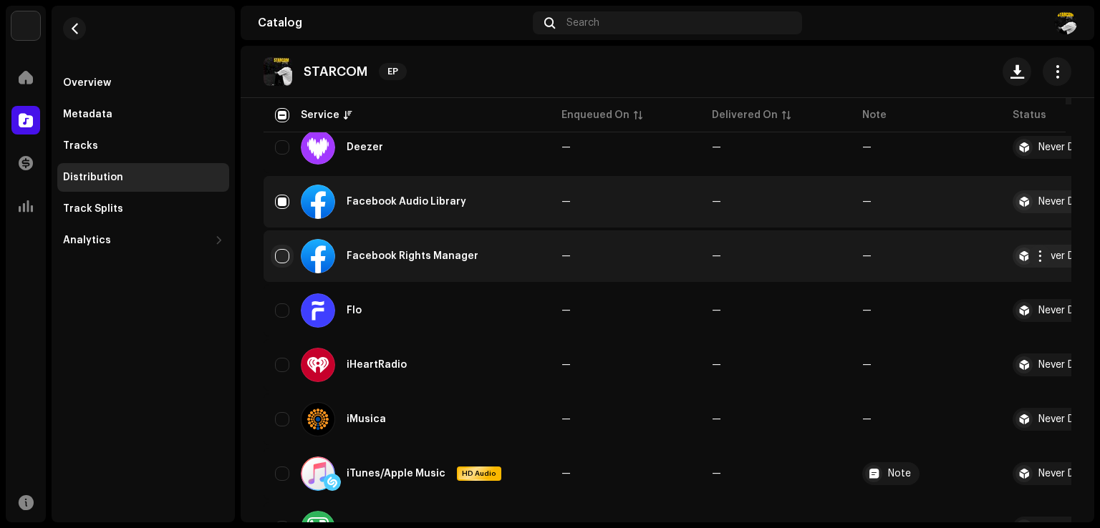
click at [281, 261] on input "Row Unselected" at bounding box center [282, 256] width 14 height 14
checkbox input "true"
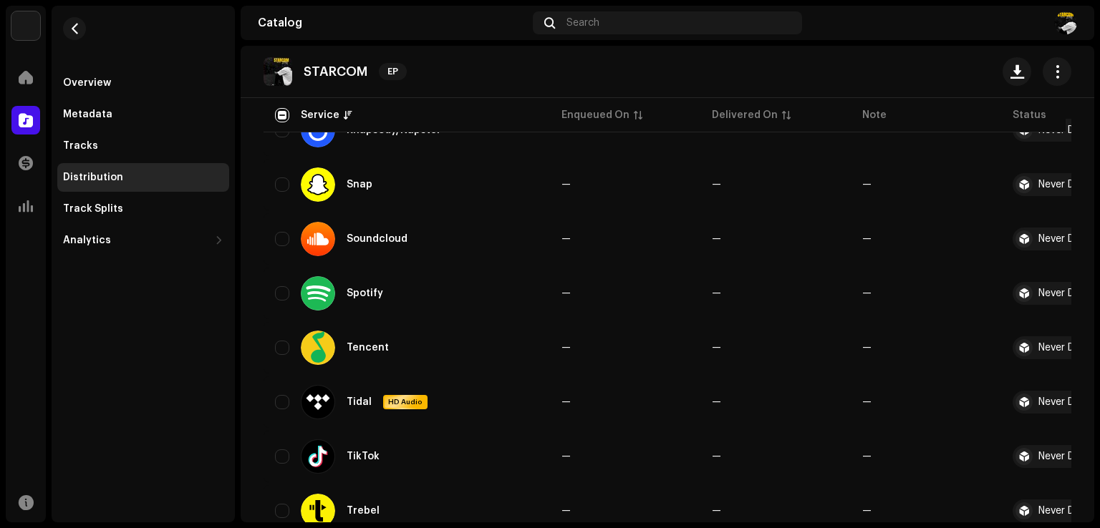
scroll to position [1263, 0]
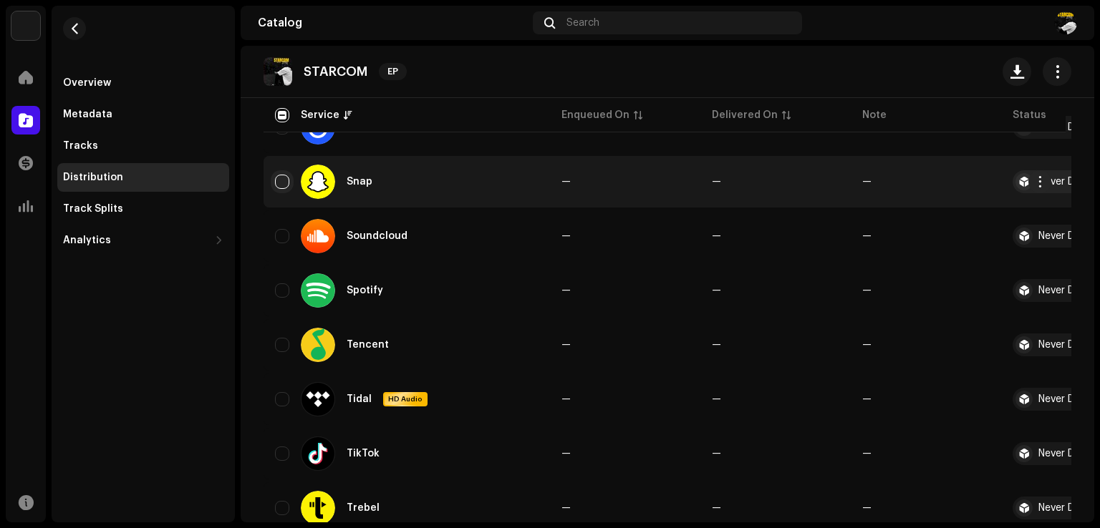
click at [282, 178] on input "Row Unselected" at bounding box center [282, 182] width 14 height 14
checkbox input "true"
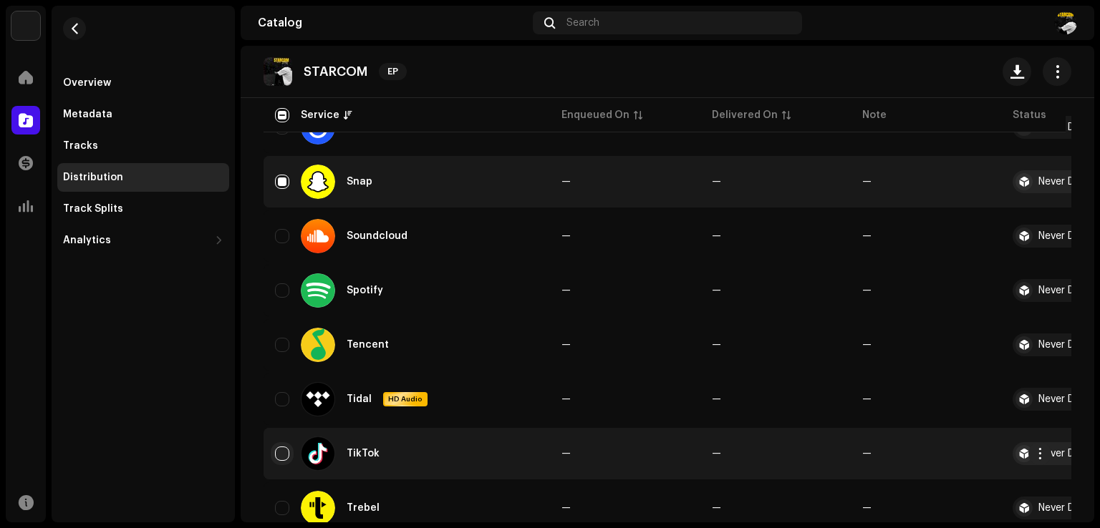
click at [281, 450] on input "Row Unselected" at bounding box center [282, 454] width 14 height 14
checkbox input "true"
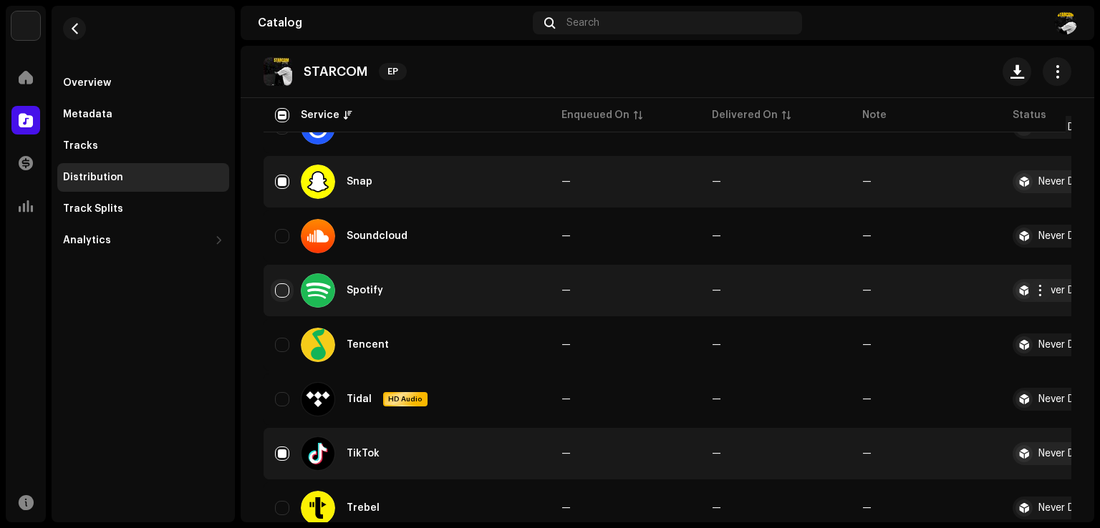
click at [281, 290] on input "Row Unselected" at bounding box center [282, 291] width 14 height 14
checkbox input "true"
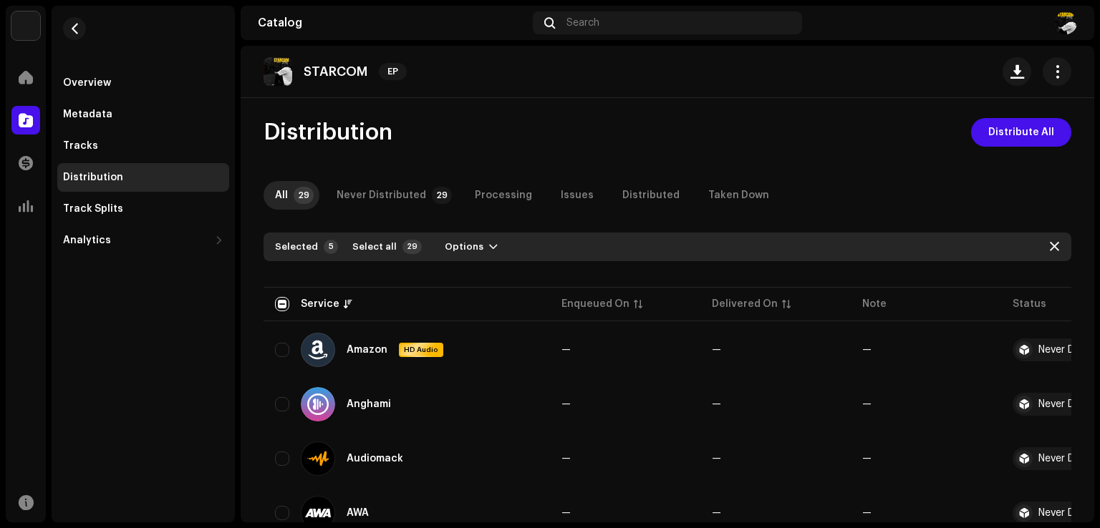
scroll to position [0, 0]
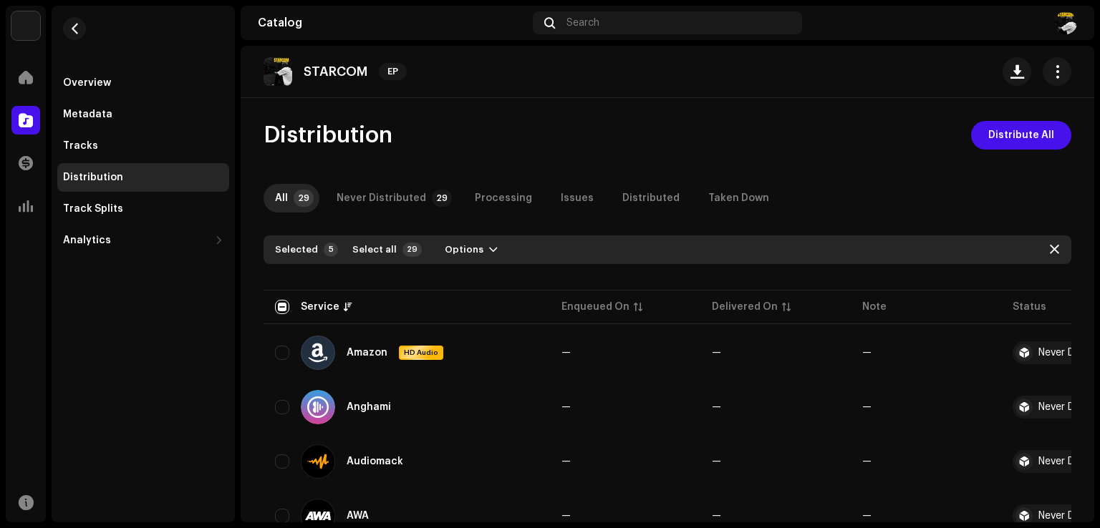
click at [478, 256] on button "Options" at bounding box center [471, 249] width 76 height 23
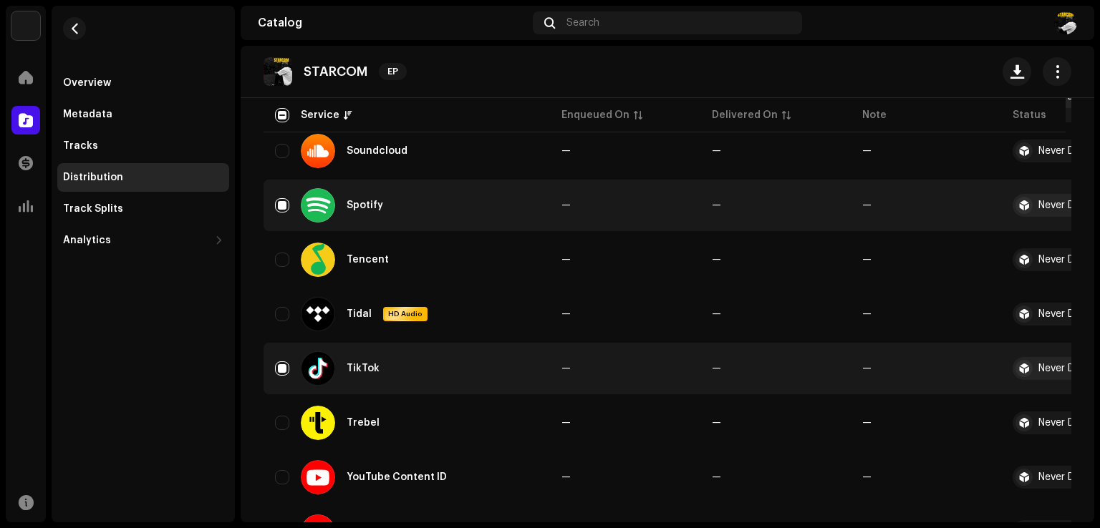
scroll to position [1426, 0]
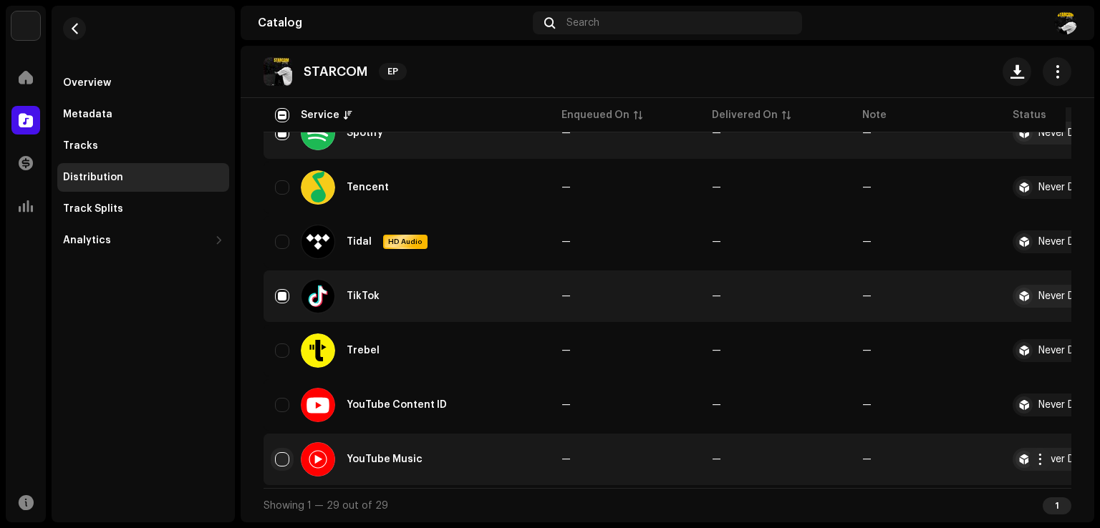
click at [279, 453] on input "Row Unselected" at bounding box center [282, 460] width 14 height 14
checkbox input "true"
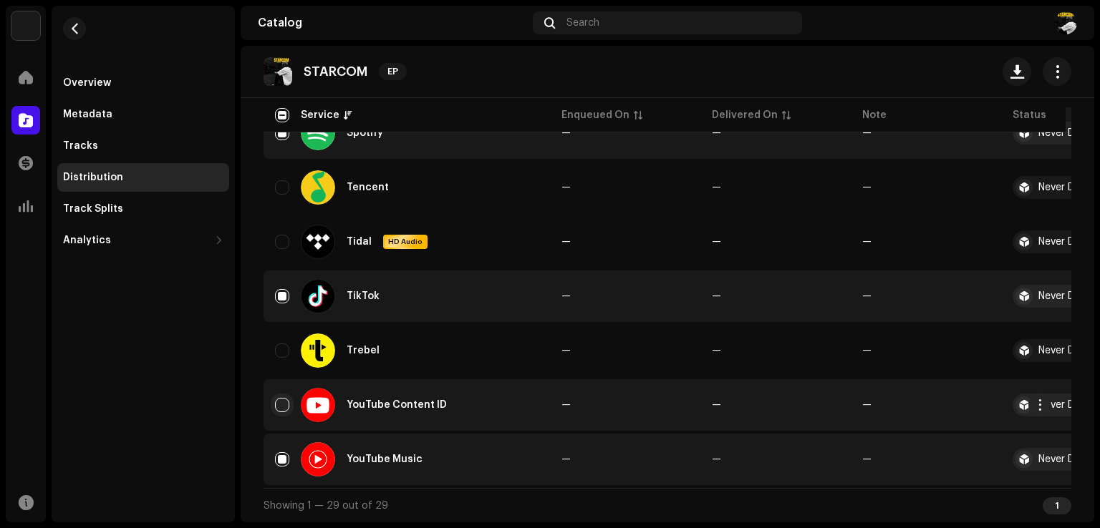
click at [281, 402] on input "Row Unselected" at bounding box center [282, 405] width 14 height 14
checkbox input "true"
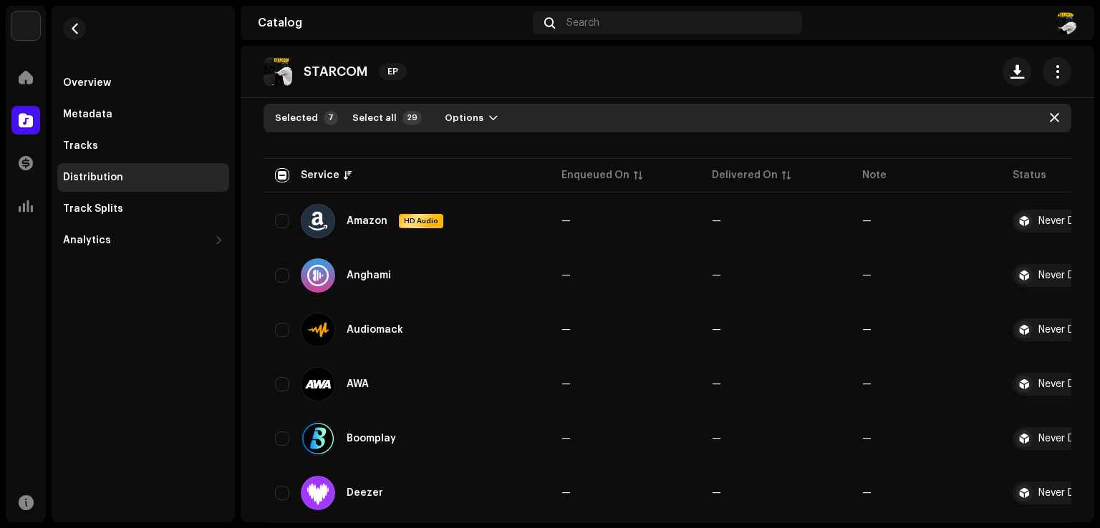
scroll to position [0, 0]
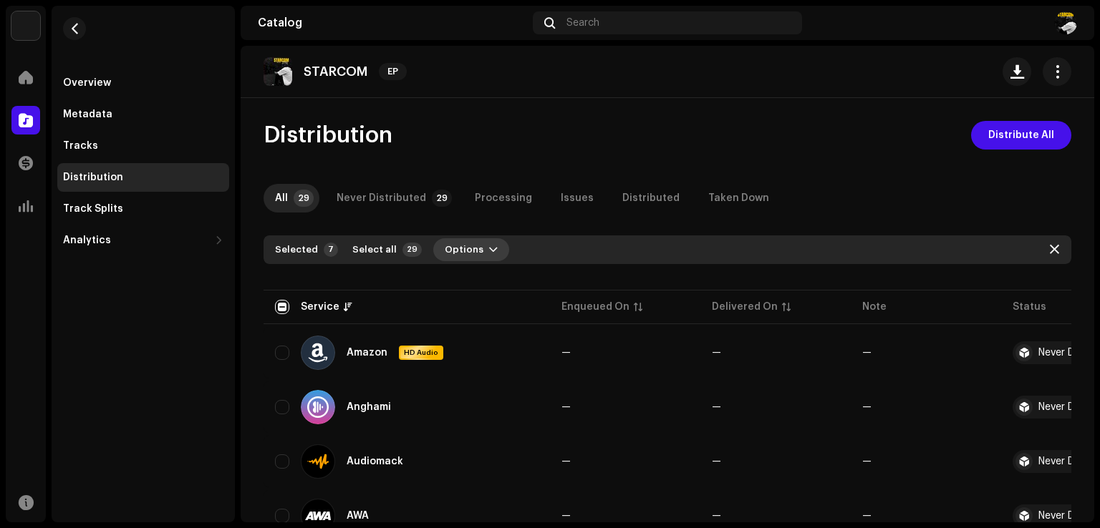
click at [463, 252] on span "Options" at bounding box center [464, 250] width 39 height 29
click at [455, 284] on span "Distribute" at bounding box center [462, 281] width 51 height 11
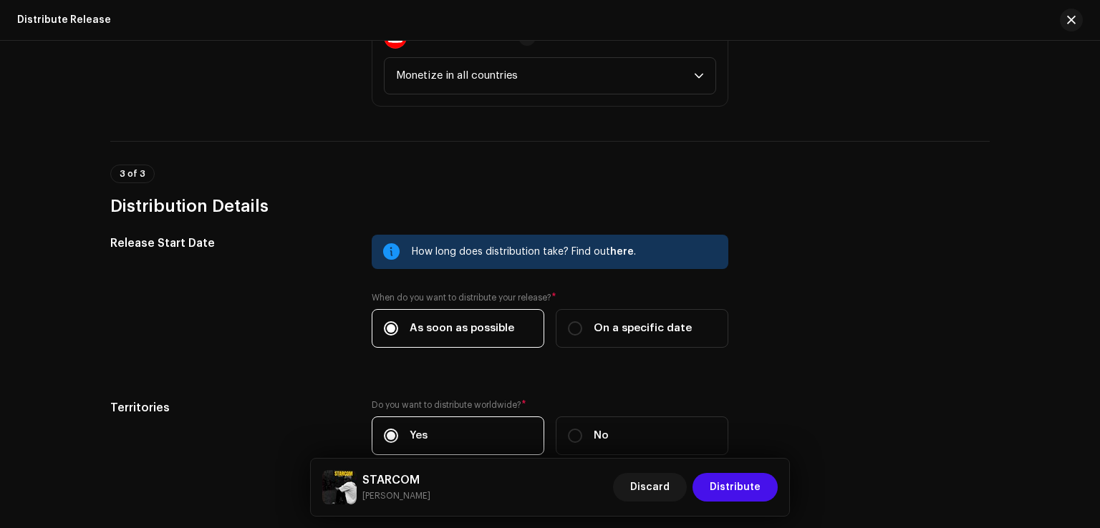
scroll to position [1269, 0]
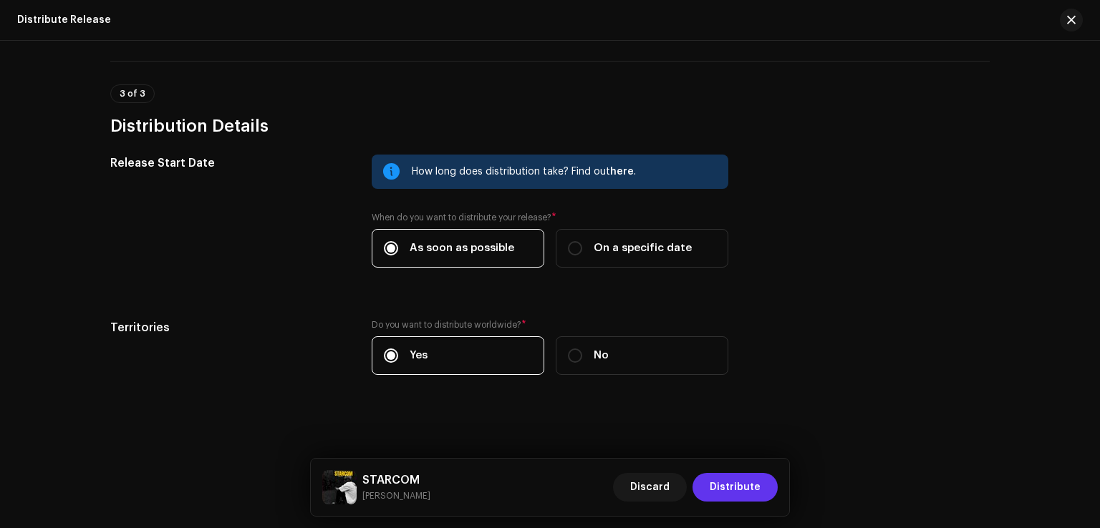
click at [734, 479] on span "Distribute" at bounding box center [735, 487] width 51 height 29
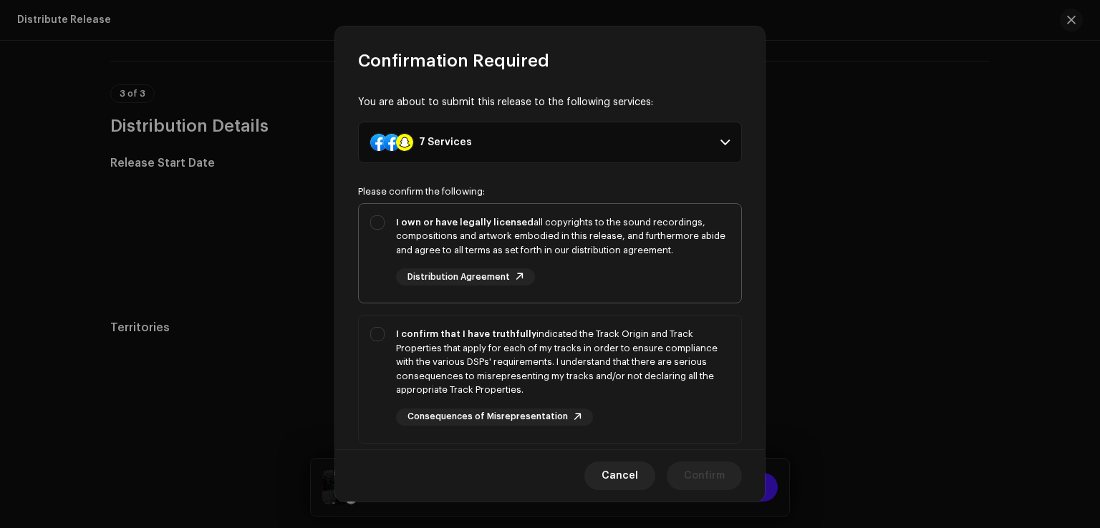
click at [381, 221] on div "I own or have legally licensed all copyrights to the sound recordings, composit…" at bounding box center [550, 251] width 382 height 94
checkbox input "true"
click at [378, 331] on div "I confirm that I have truthfully indicated the Track Origin and Track Propertie…" at bounding box center [550, 377] width 382 height 122
checkbox input "true"
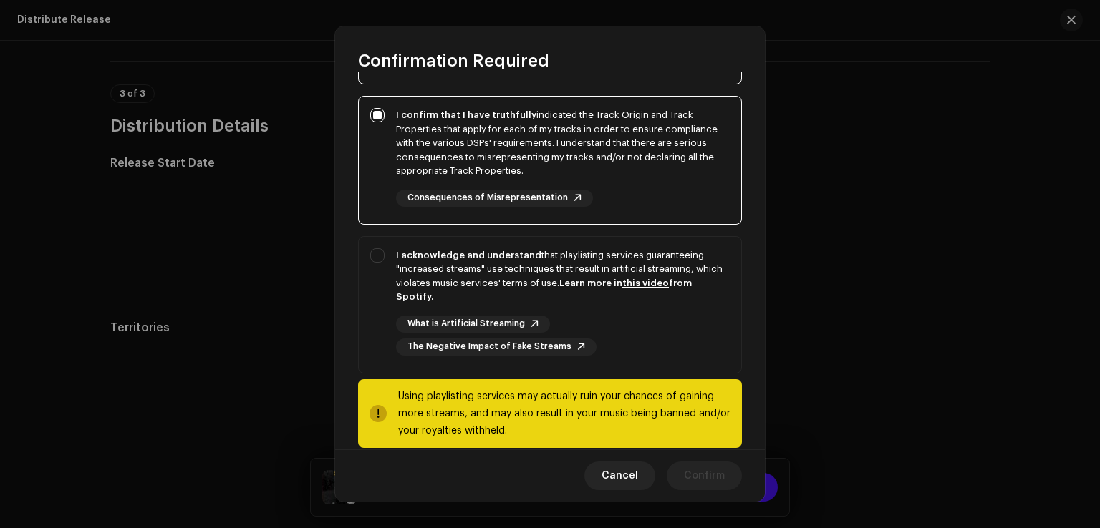
scroll to position [239, 0]
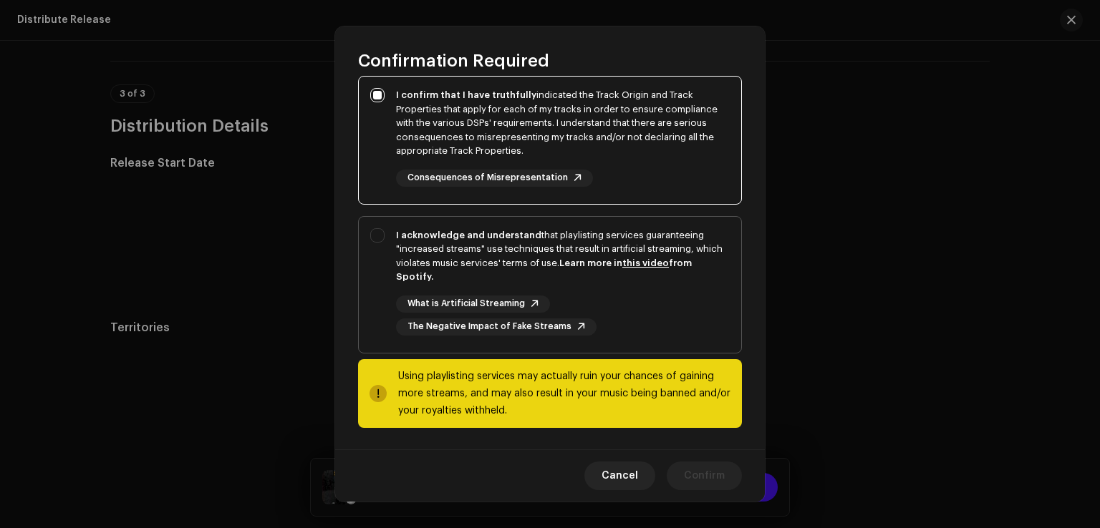
click at [375, 236] on div "I acknowledge and understand that playlisting services guaranteeing "increased …" at bounding box center [550, 282] width 382 height 130
checkbox input "true"
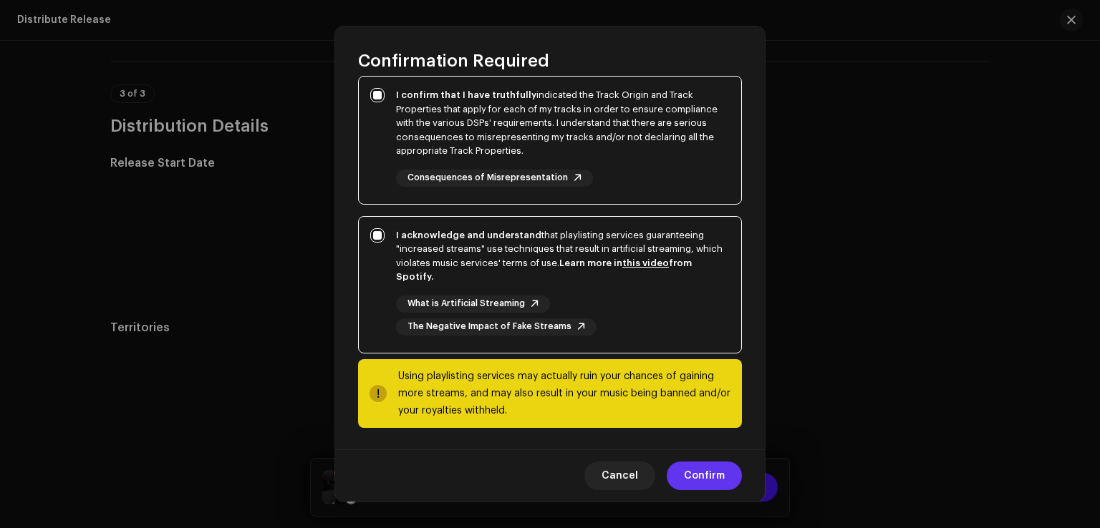
click at [697, 485] on span "Confirm" at bounding box center [704, 476] width 41 height 29
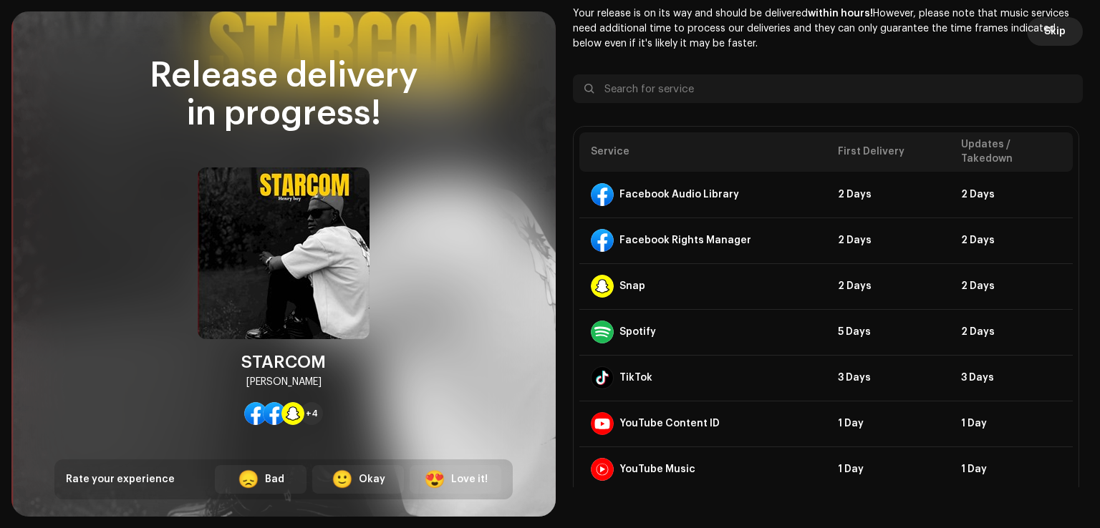
click at [1053, 29] on span "Skip" at bounding box center [1054, 31] width 21 height 29
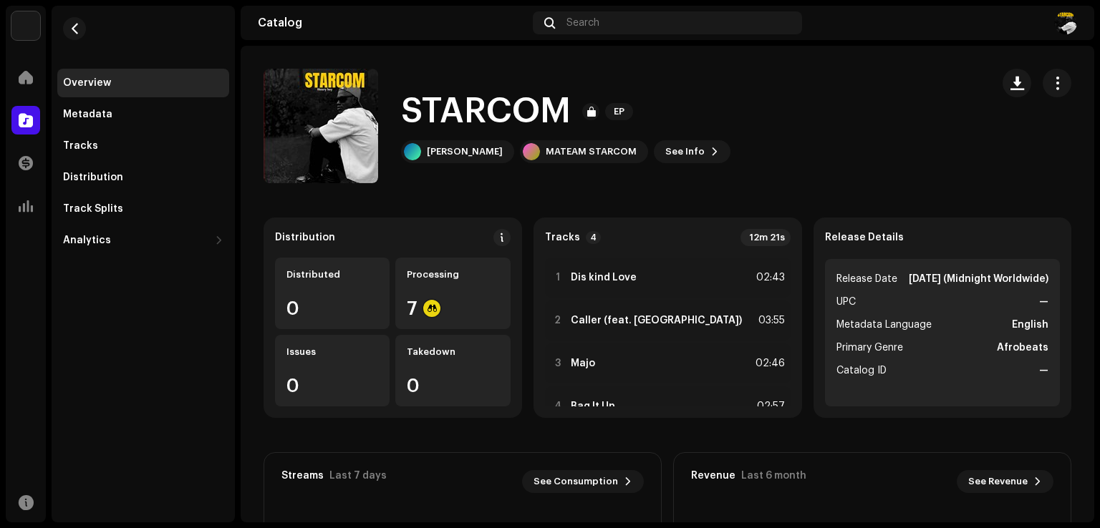
click at [1065, 24] on img at bounding box center [1065, 22] width 23 height 23
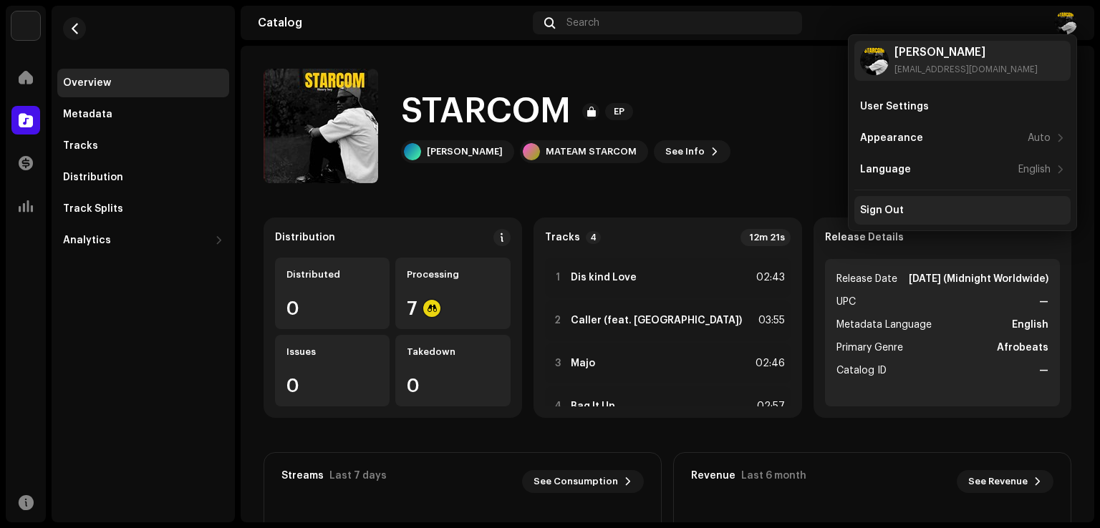
click at [890, 207] on div "Sign Out" at bounding box center [882, 210] width 44 height 11
